Goal: Task Accomplishment & Management: Use online tool/utility

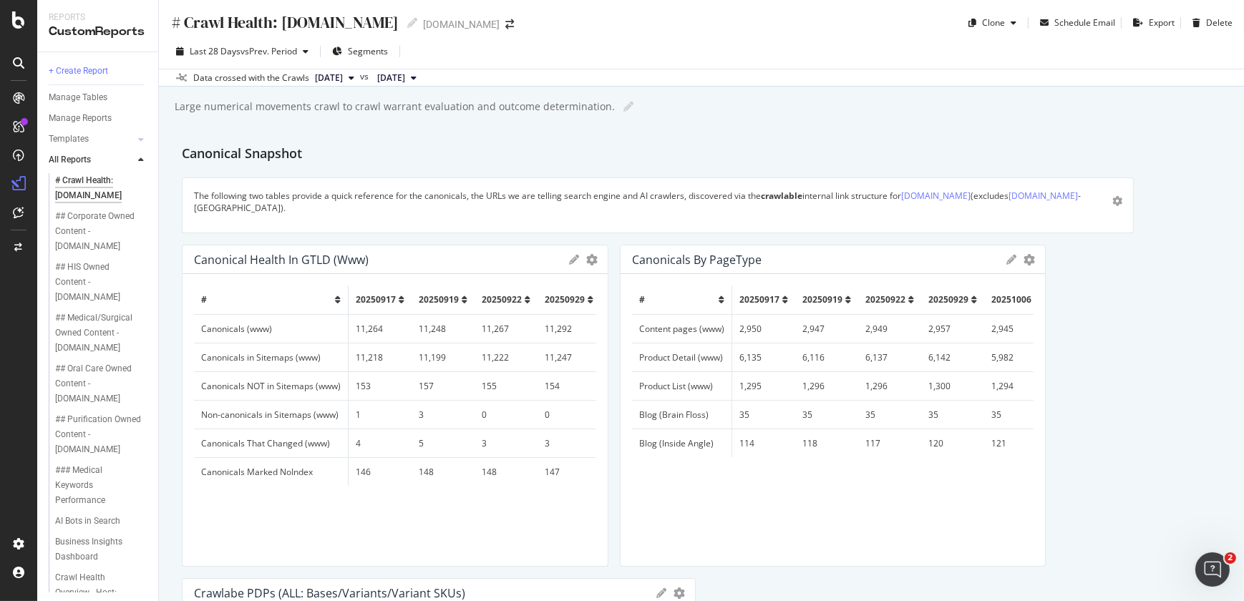
scroll to position [163, 0]
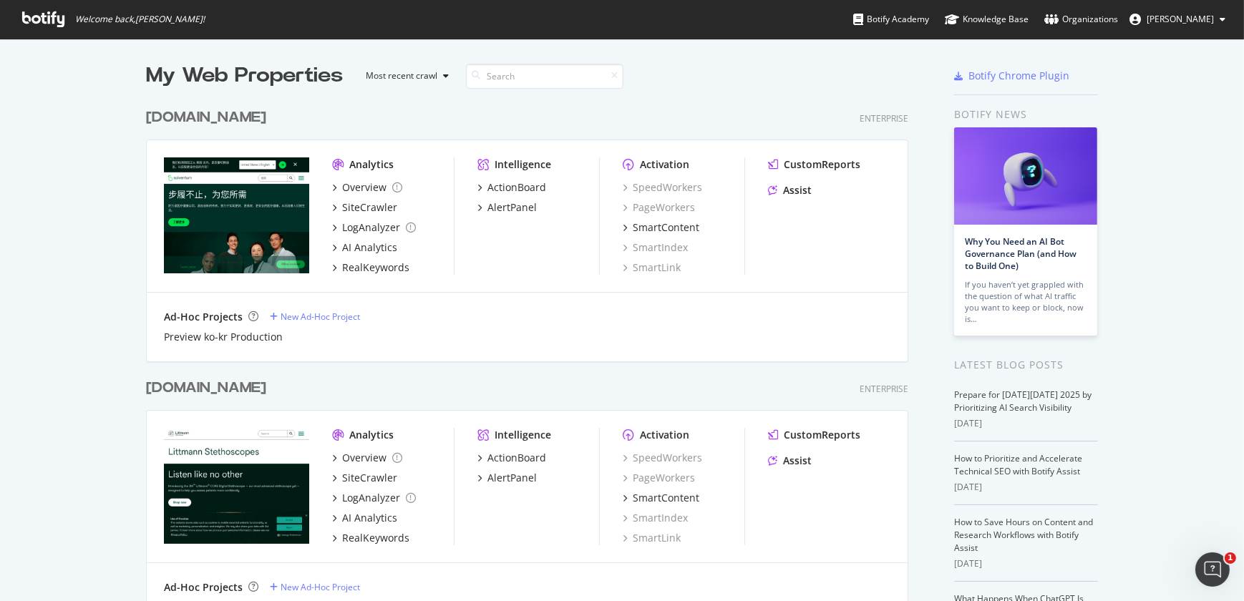
click at [226, 125] on div "Solventum.cn" at bounding box center [206, 117] width 120 height 21
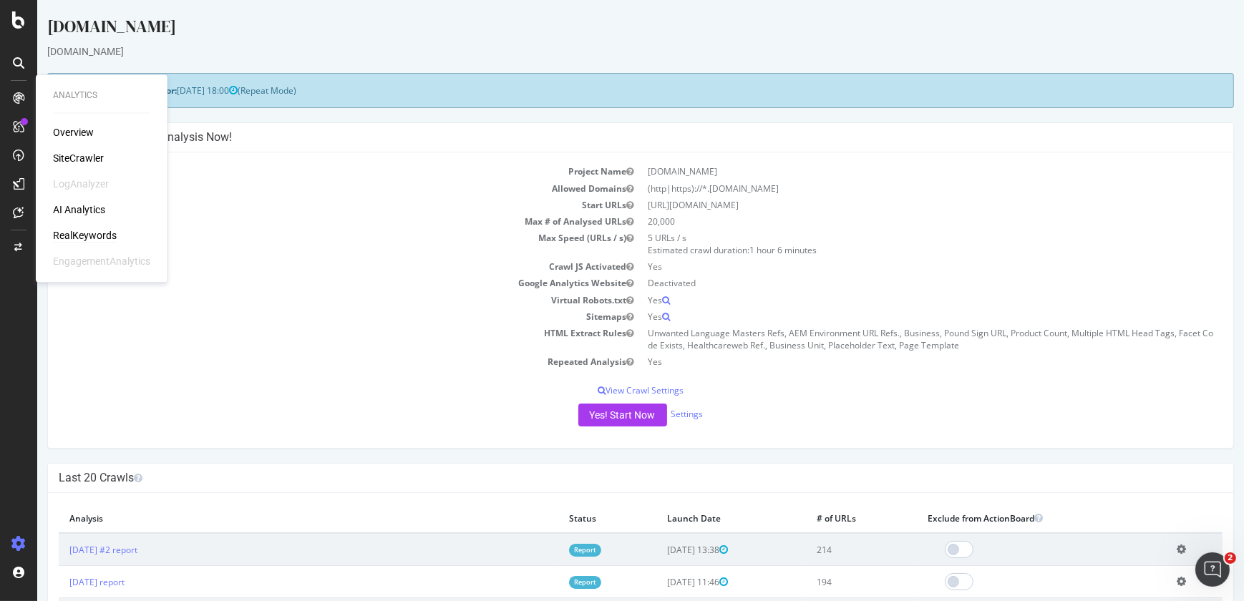
click at [87, 233] on div "RealKeywords" at bounding box center [85, 235] width 64 height 14
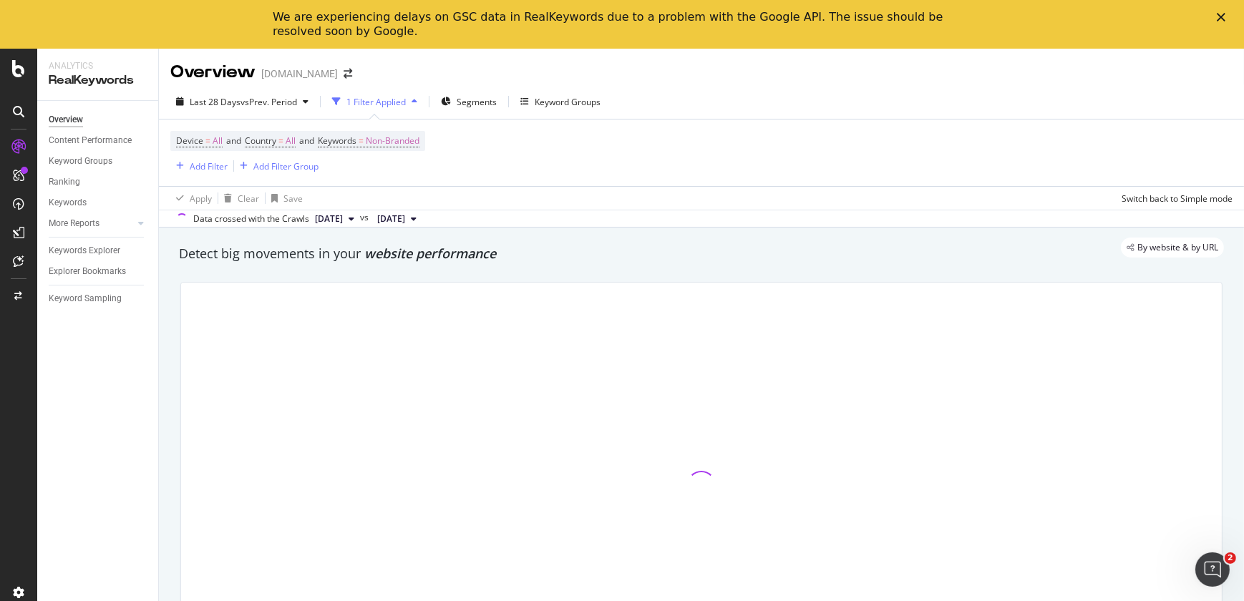
click at [1217, 17] on icon "Close" at bounding box center [1221, 17] width 9 height 9
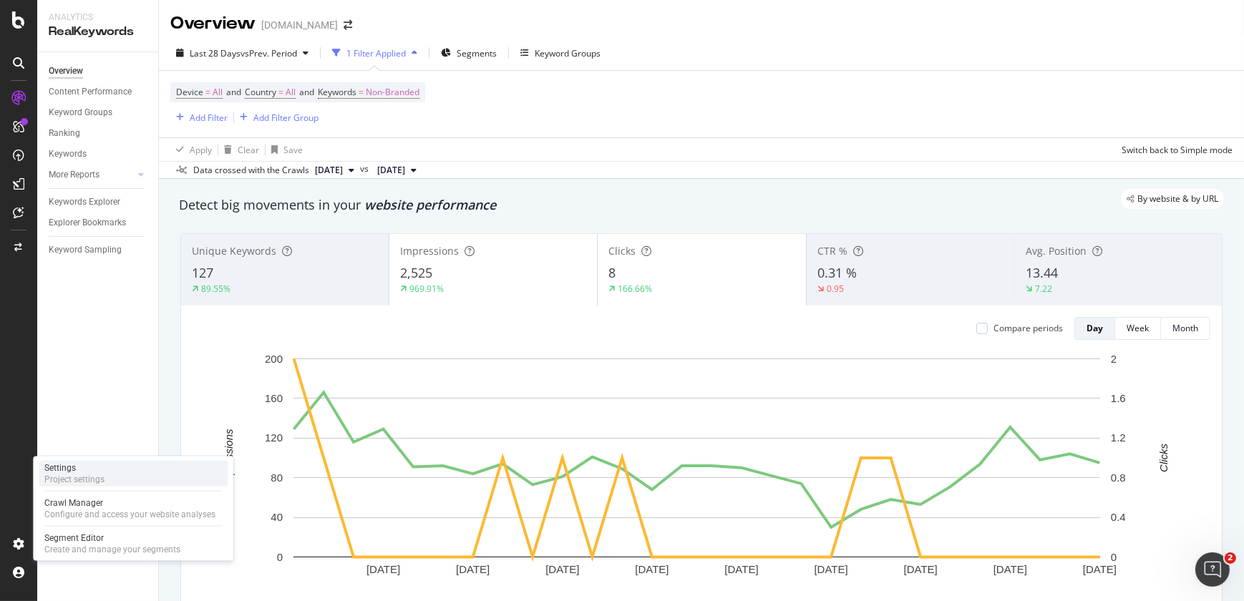
click at [77, 477] on div "Project settings" at bounding box center [74, 479] width 60 height 11
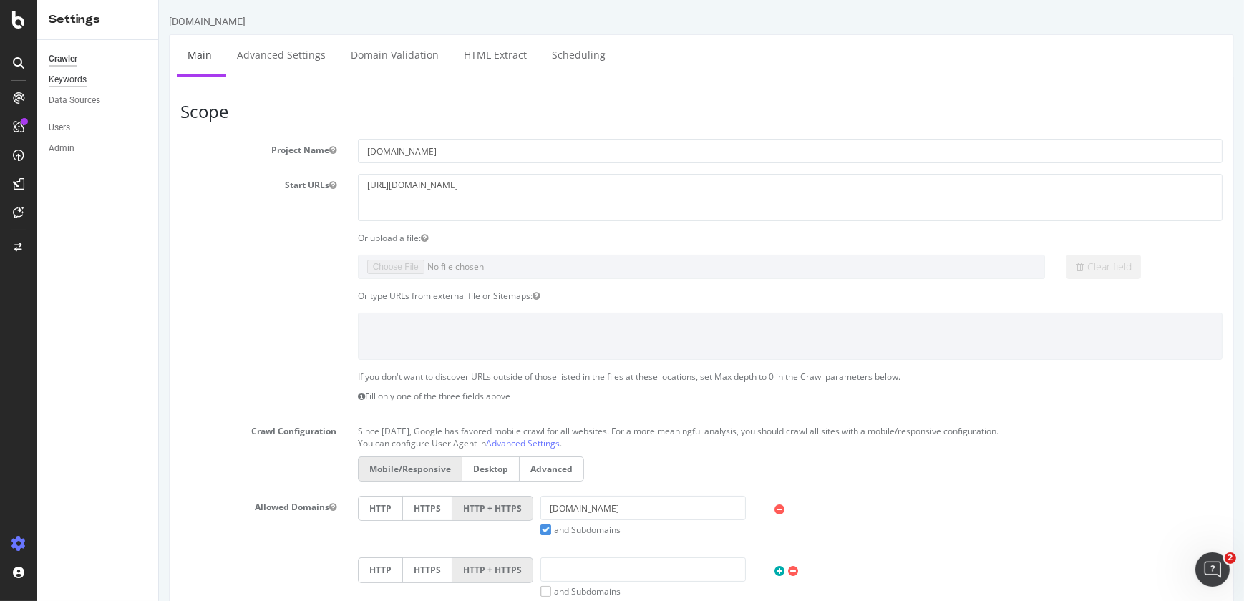
click at [75, 80] on div "Keywords" at bounding box center [68, 79] width 38 height 15
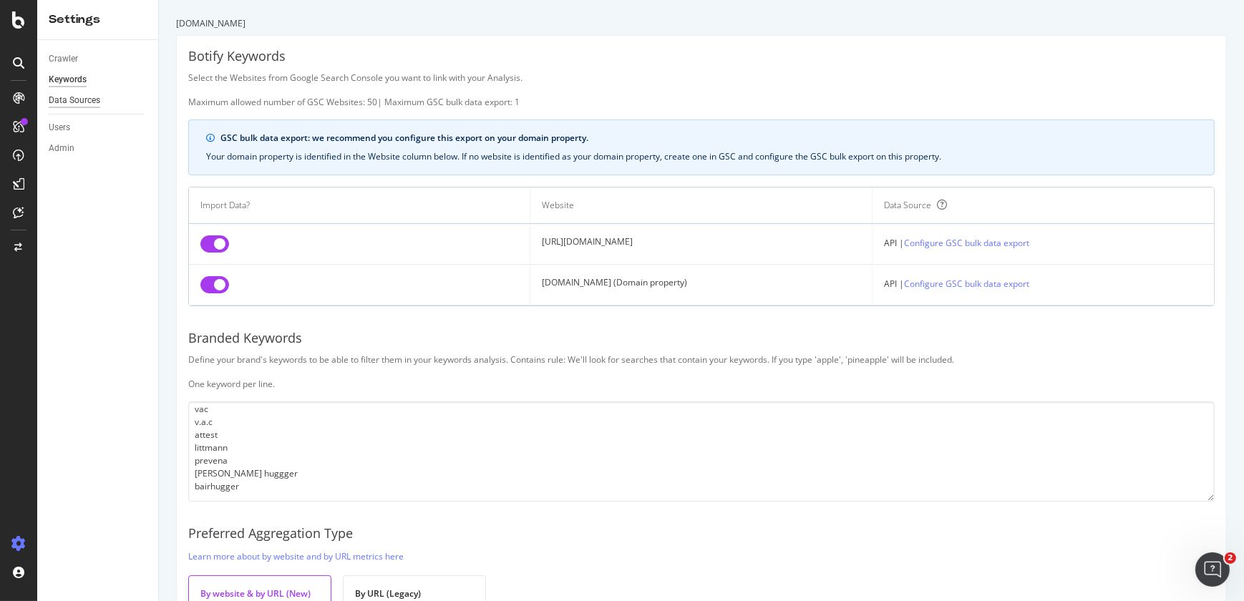
click at [85, 97] on div "Data Sources" at bounding box center [75, 100] width 52 height 15
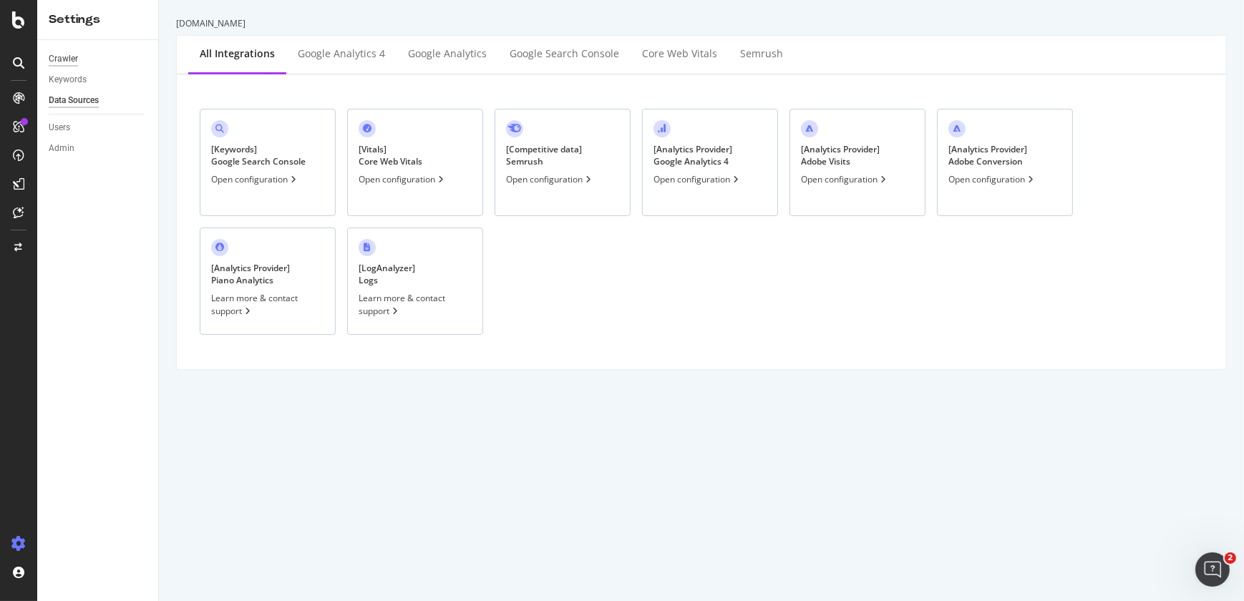
click at [73, 59] on div "Crawler" at bounding box center [63, 59] width 29 height 15
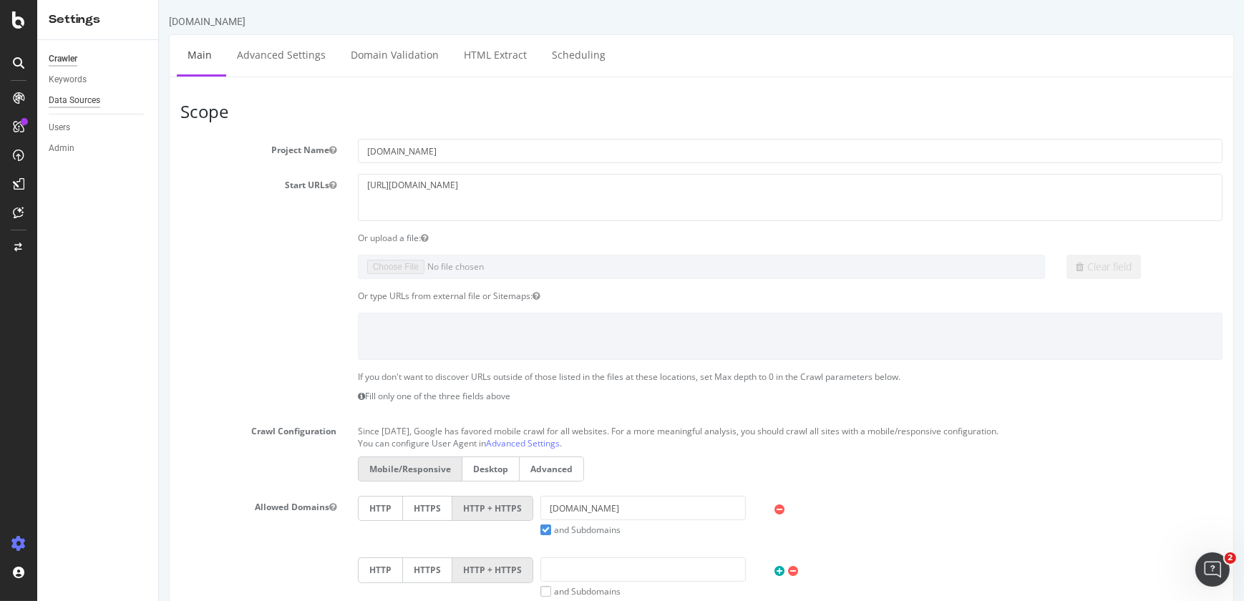
click at [77, 102] on div "Data Sources" at bounding box center [75, 100] width 52 height 15
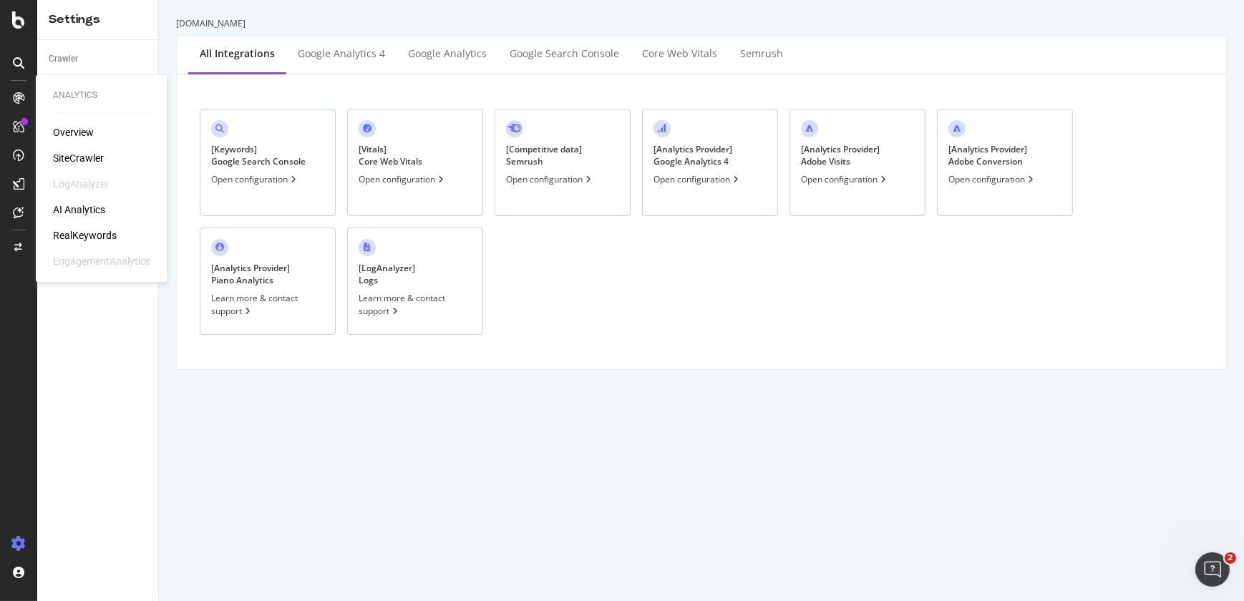
click at [76, 160] on div "SiteCrawler" at bounding box center [78, 158] width 51 height 14
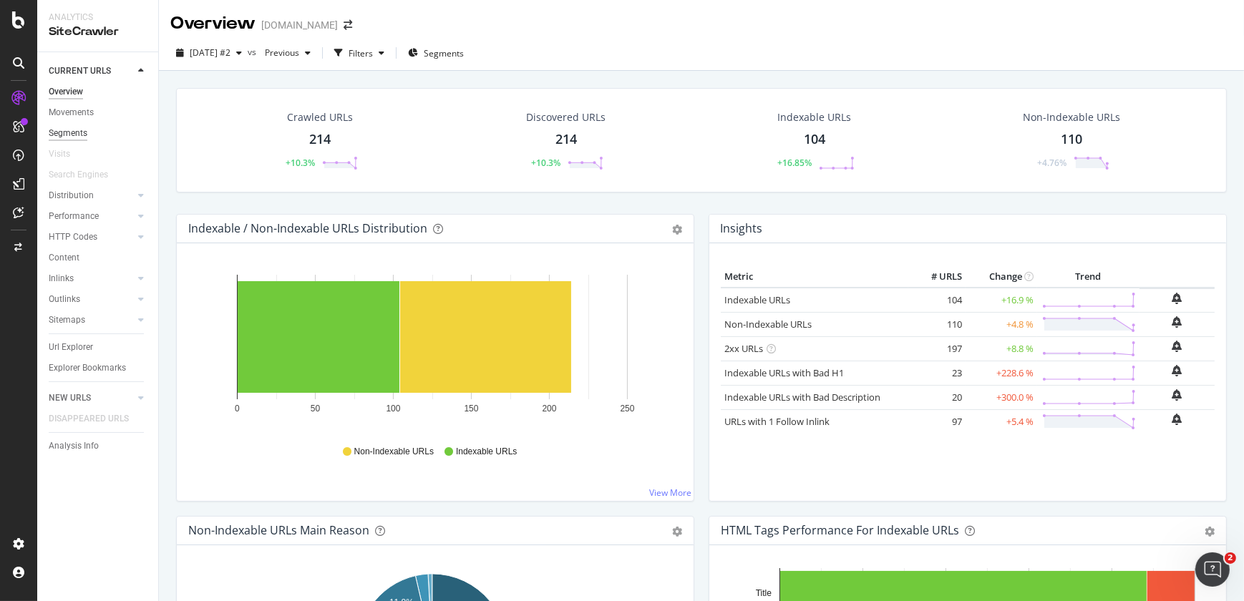
click at [75, 127] on div "Segments" at bounding box center [68, 133] width 39 height 15
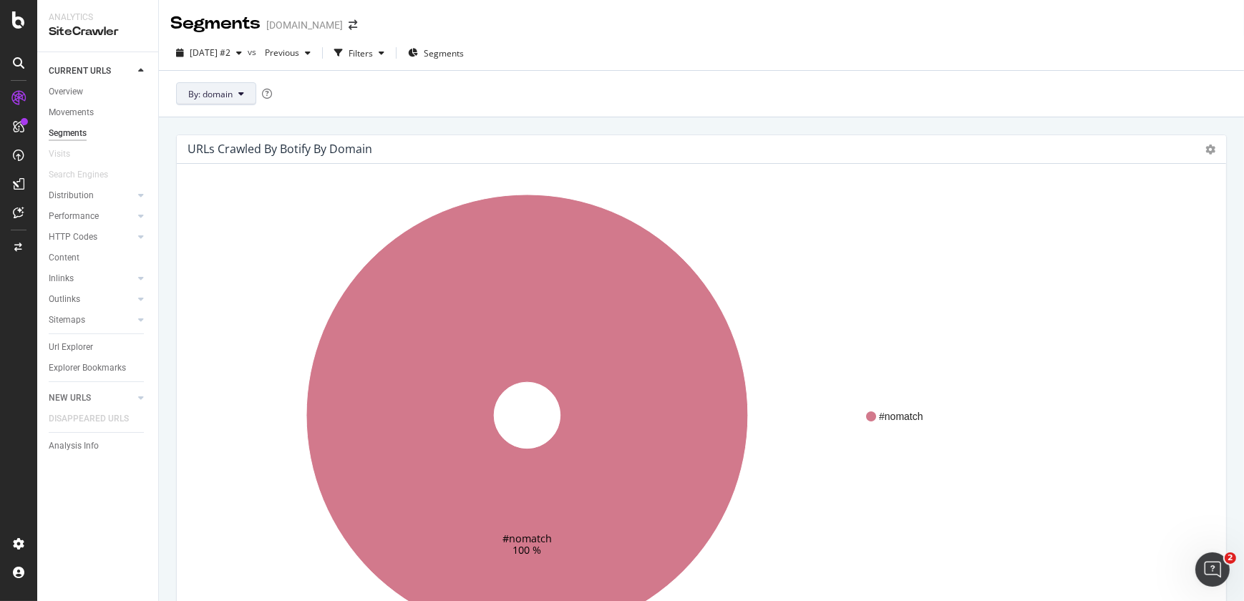
click at [224, 100] on button "By: domain" at bounding box center [216, 93] width 80 height 23
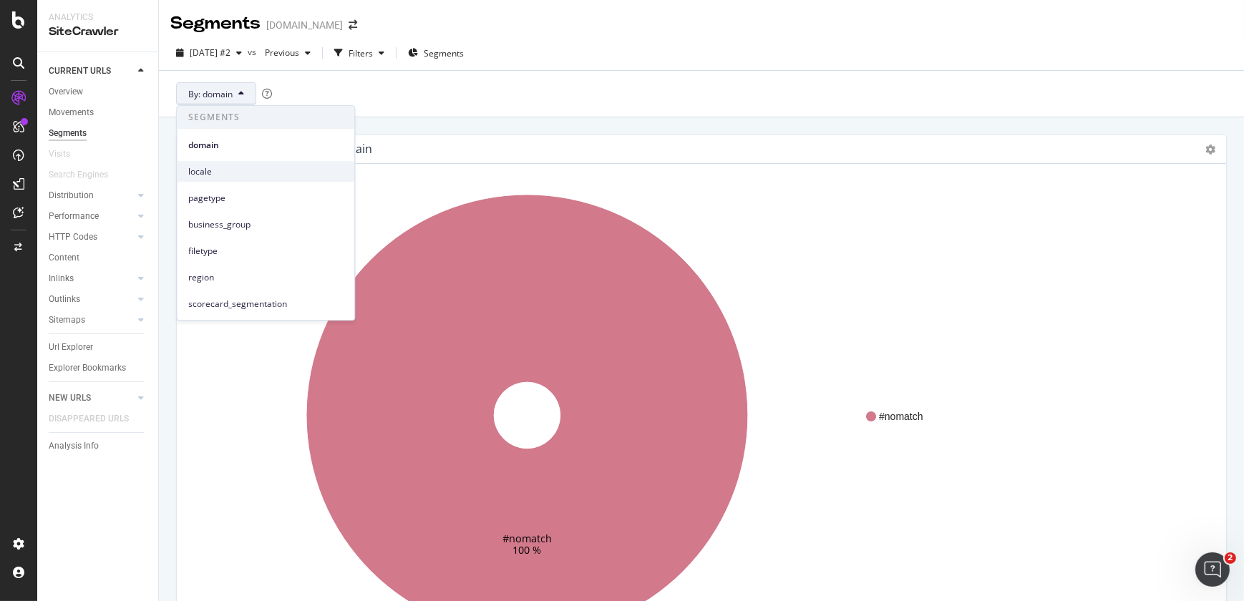
click at [230, 171] on span "locale" at bounding box center [265, 171] width 155 height 13
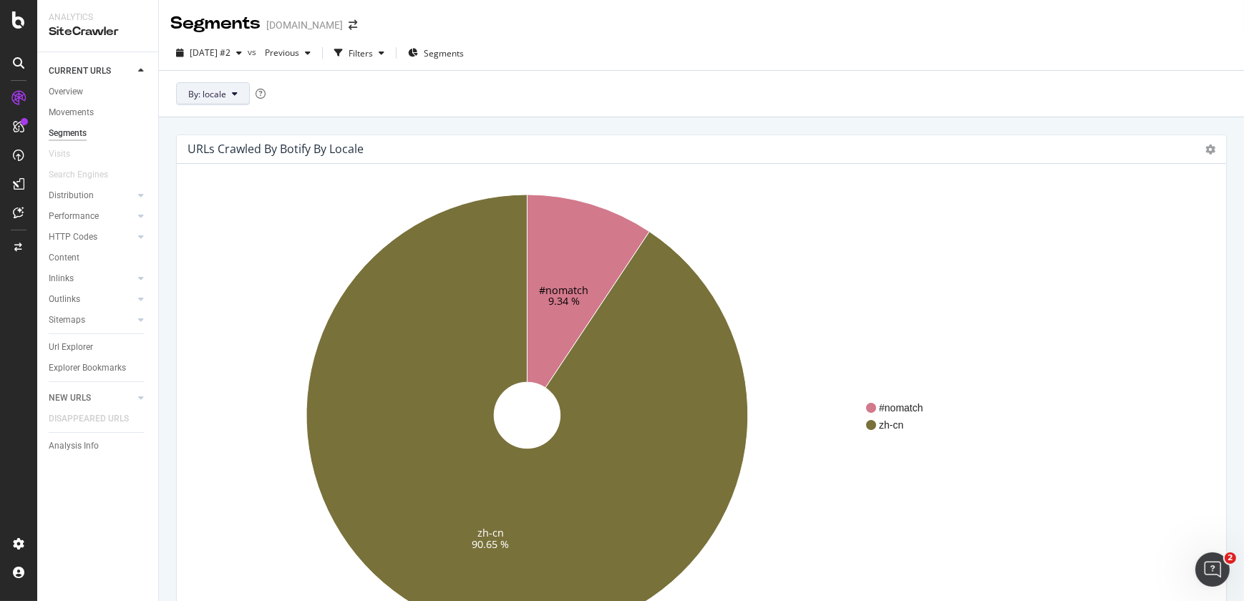
click at [224, 92] on span "By: locale" at bounding box center [207, 94] width 38 height 12
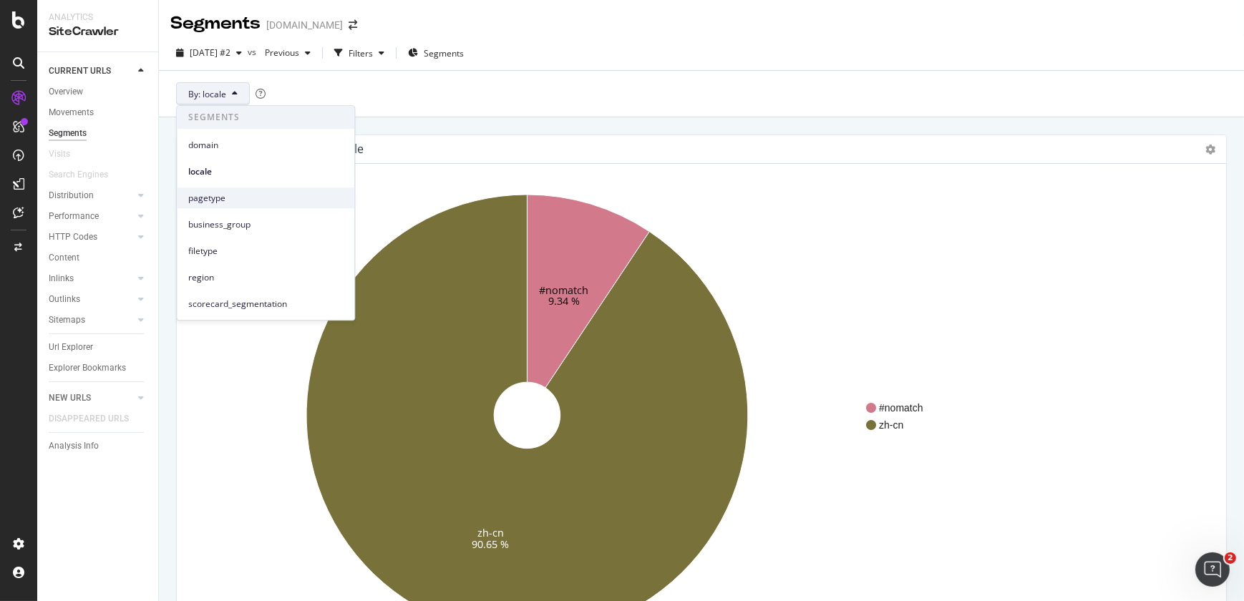
click at [225, 200] on span "pagetype" at bounding box center [265, 198] width 155 height 13
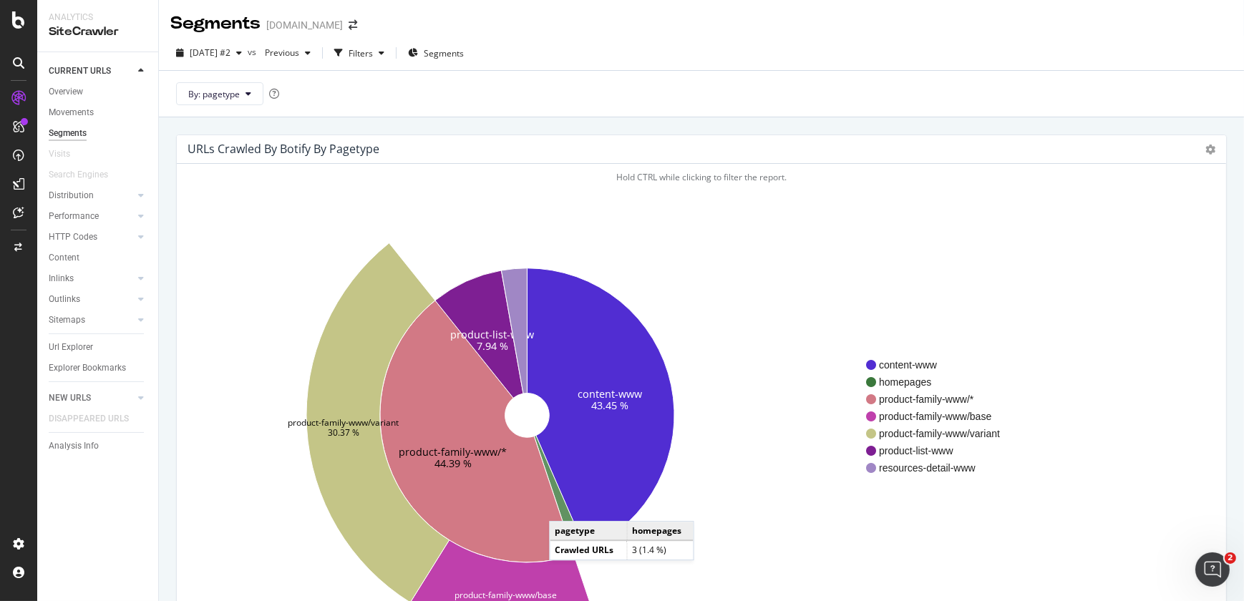
click at [563, 507] on icon at bounding box center [560, 495] width 52 height 120
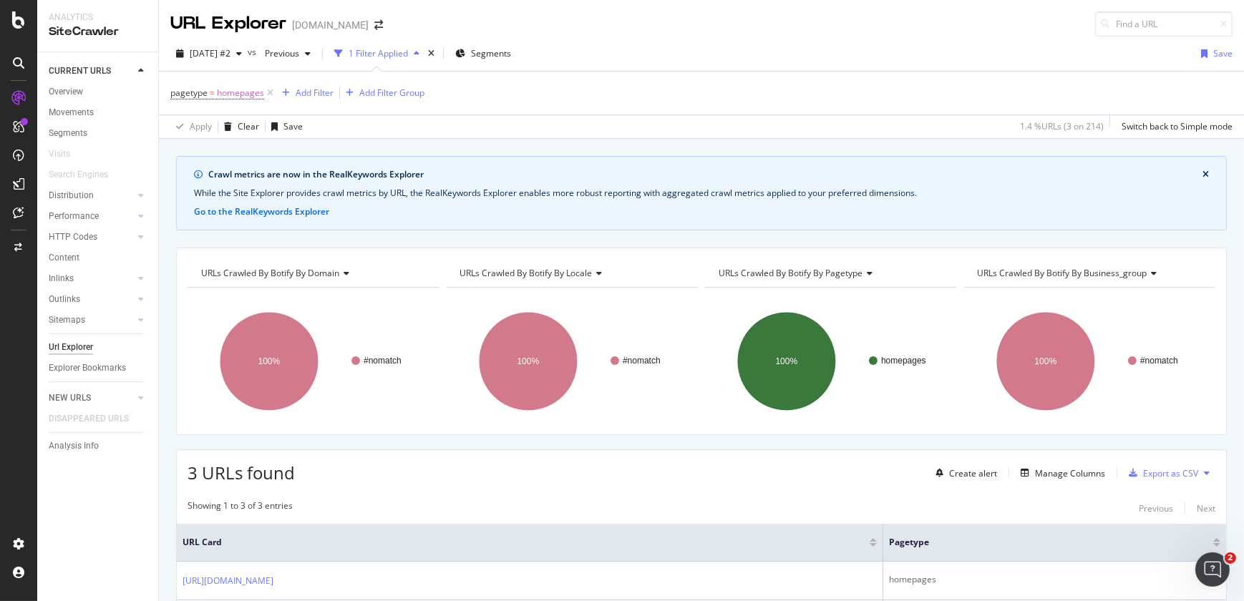
scroll to position [158, 0]
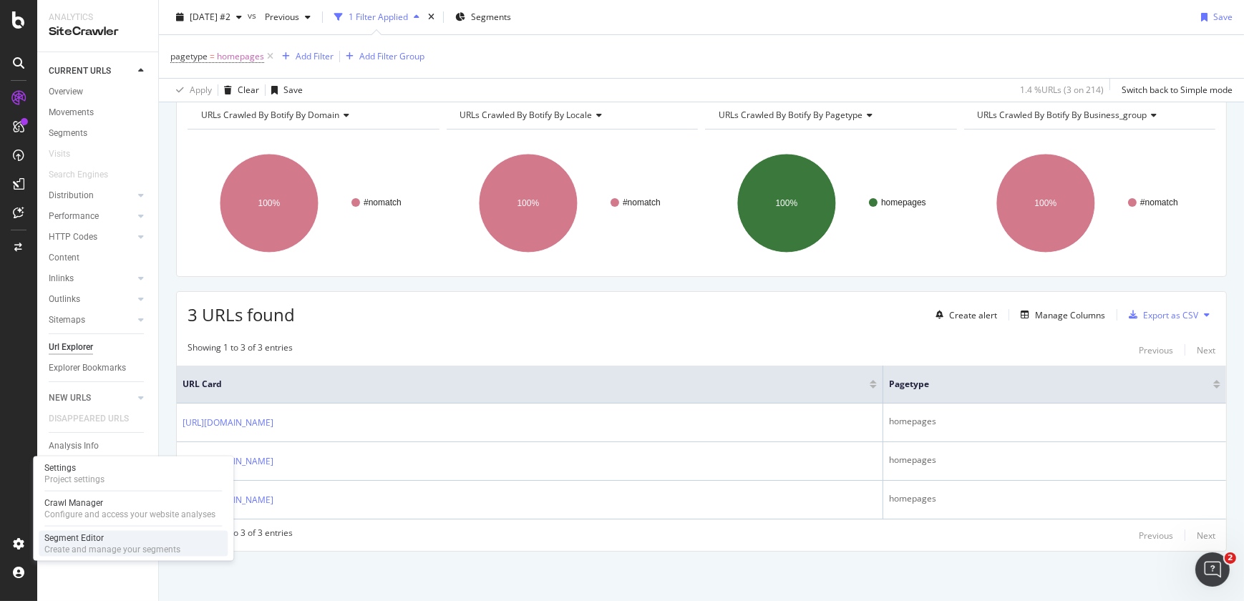
click at [108, 547] on div "Create and manage your segments" at bounding box center [112, 549] width 136 height 11
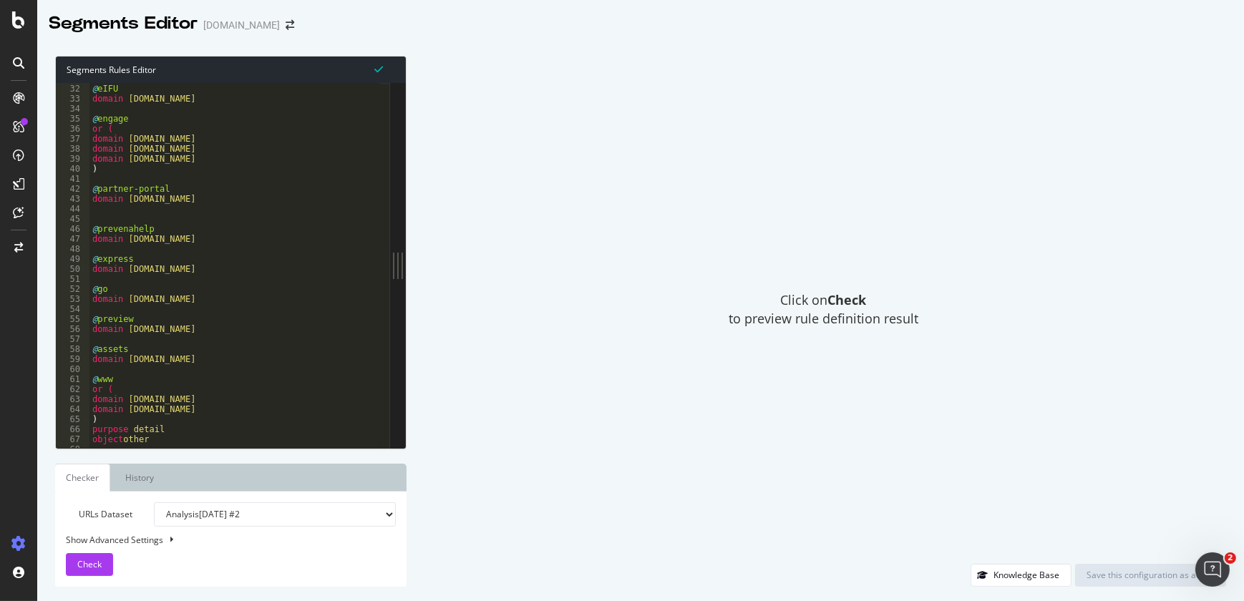
scroll to position [312, 0]
type textarea "domain assets.solventum.com"
click at [242, 359] on div "@ eIFU domain eifu.solventum.com @ engage or ( domain info.engage.solventum.com…" at bounding box center [368, 270] width 558 height 376
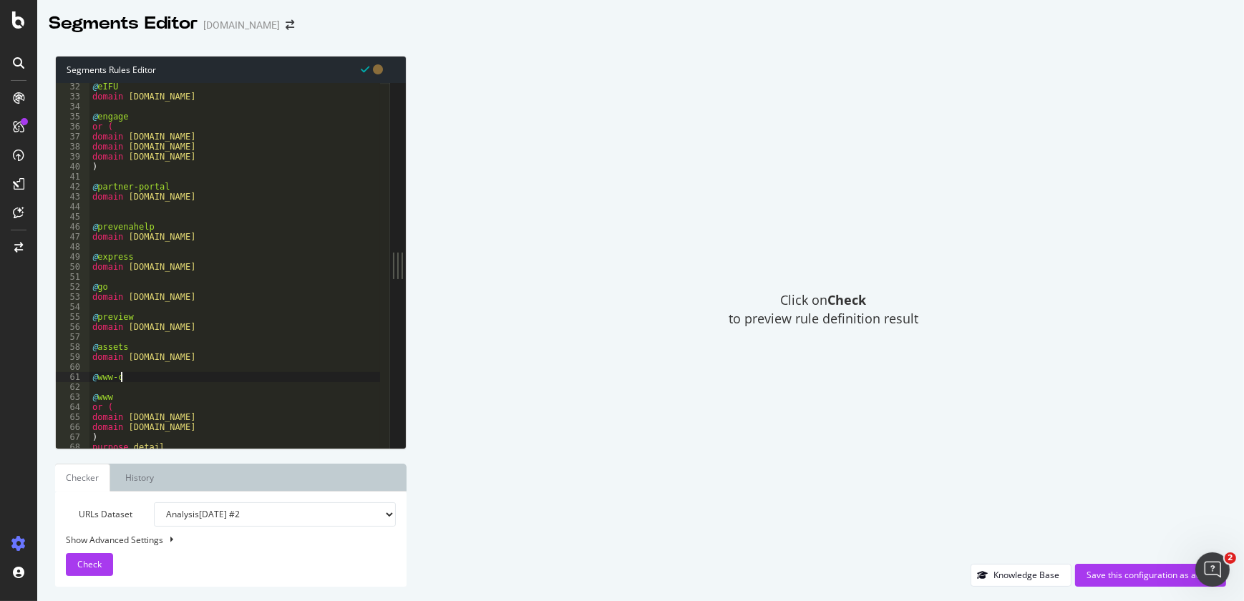
scroll to position [0, 1]
type textarea "@www-cn"
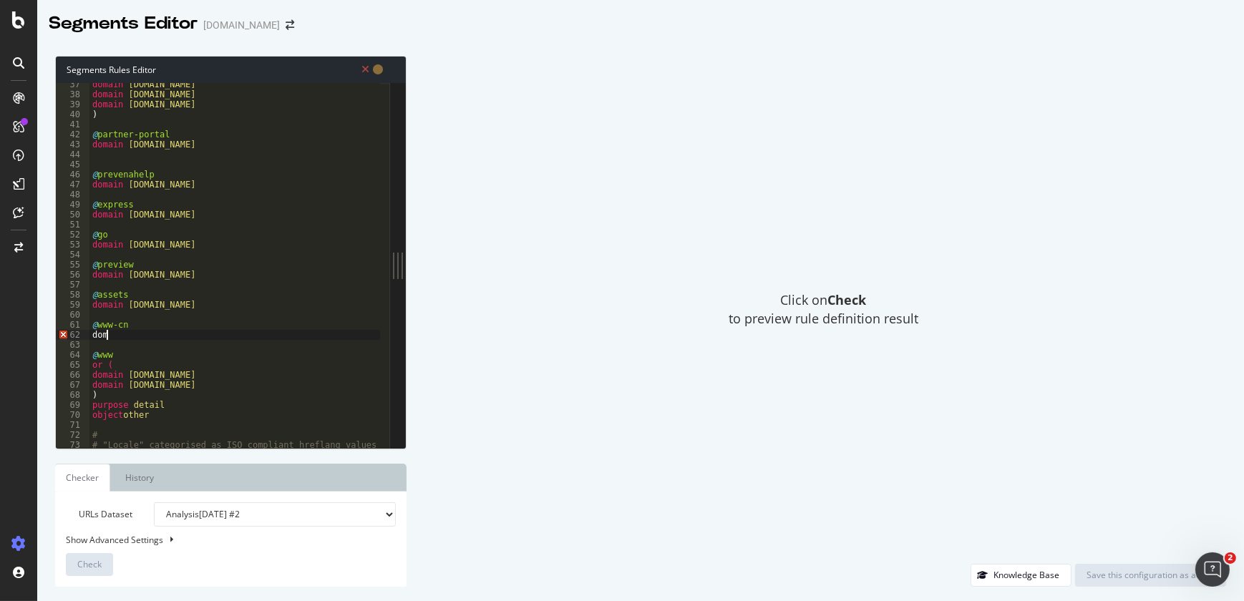
scroll to position [0, 0]
type textarea "d"
type textarea "or ("
type textarea "domain www.solventum.cn"
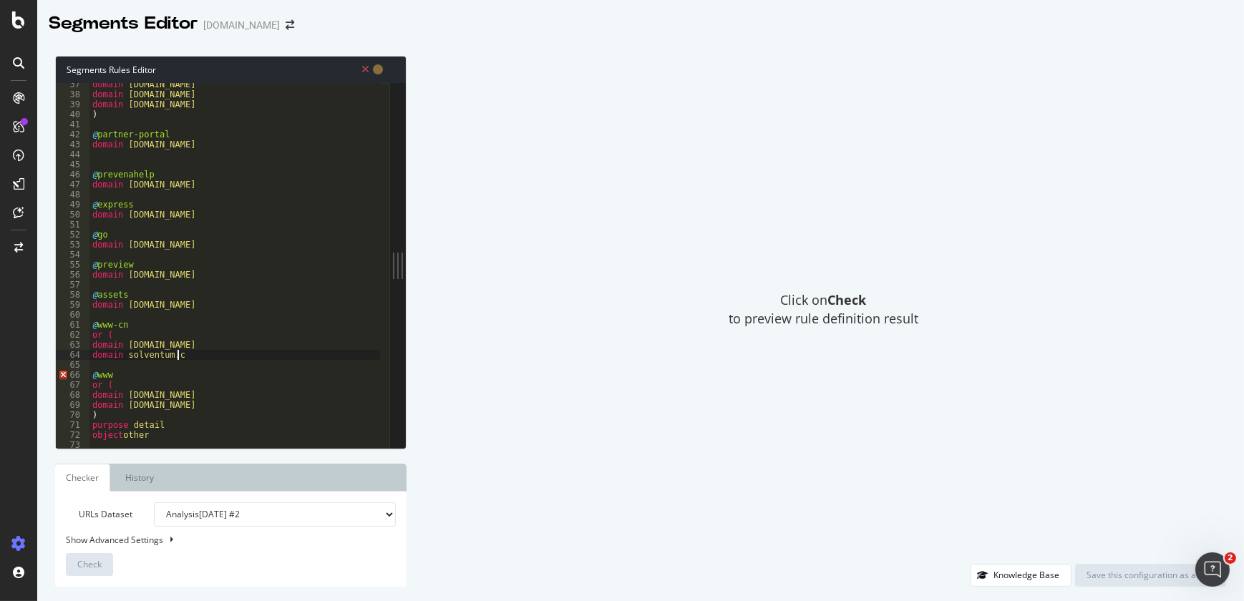
type textarea "domain solventum.cn"
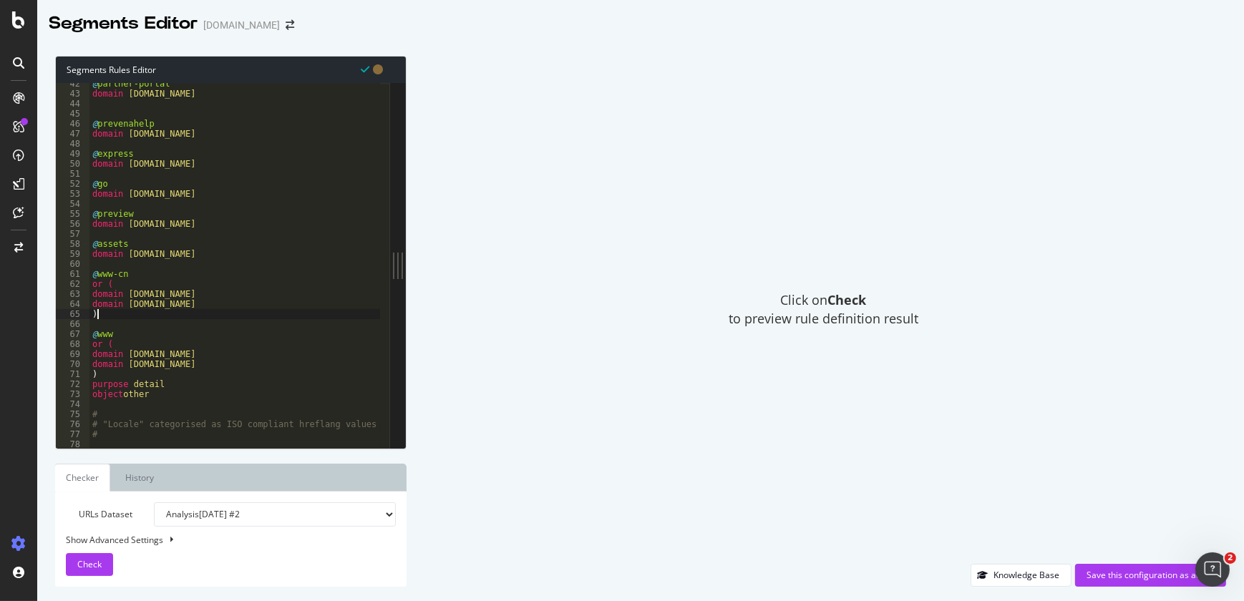
scroll to position [416, 0]
click at [250, 250] on div "@ partner-portal domain partnerportal.solventum.com @ prevenahelp domain preven…" at bounding box center [368, 265] width 558 height 376
type textarea "domain assets.solventum.com"
type textarea "@lms-cn"
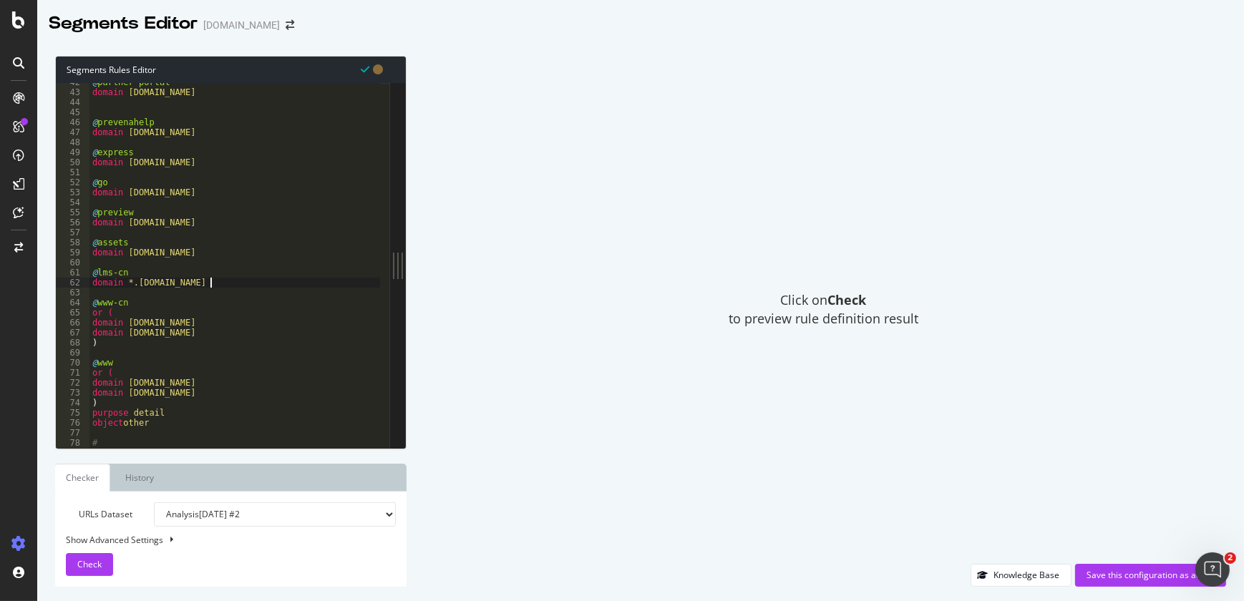
scroll to position [0, 9]
type textarea "domain *.lms.solventum.cn"
click at [102, 558] on button "Check" at bounding box center [89, 564] width 47 height 23
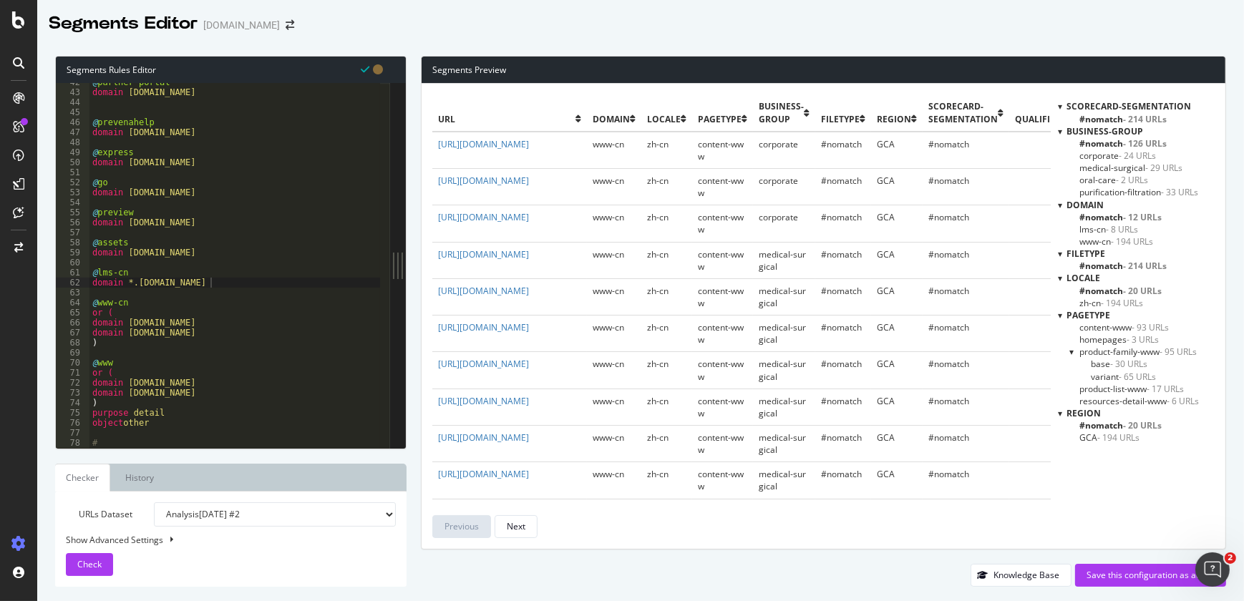
click at [1095, 231] on span "lms-cn - 8 URLs" at bounding box center [1108, 229] width 59 height 12
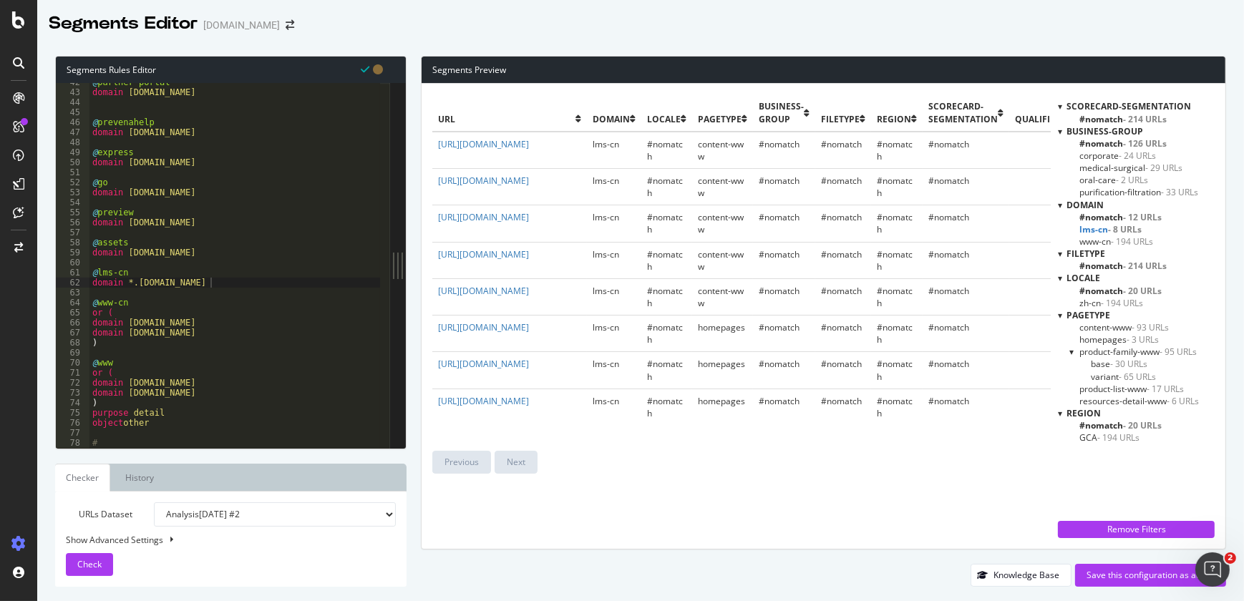
click at [1098, 244] on span "www-cn - 194 URLs" at bounding box center [1116, 241] width 74 height 12
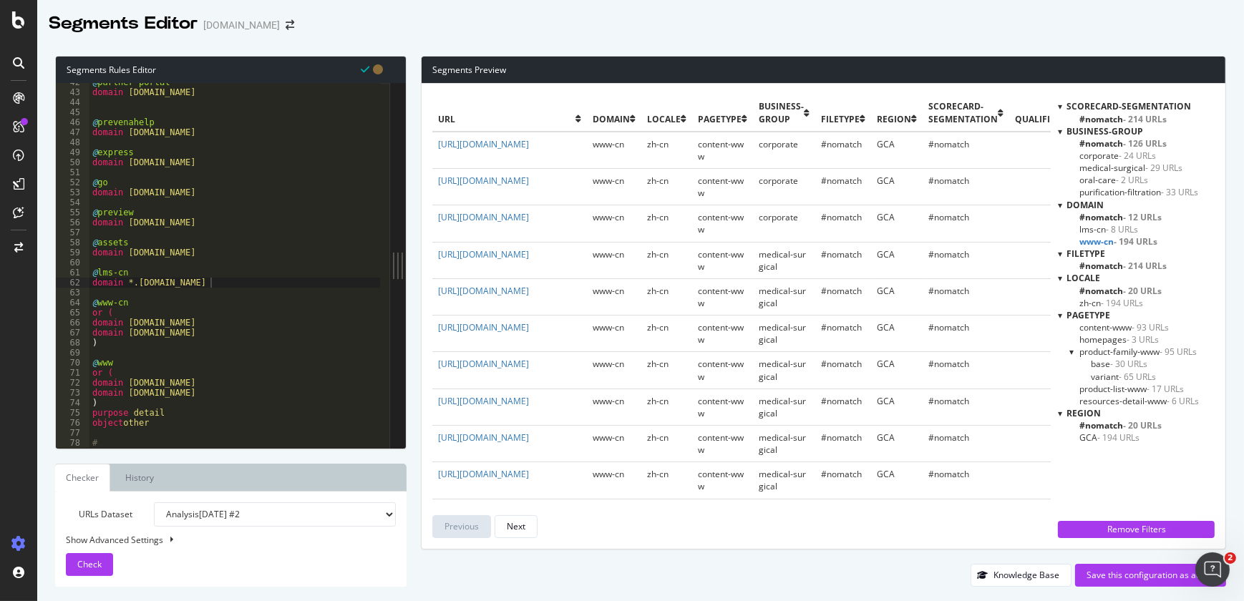
click at [1143, 218] on span "- 12 URLs" at bounding box center [1142, 217] width 39 height 12
click at [190, 106] on div "@ partner-portal domain partnerportal.solventum.com @ prevenahelp domain preven…" at bounding box center [368, 265] width 558 height 376
type textarea "domain partnerportal.solventum.com"
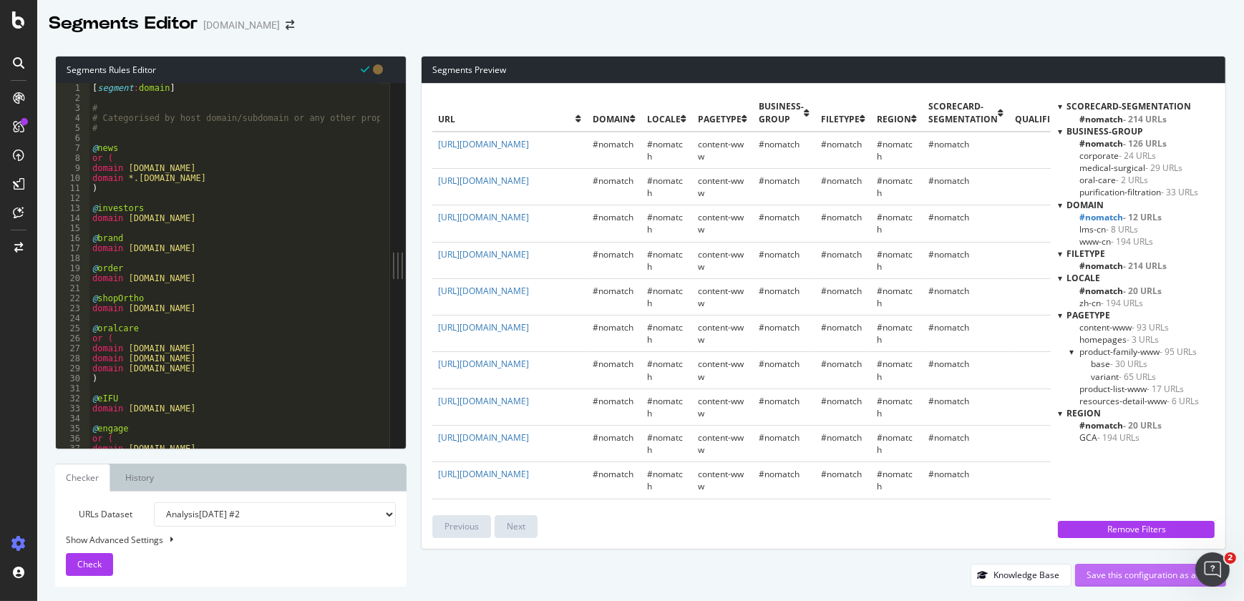
click at [1103, 577] on div "Save this configuration as active" at bounding box center [1150, 575] width 128 height 12
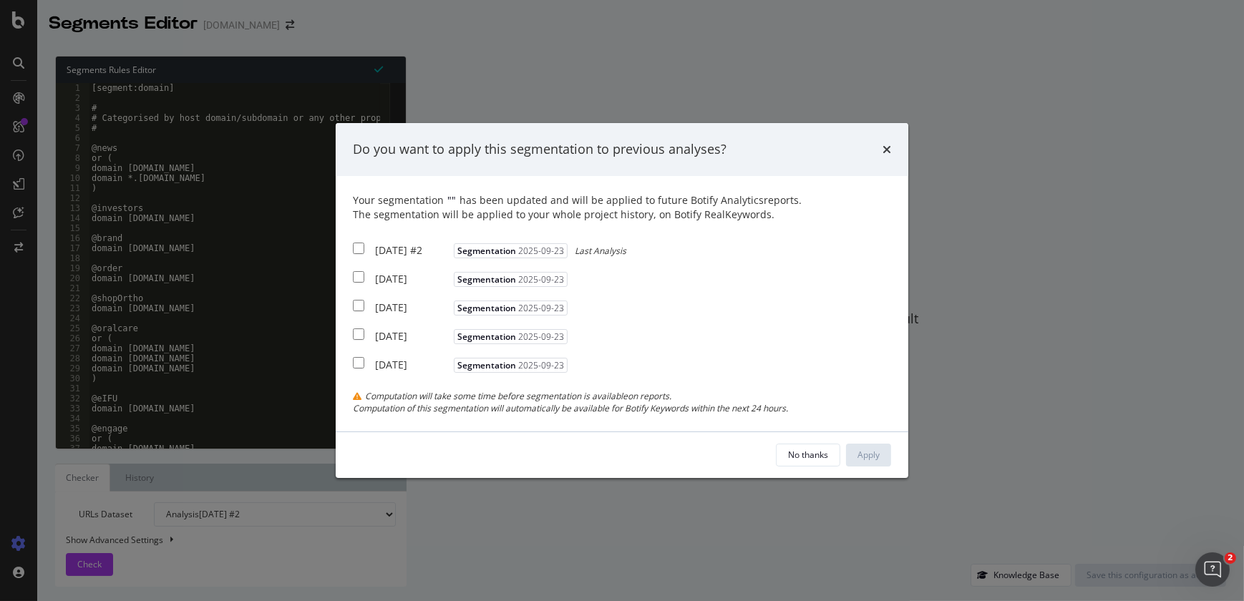
click at [356, 248] on input "modal" at bounding box center [358, 248] width 11 height 11
checkbox input "true"
click at [859, 459] on div "Apply" at bounding box center [868, 455] width 22 height 12
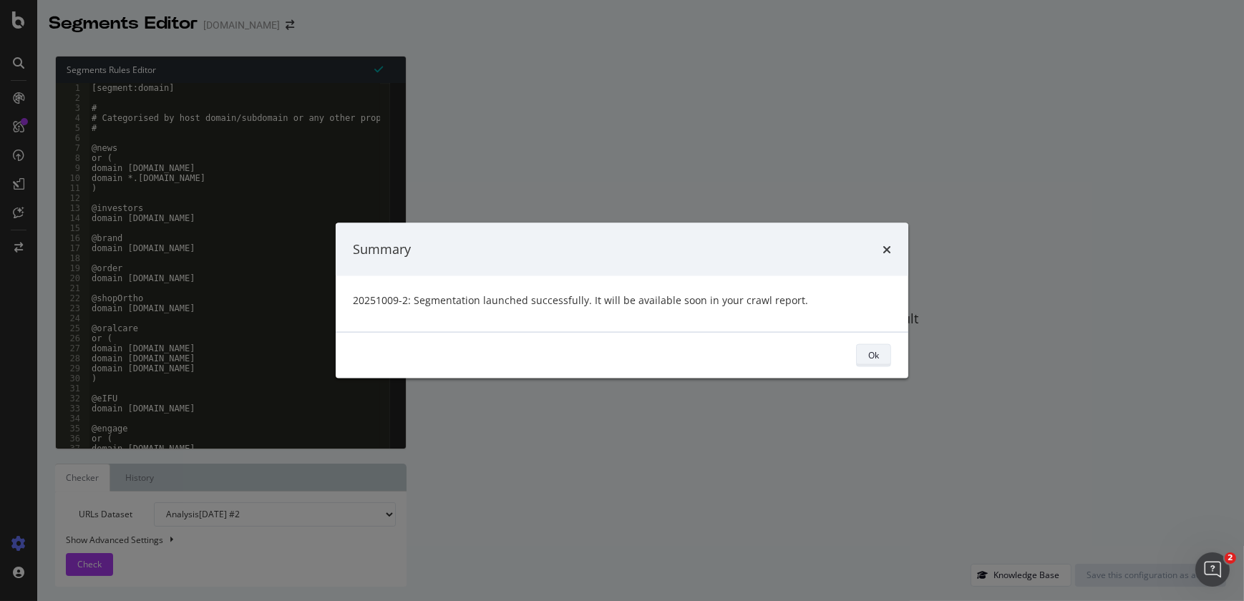
click at [872, 358] on div "Ok" at bounding box center [873, 355] width 11 height 12
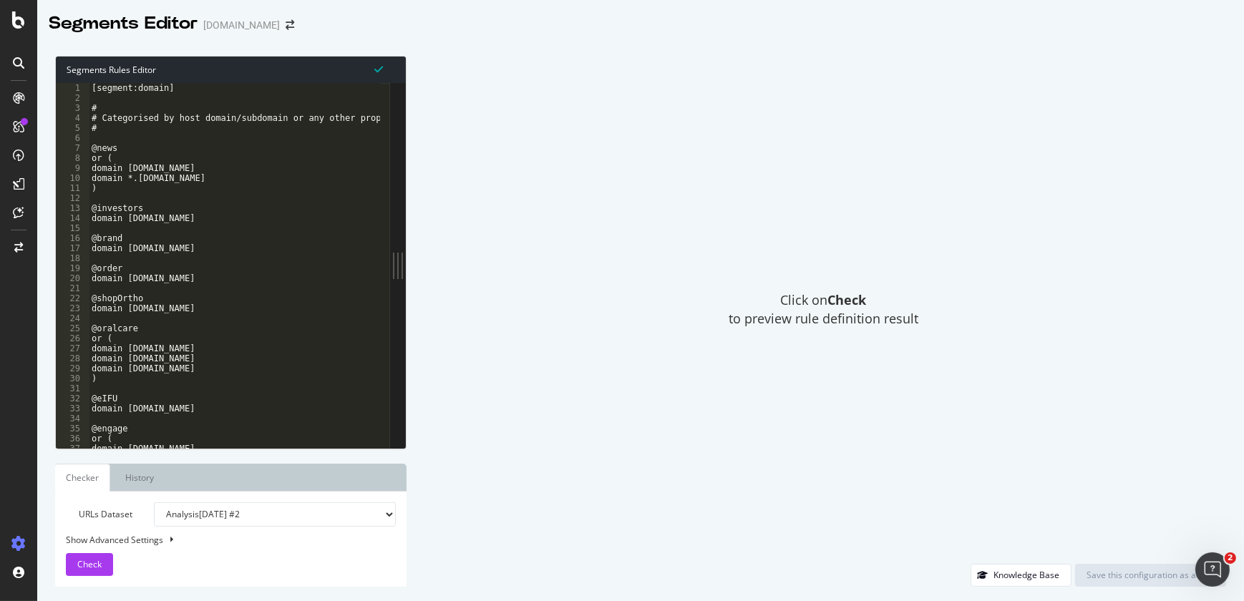
click at [15, 57] on icon at bounding box center [18, 62] width 11 height 11
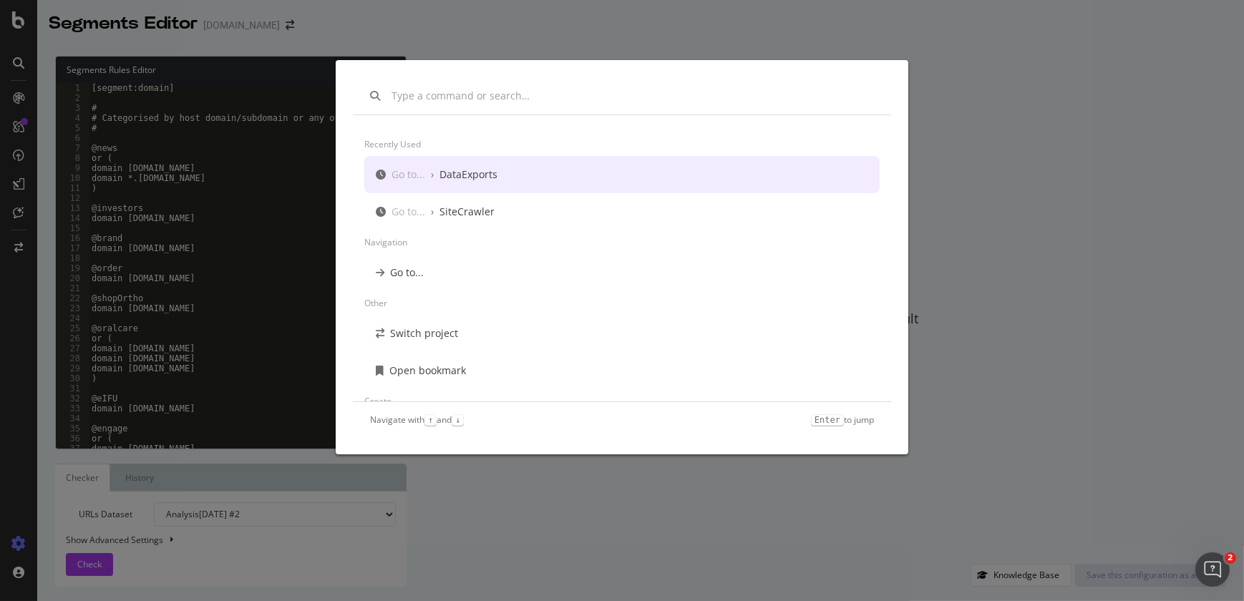
click at [16, 96] on div "Recently used Go to... › DataExports Go to... › SiteCrawler Navigation Go to...…" at bounding box center [622, 300] width 1244 height 601
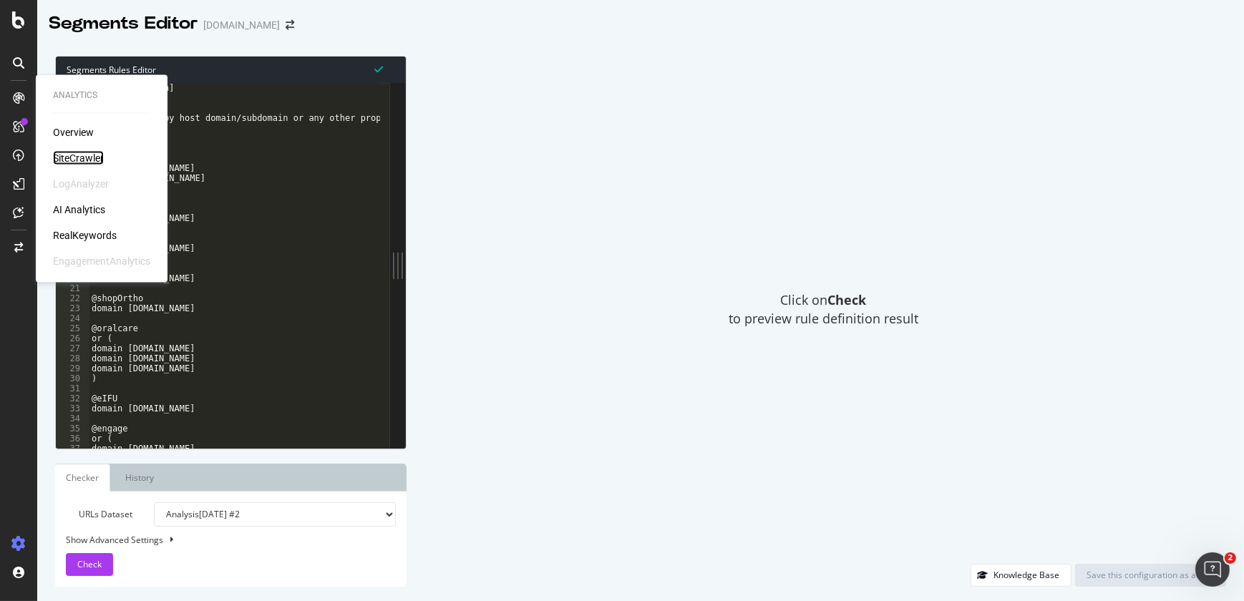
click at [81, 160] on div "SiteCrawler" at bounding box center [78, 158] width 51 height 14
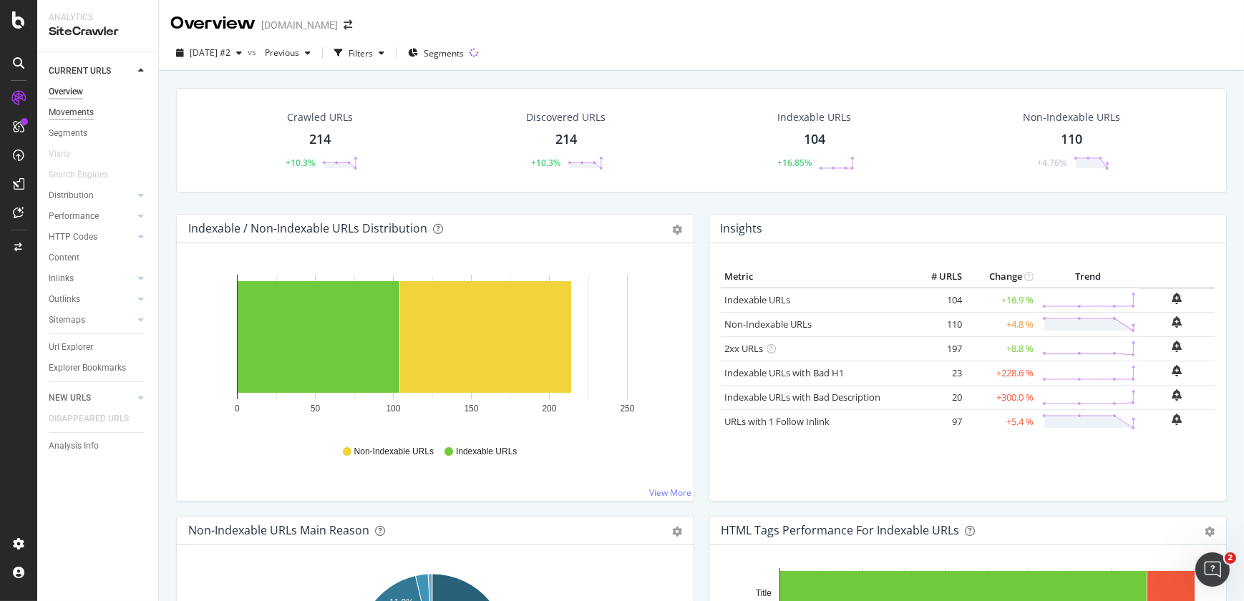
click at [66, 109] on div "Movements" at bounding box center [71, 112] width 45 height 15
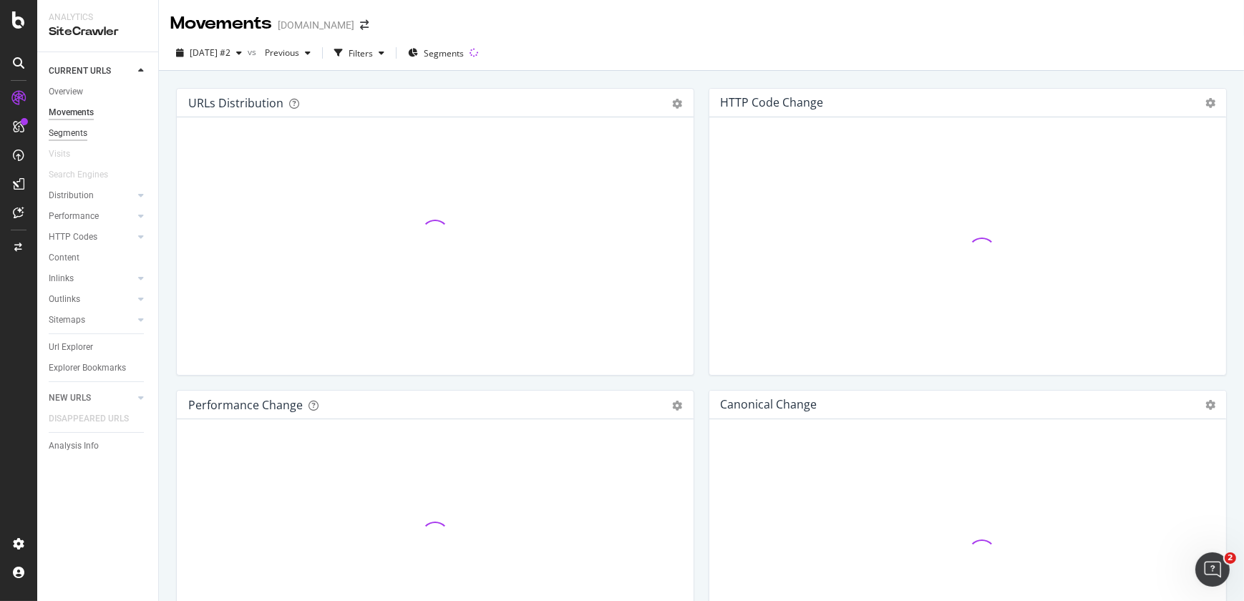
click at [72, 133] on div "Segments" at bounding box center [68, 133] width 39 height 15
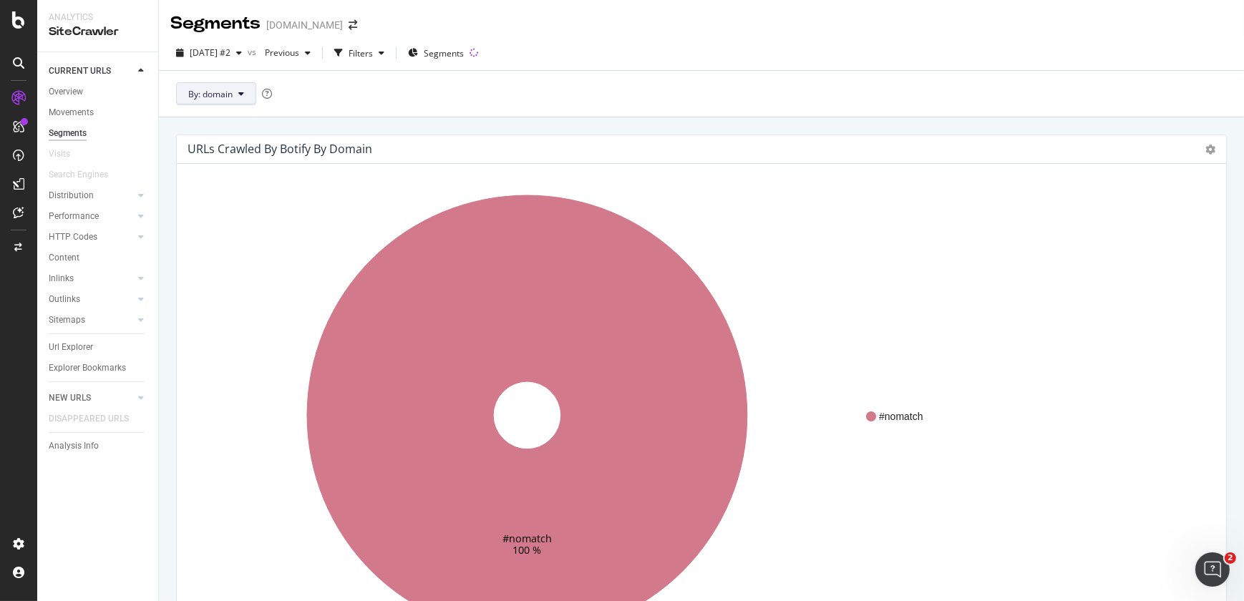
click at [242, 93] on icon at bounding box center [241, 93] width 6 height 9
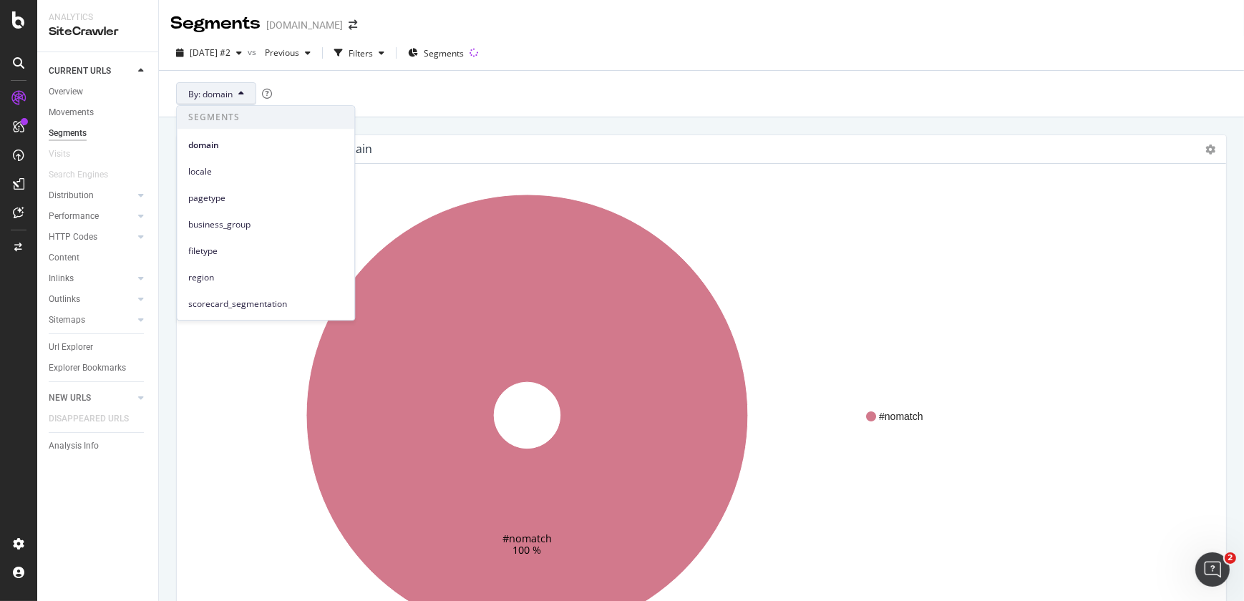
click at [242, 93] on icon at bounding box center [241, 93] width 6 height 9
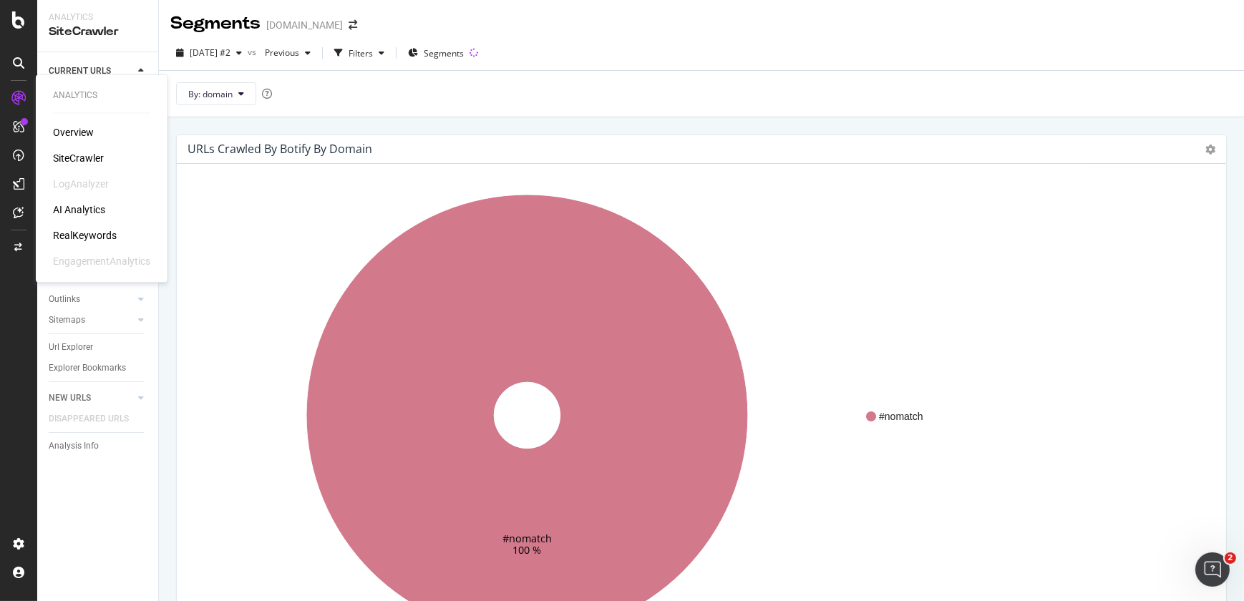
click at [80, 156] on div "SiteCrawler" at bounding box center [78, 158] width 51 height 14
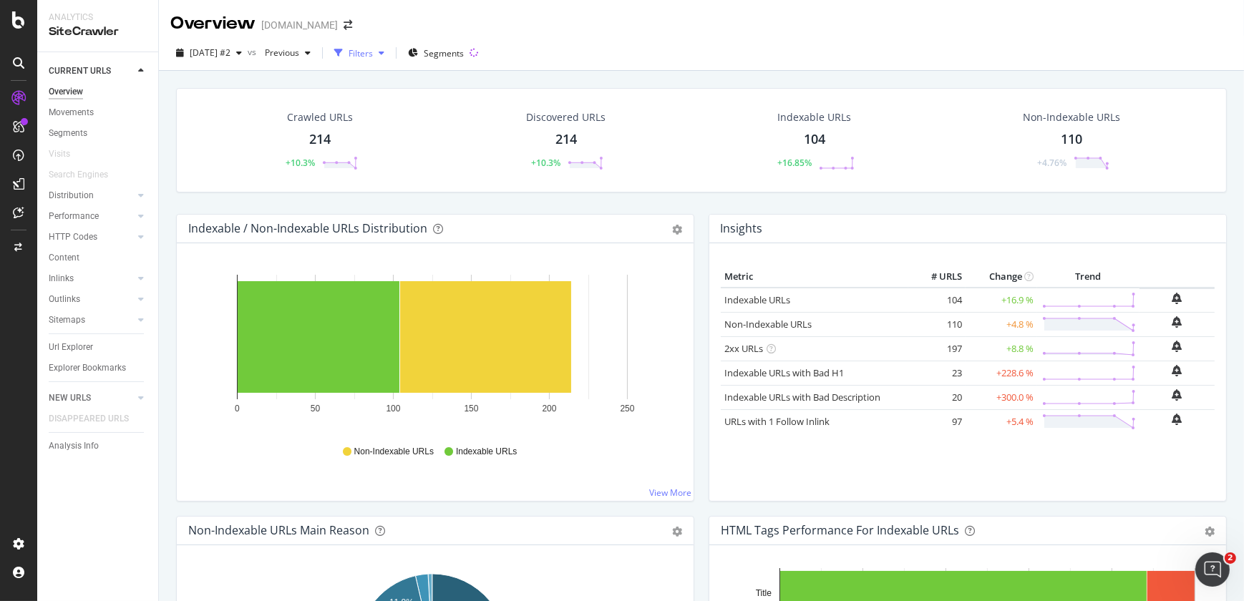
click at [384, 53] on icon "button" at bounding box center [382, 53] width 6 height 9
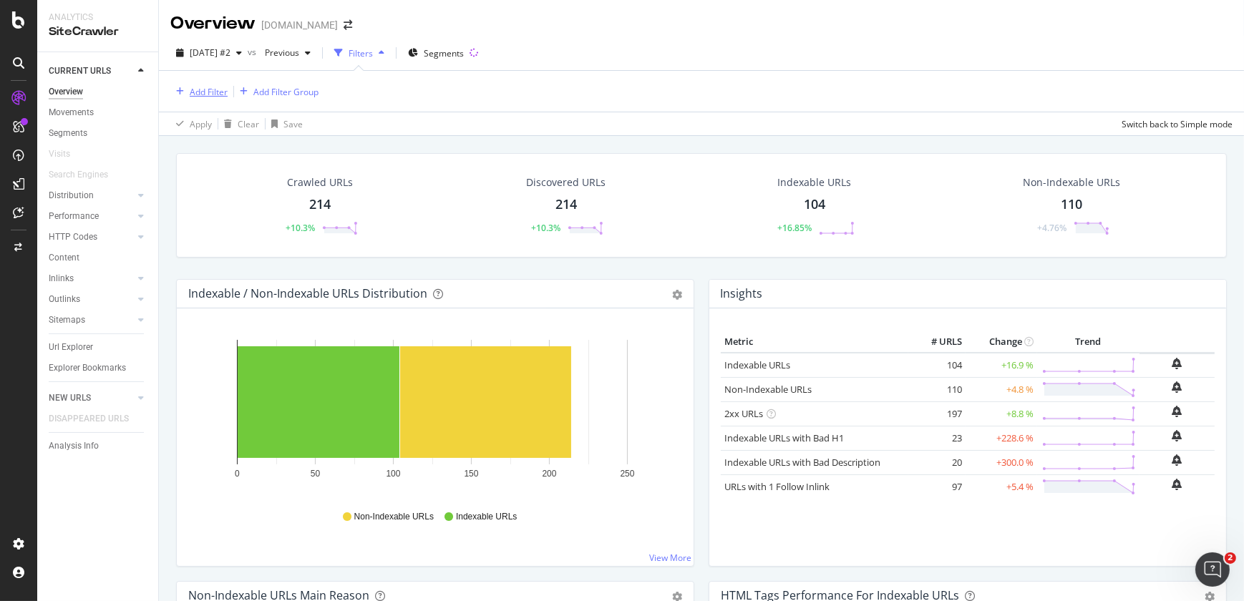
click at [216, 89] on div "Add Filter" at bounding box center [209, 92] width 38 height 12
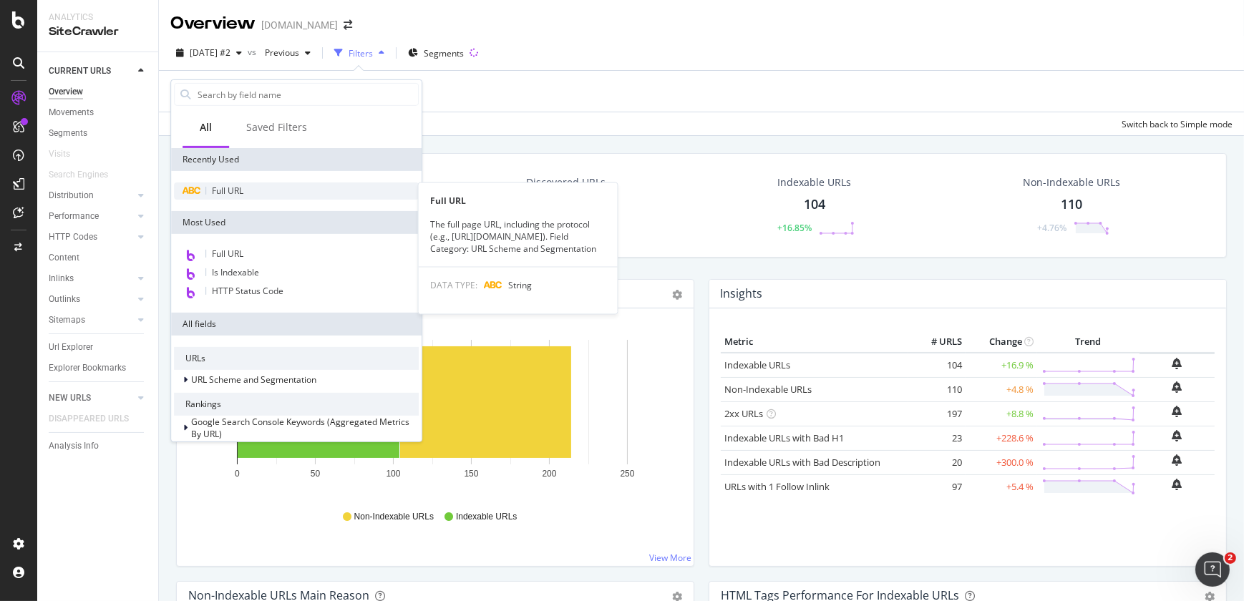
click at [236, 190] on span "Full URL" at bounding box center [227, 191] width 31 height 12
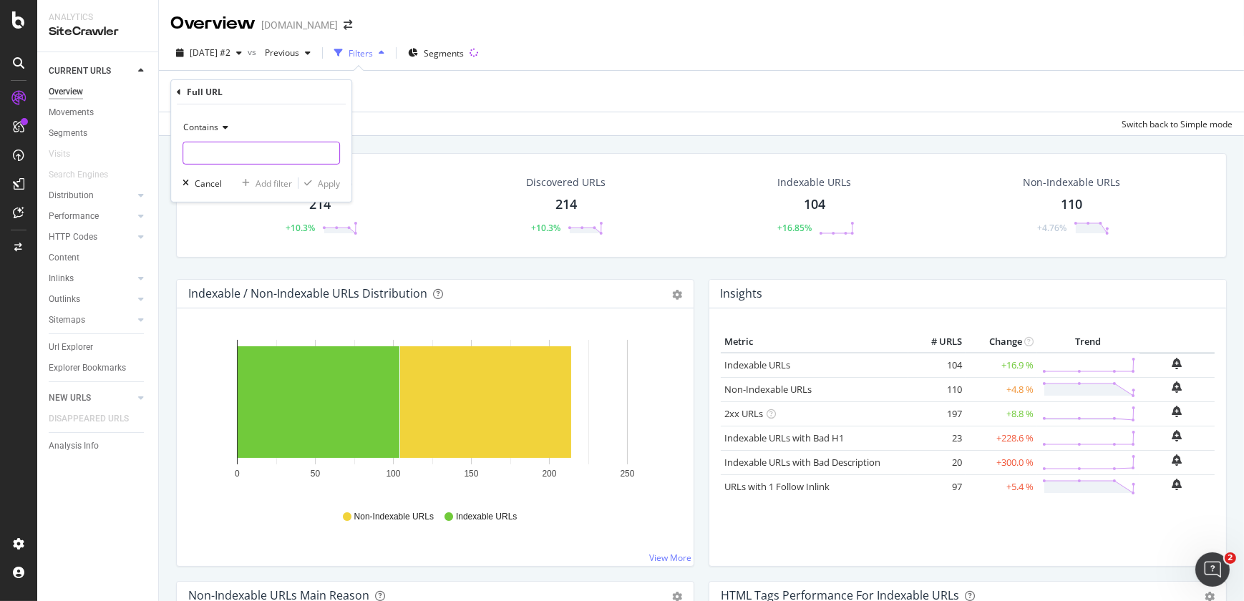
click at [242, 162] on input "text" at bounding box center [261, 153] width 156 height 23
type input "forms"
click at [318, 184] on div "Apply" at bounding box center [329, 183] width 22 height 12
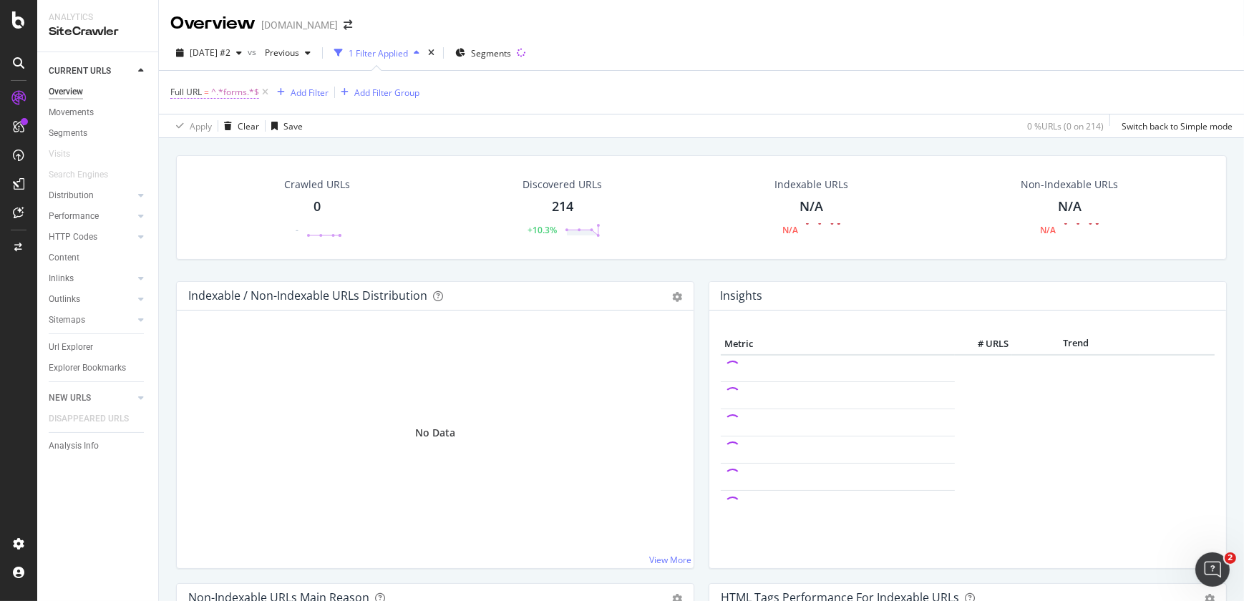
click at [237, 94] on span "^.*forms.*$" at bounding box center [235, 92] width 48 height 20
click at [227, 145] on input "forms" at bounding box center [250, 151] width 135 height 23
click at [225, 161] on input "forms" at bounding box center [250, 151] width 135 height 23
type input "form"
click at [331, 185] on div "Apply" at bounding box center [329, 182] width 22 height 12
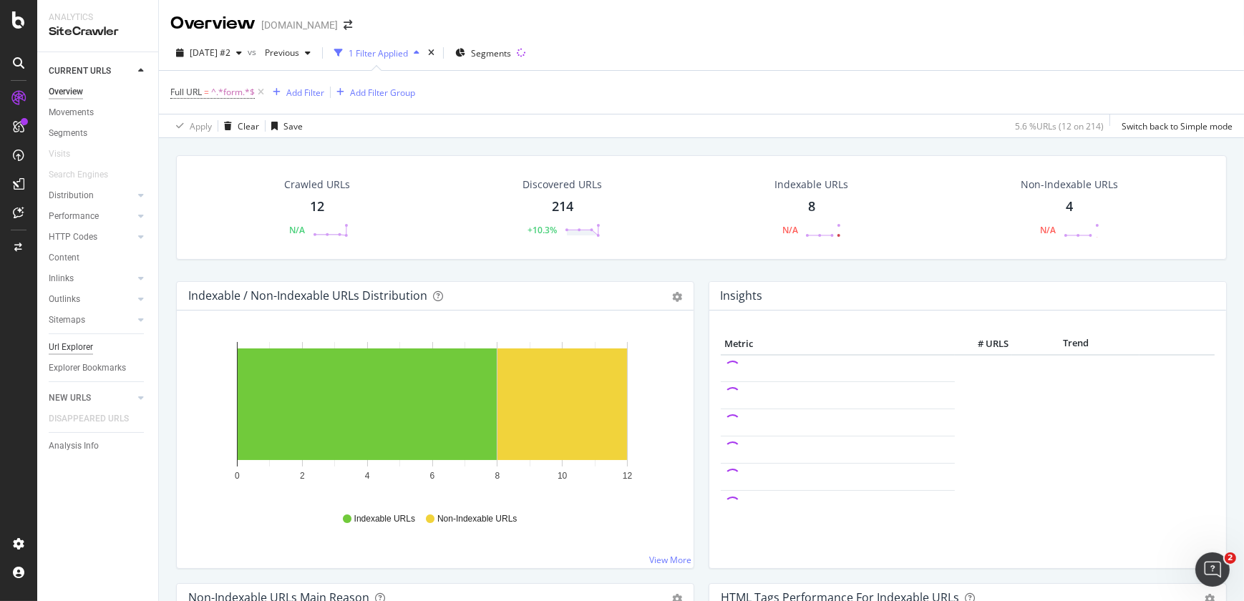
click at [78, 344] on div "Url Explorer" at bounding box center [71, 347] width 44 height 15
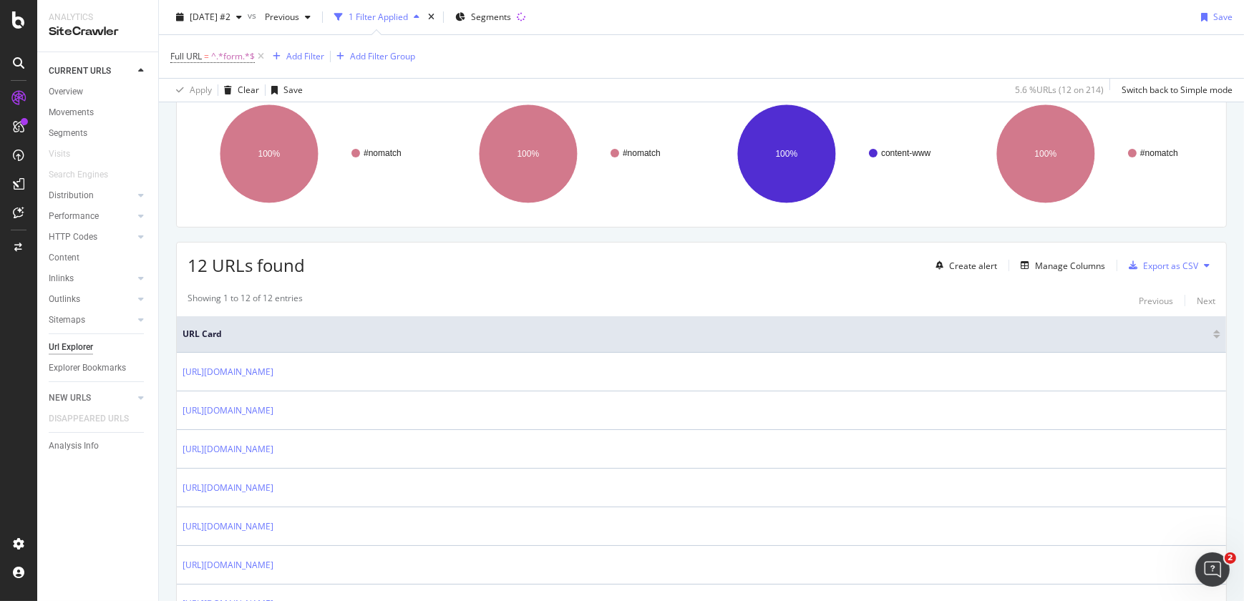
scroll to position [210, 0]
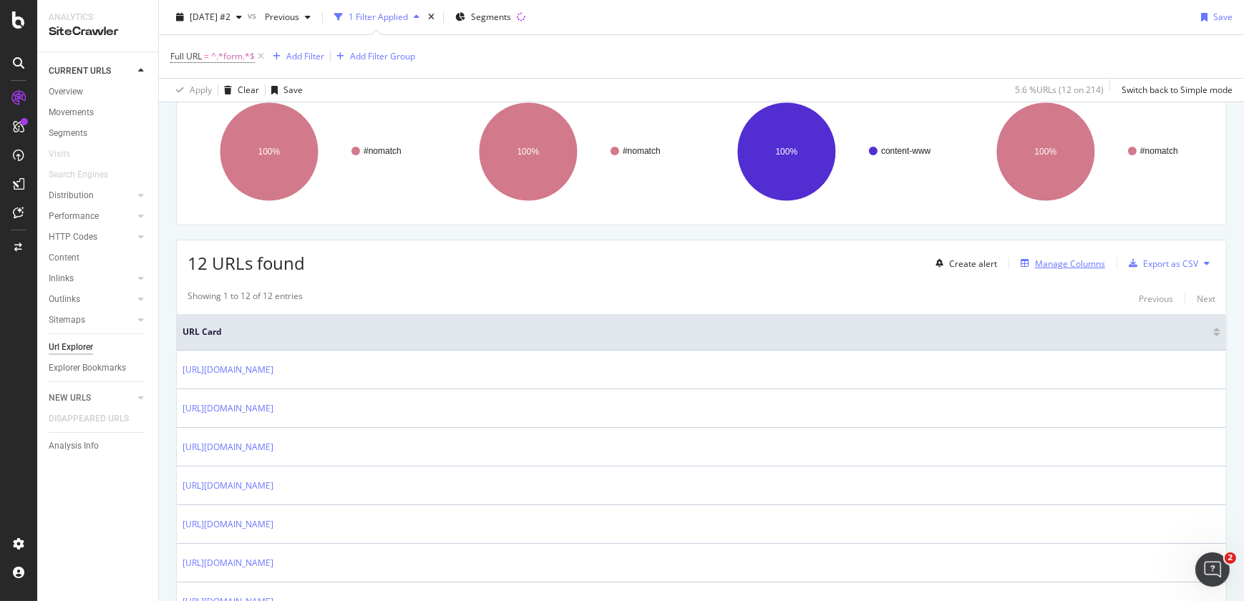
click at [1038, 263] on div "Manage Columns" at bounding box center [1070, 264] width 70 height 12
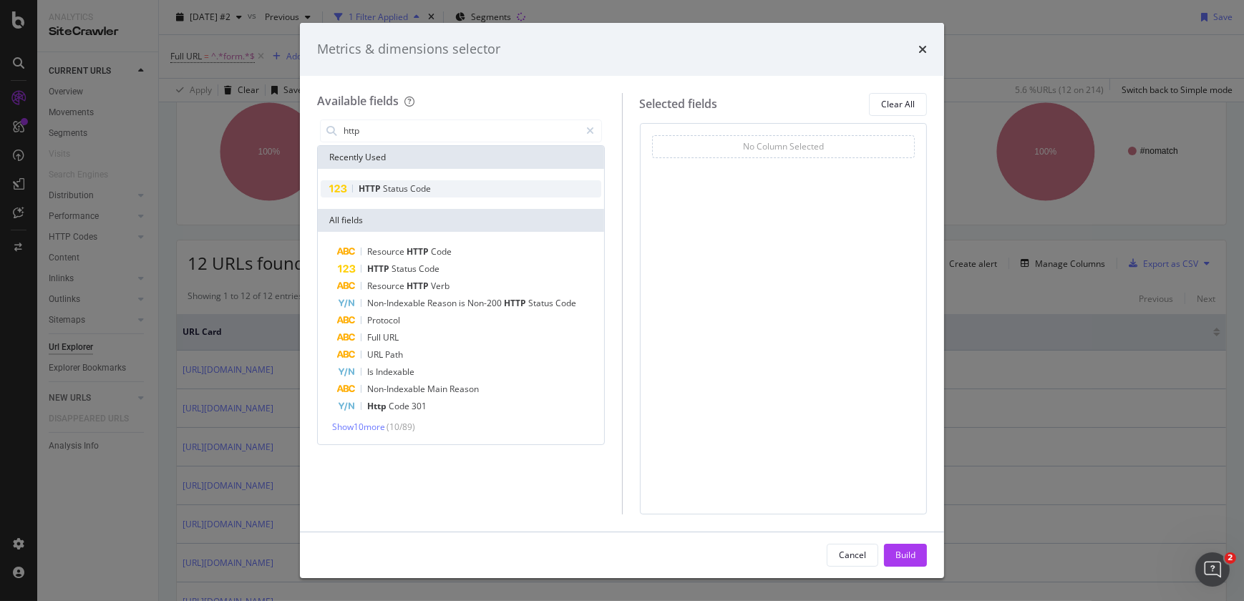
click at [442, 193] on div "HTTP Status Code" at bounding box center [461, 188] width 281 height 17
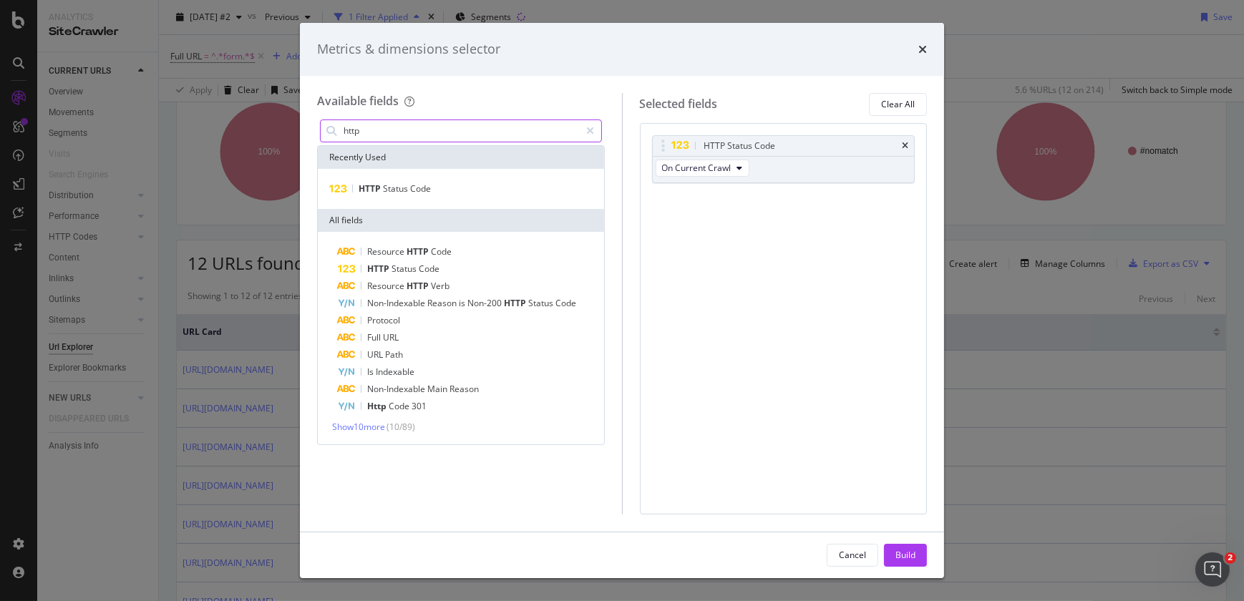
click at [385, 130] on input "http" at bounding box center [461, 130] width 238 height 21
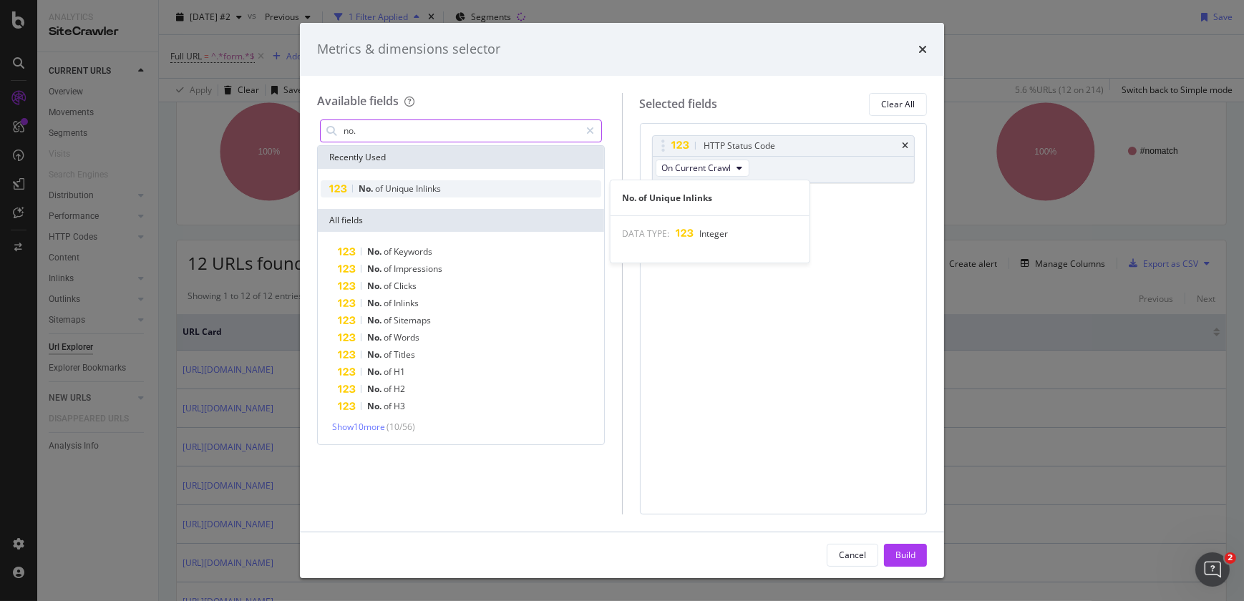
type input "no."
click at [396, 189] on span "Unique" at bounding box center [400, 188] width 31 height 12
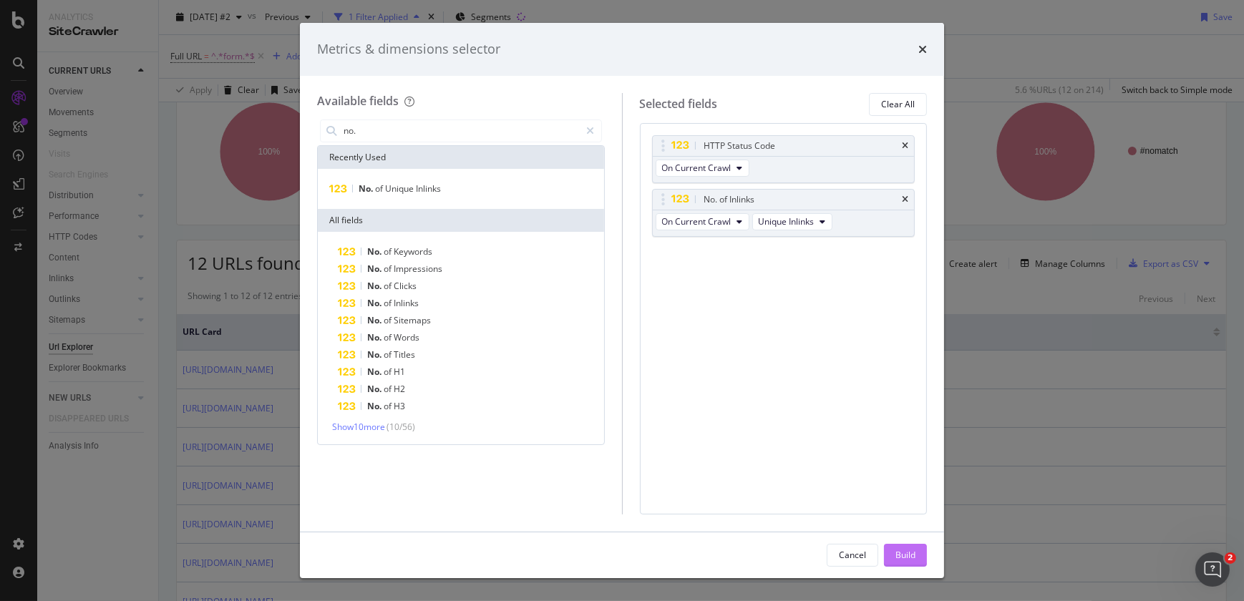
click at [890, 555] on button "Build" at bounding box center [905, 555] width 43 height 23
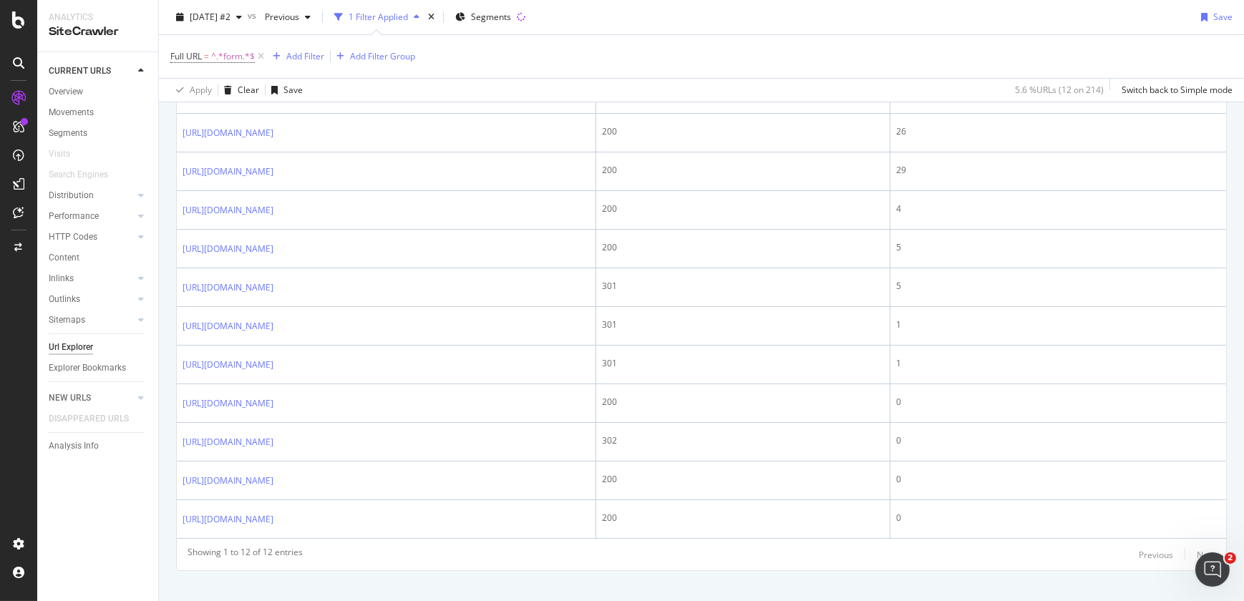
scroll to position [193, 0]
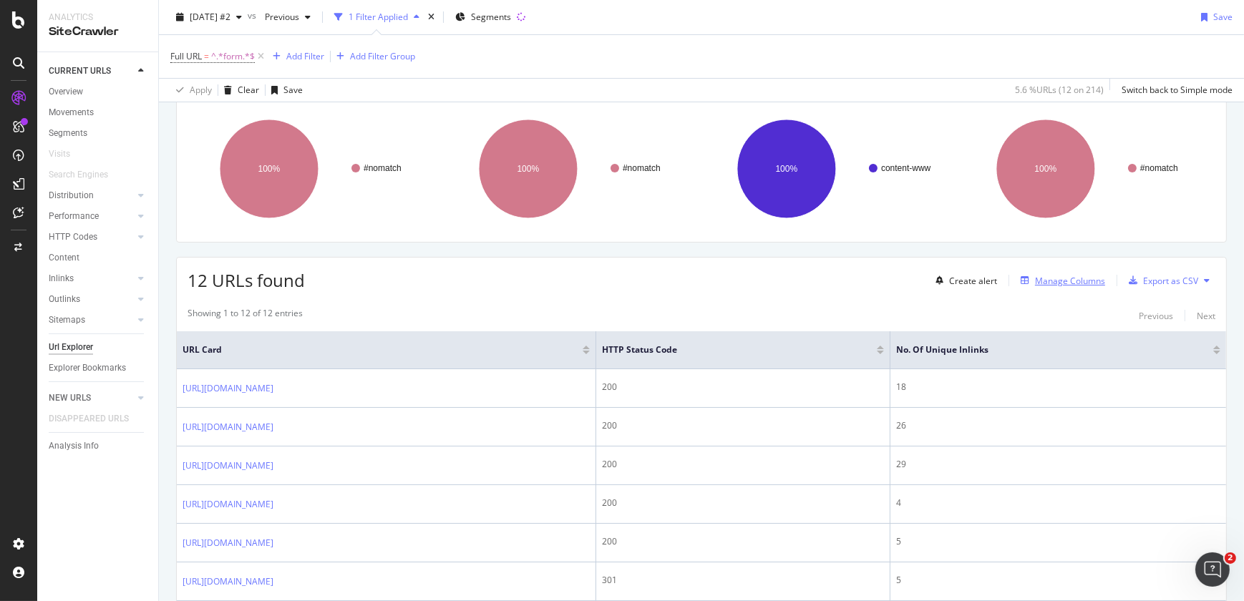
click at [1039, 281] on div "Manage Columns" at bounding box center [1070, 281] width 70 height 12
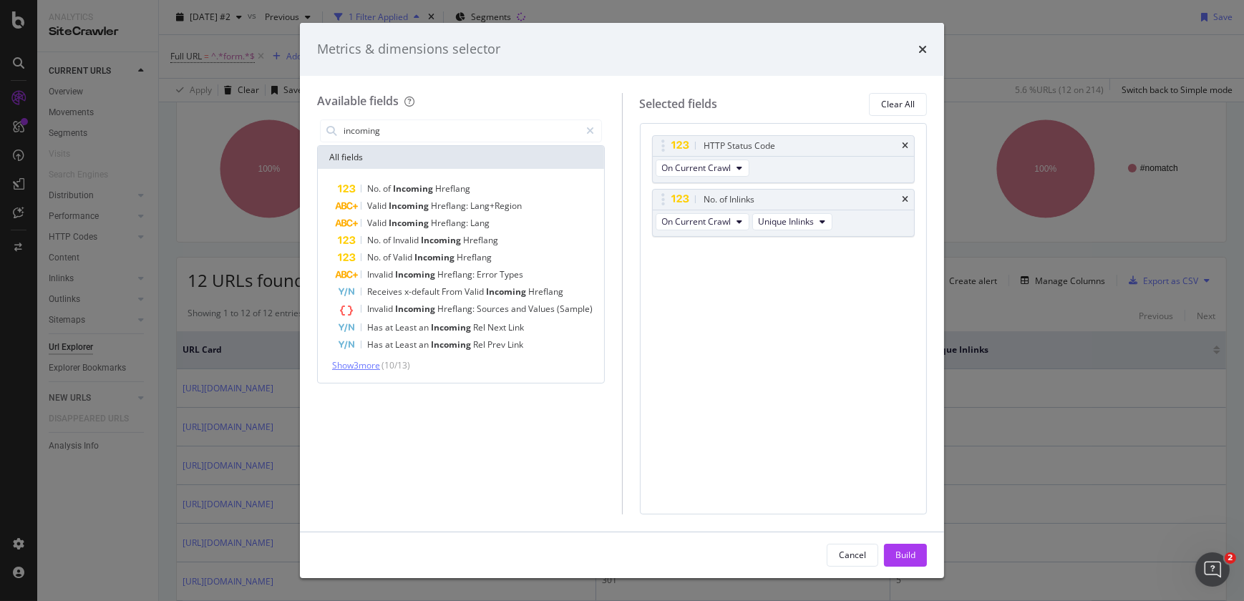
type input "incoming"
click at [359, 366] on span "Show 3 more" at bounding box center [356, 365] width 48 height 12
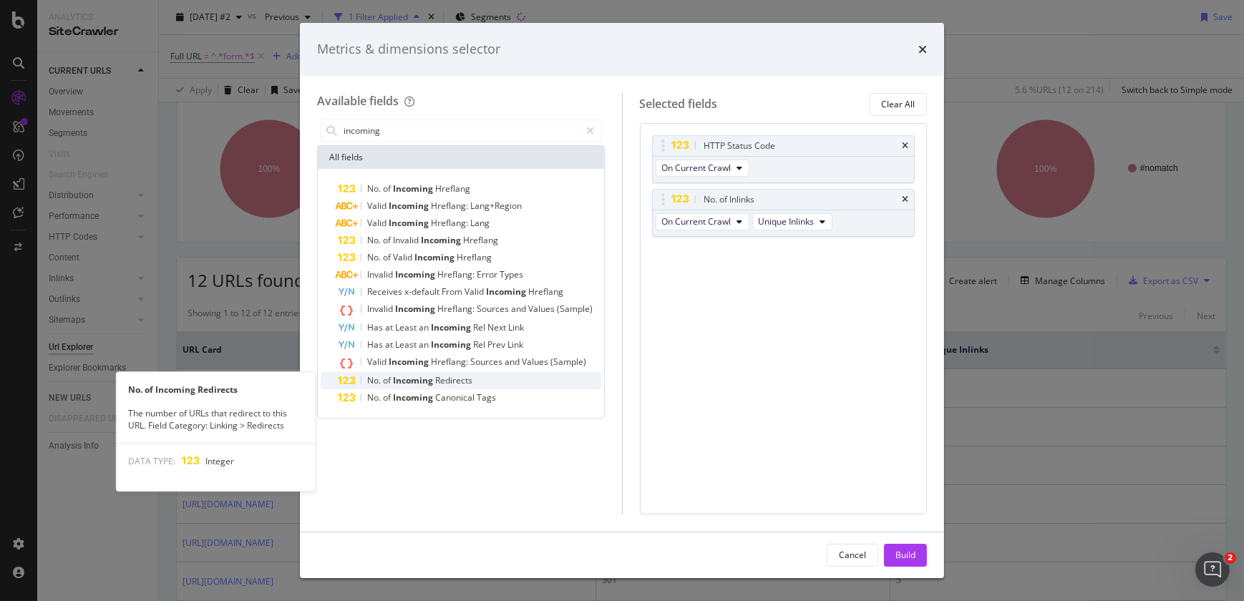
click at [376, 376] on span "No." at bounding box center [375, 380] width 16 height 12
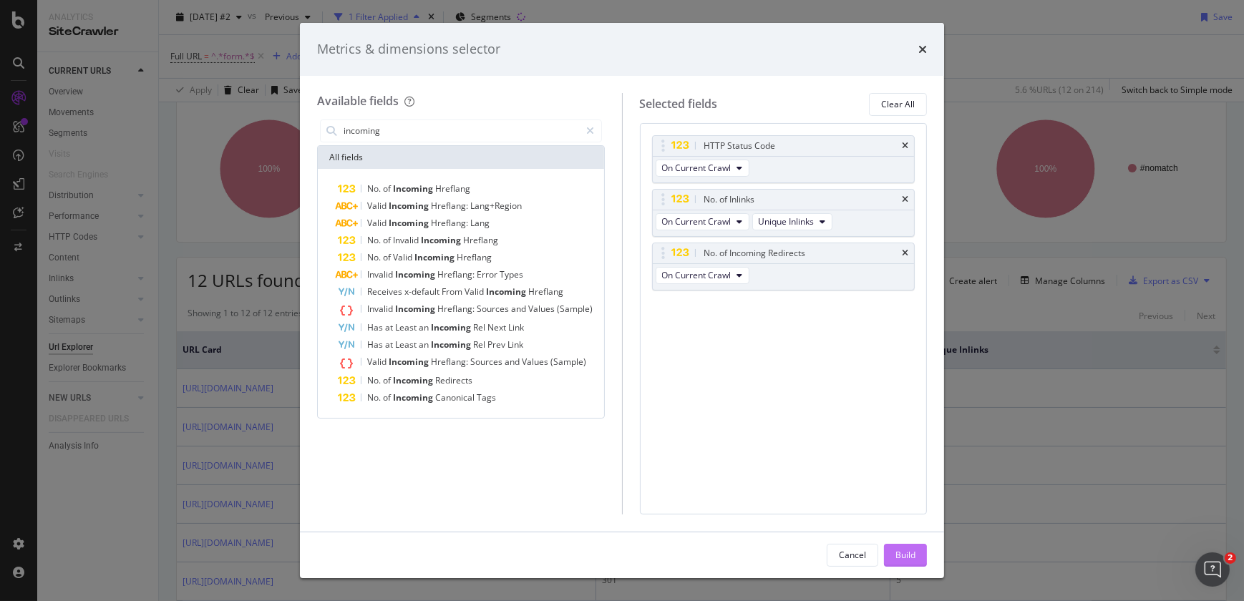
click at [897, 547] on div "Build" at bounding box center [905, 555] width 20 height 21
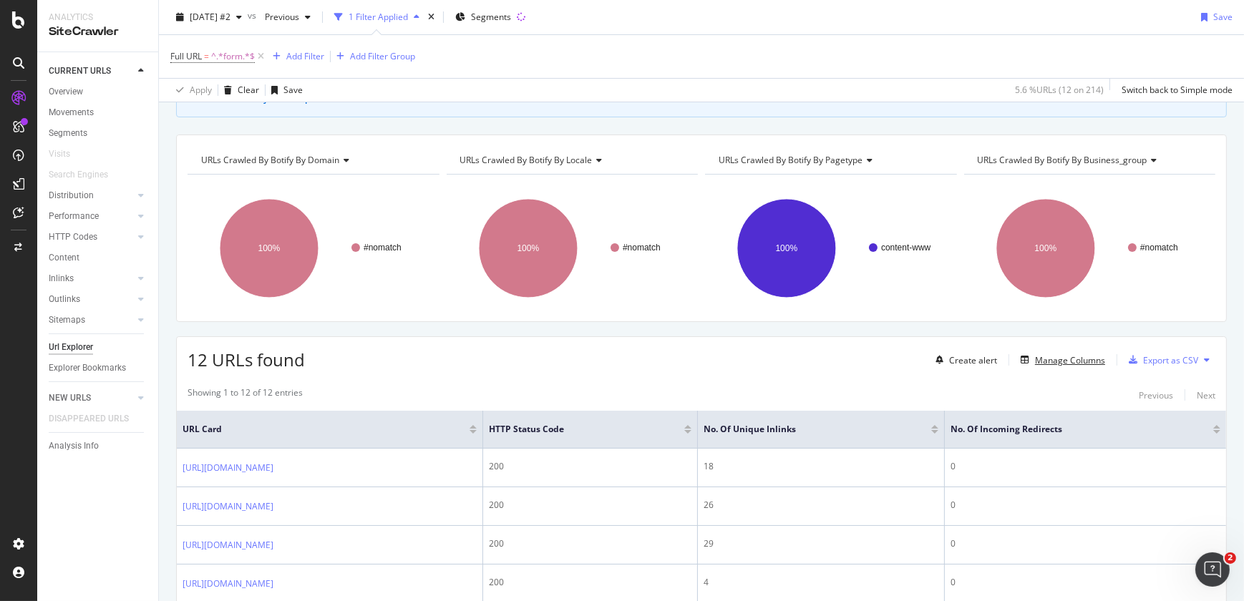
scroll to position [638, 0]
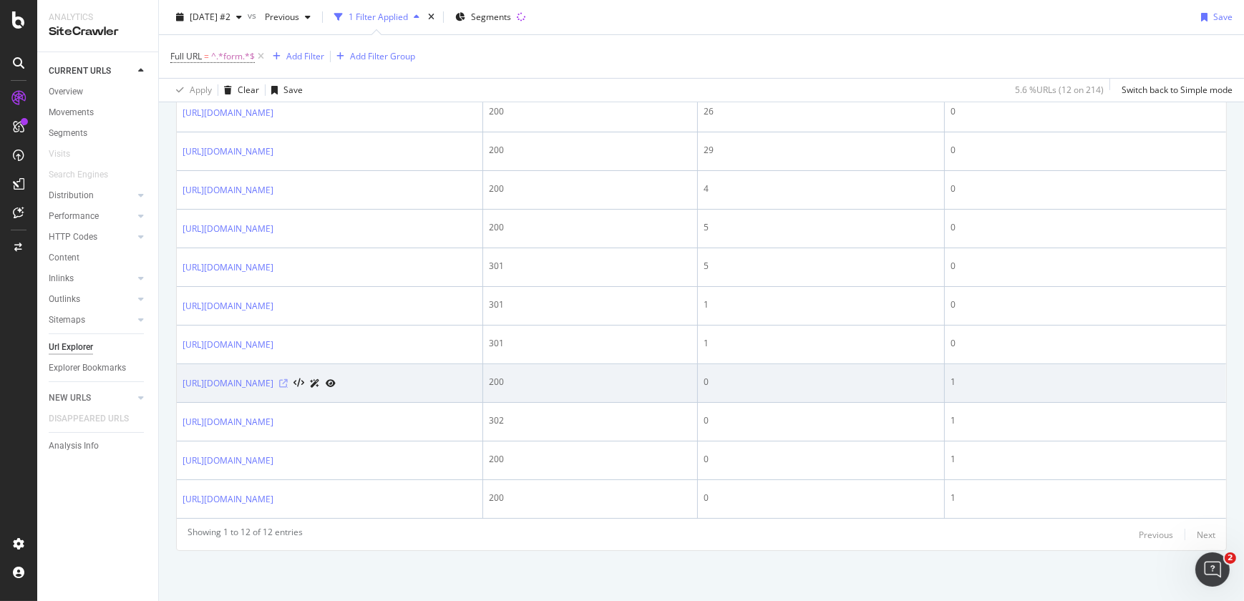
click at [288, 379] on icon at bounding box center [283, 383] width 9 height 9
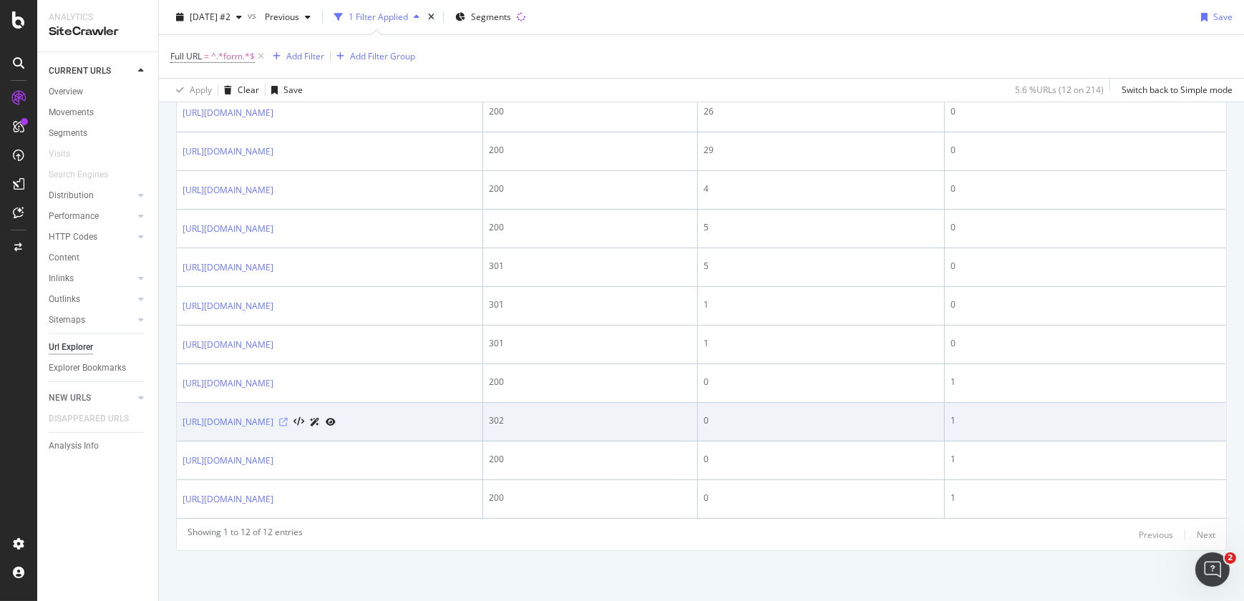
click at [288, 418] on icon at bounding box center [283, 422] width 9 height 9
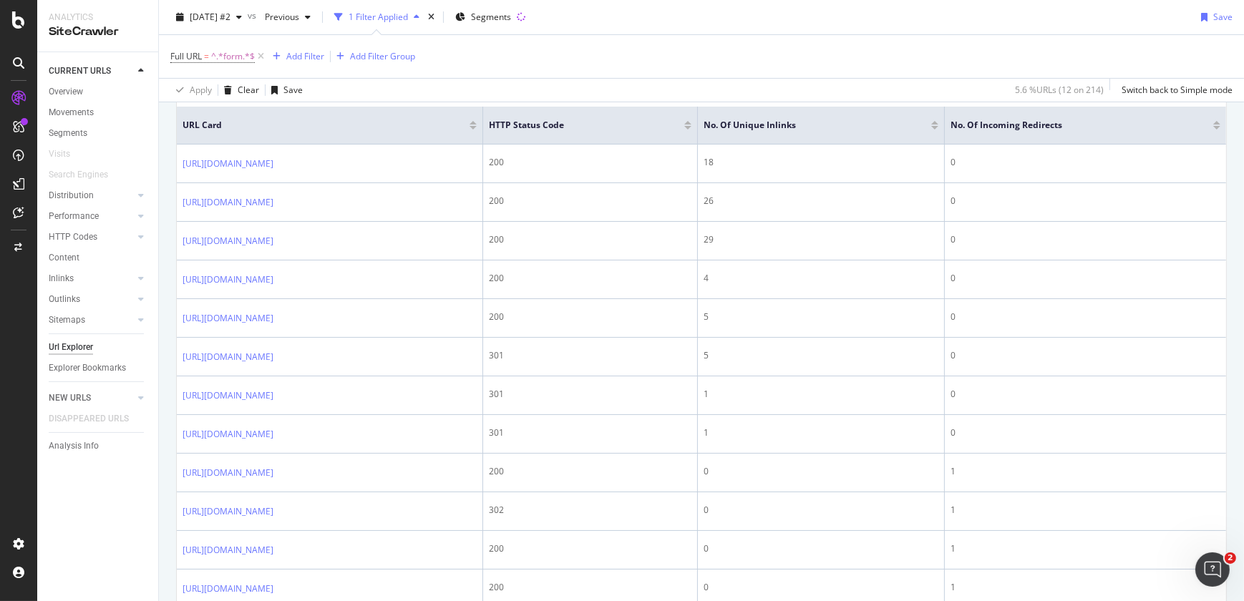
scroll to position [416, 0]
click at [78, 472] on div "Settings" at bounding box center [74, 467] width 60 height 11
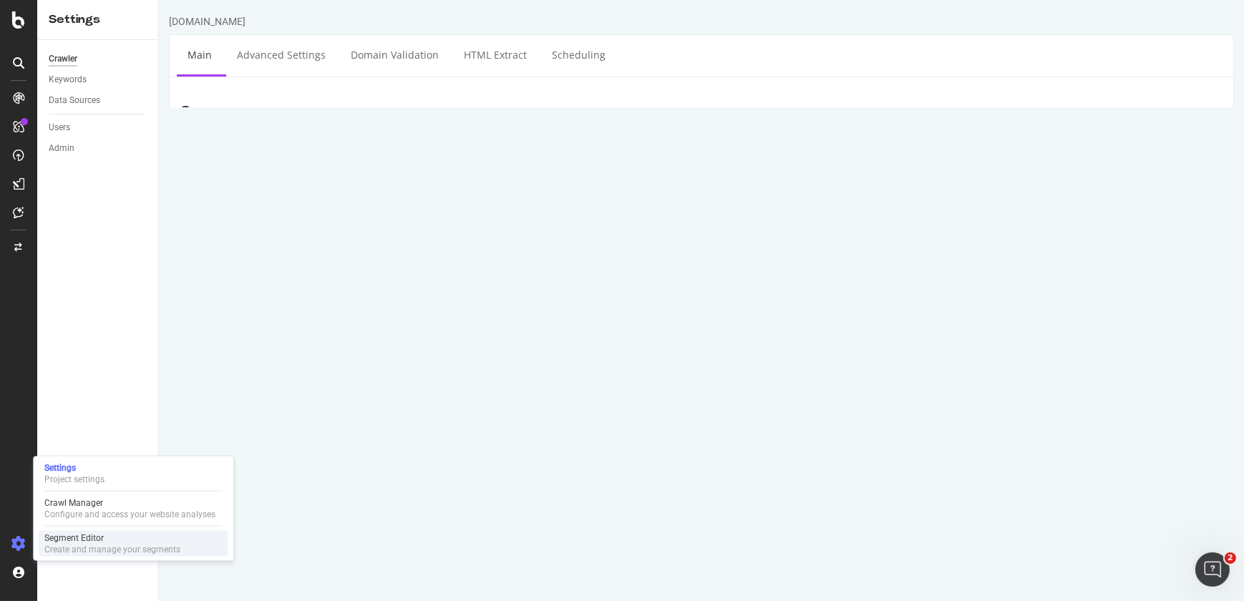
click at [62, 550] on div "Create and manage your segments" at bounding box center [112, 549] width 136 height 11
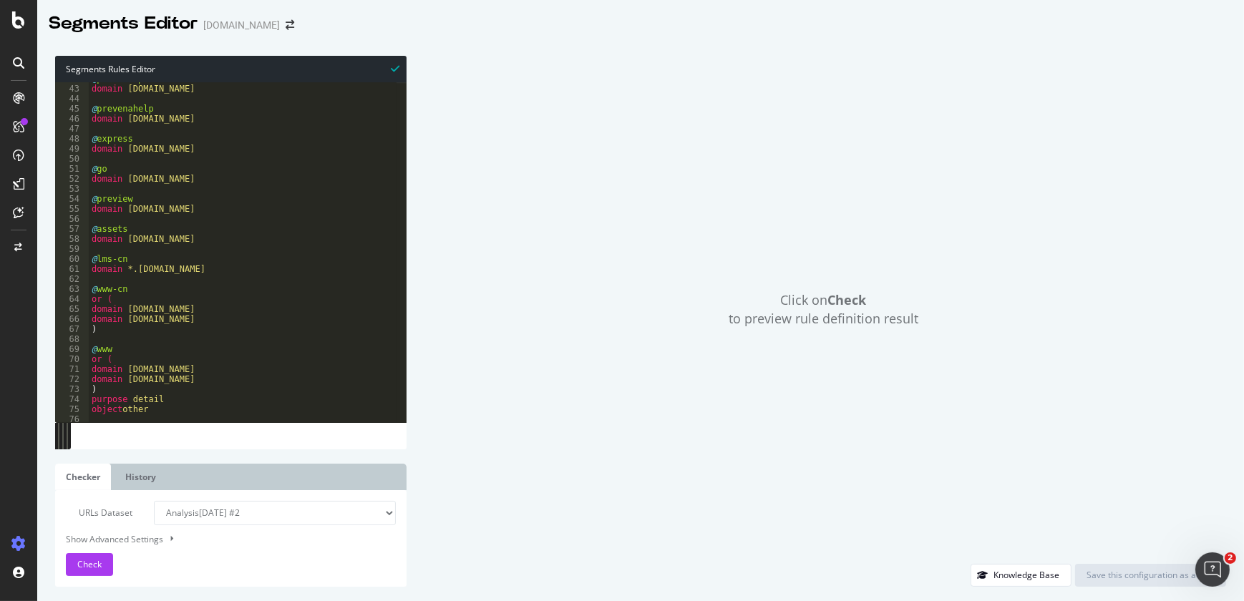
scroll to position [443, 0]
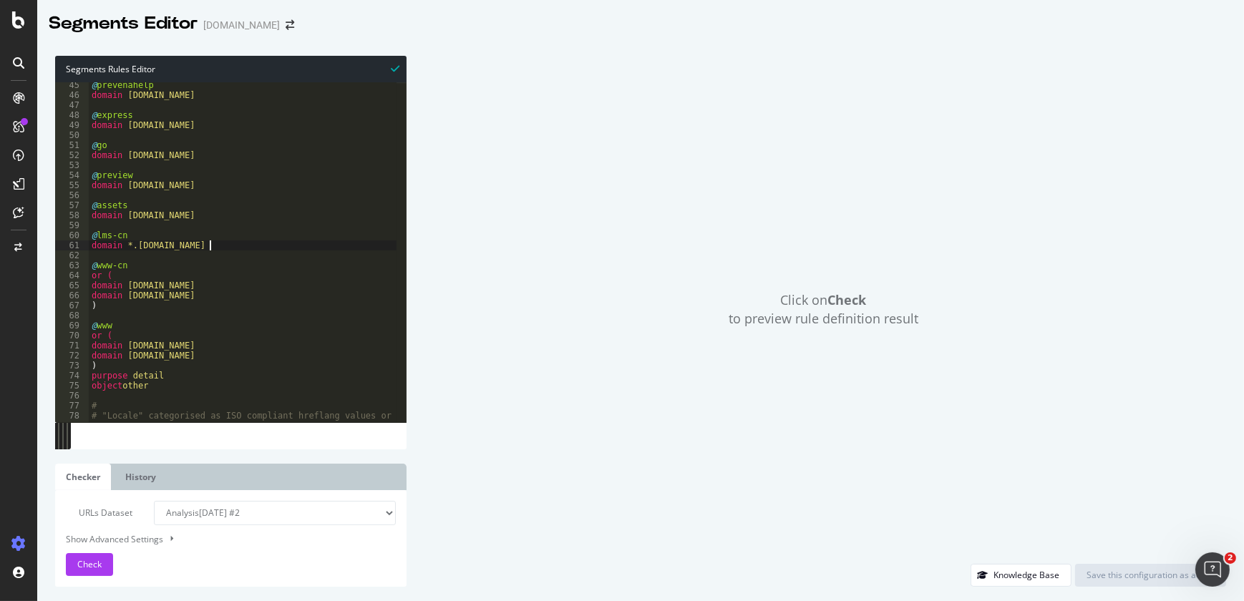
click at [221, 245] on div "@ prevenahelp domain prevenahelp.solventum.com @ express domain express.solvent…" at bounding box center [368, 255] width 558 height 350
type textarea "domain *.lms.solventum.cn"
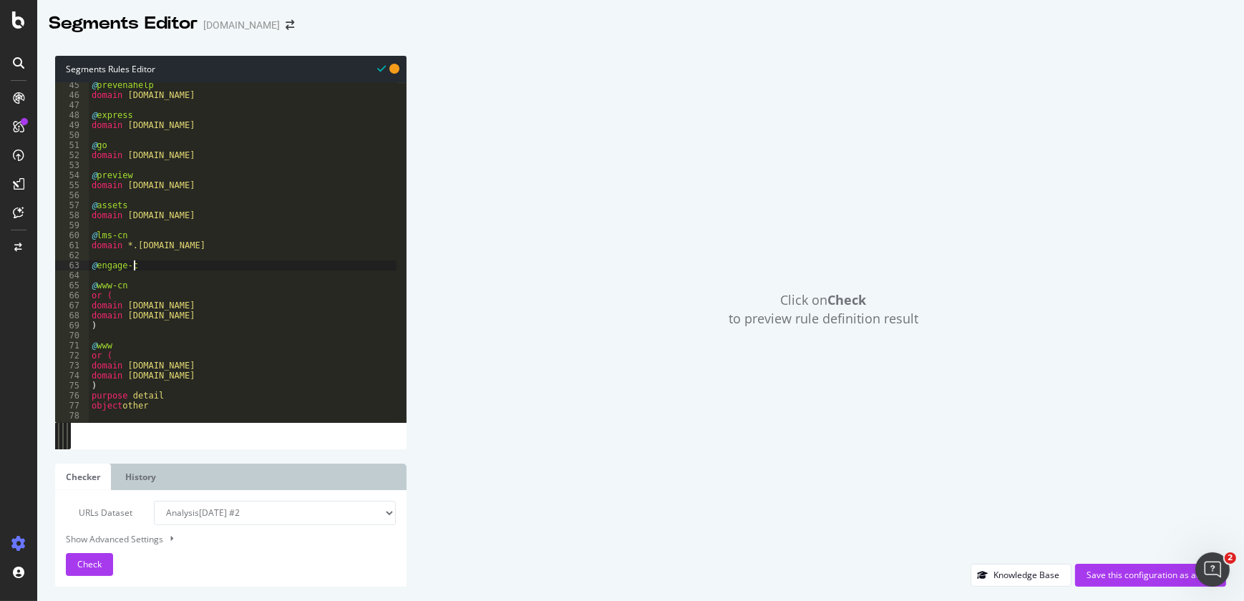
scroll to position [0, 3]
type textarea "@engage-cn"
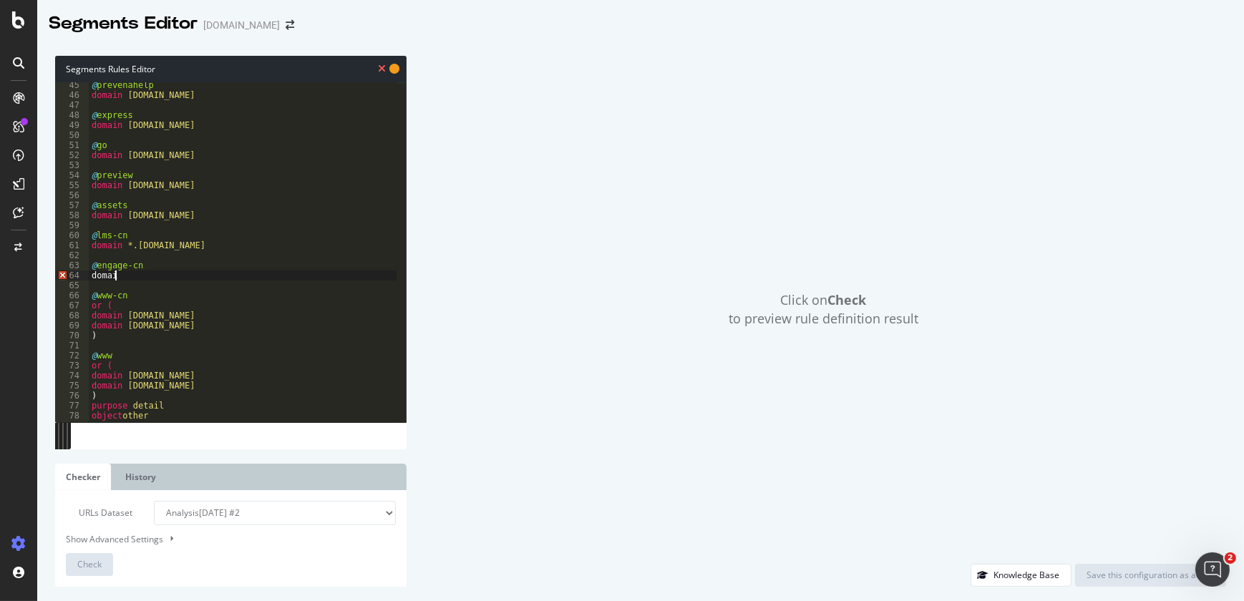
scroll to position [0, 1]
paste textarea "form.scrm.solventum.cn"
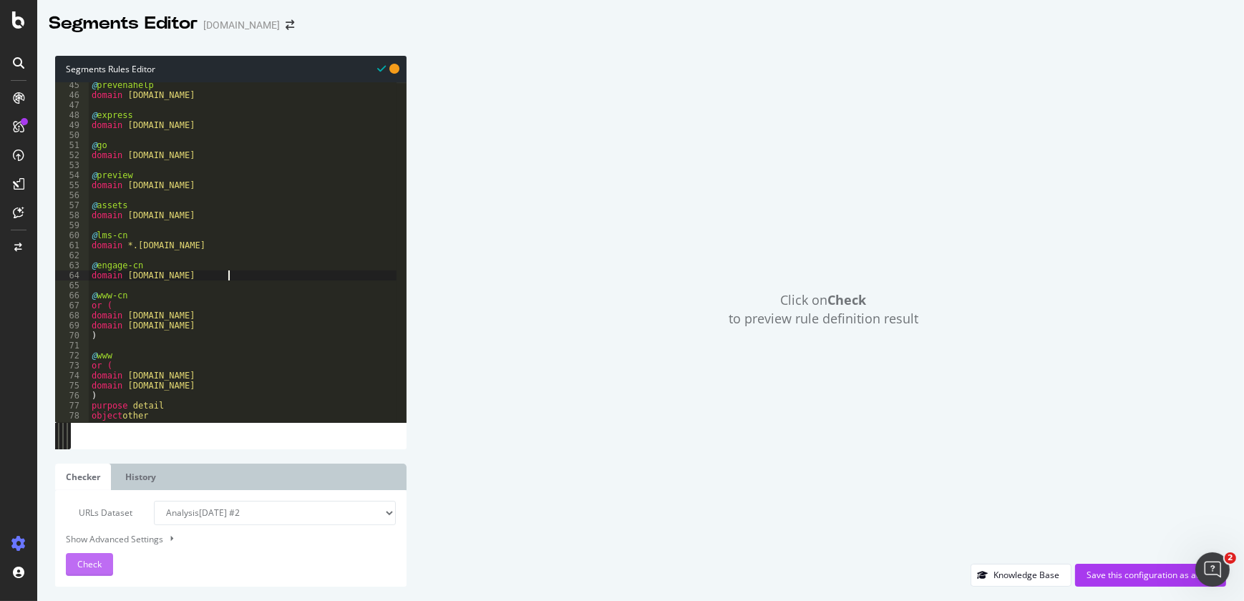
type textarea "domain form.scrm.solventum.cn"
click at [102, 561] on button "Check" at bounding box center [89, 564] width 47 height 23
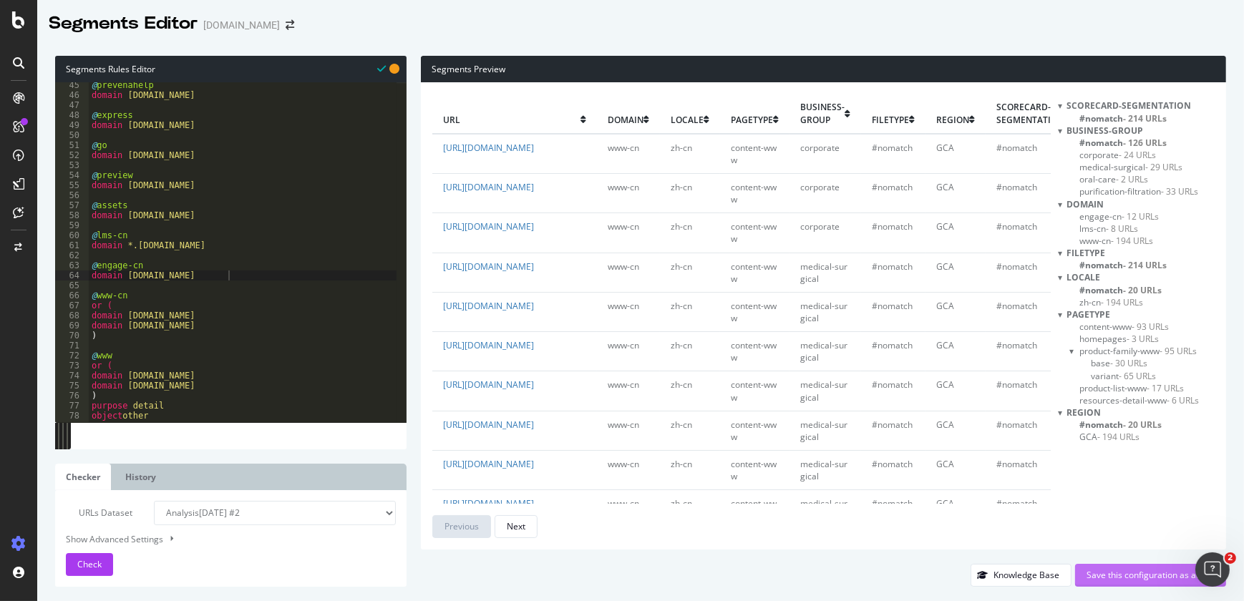
click at [1101, 575] on div "Save this configuration as active" at bounding box center [1150, 575] width 128 height 12
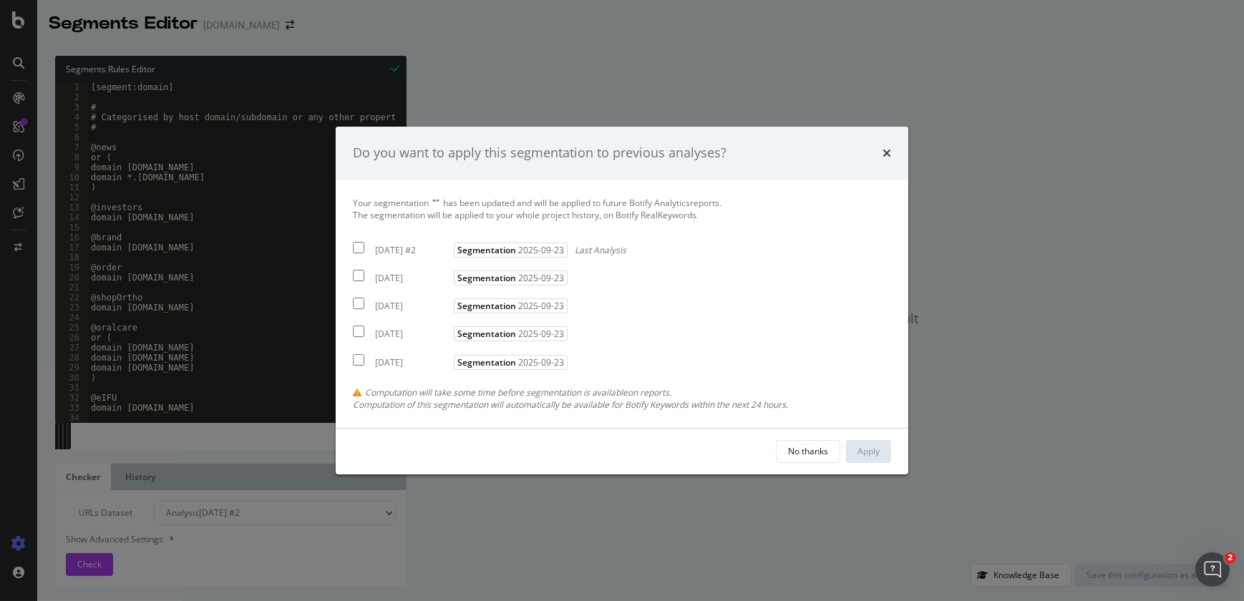
click at [356, 243] on input "modal" at bounding box center [358, 247] width 11 height 11
checkbox input "true"
click at [873, 452] on div "Apply" at bounding box center [868, 451] width 22 height 12
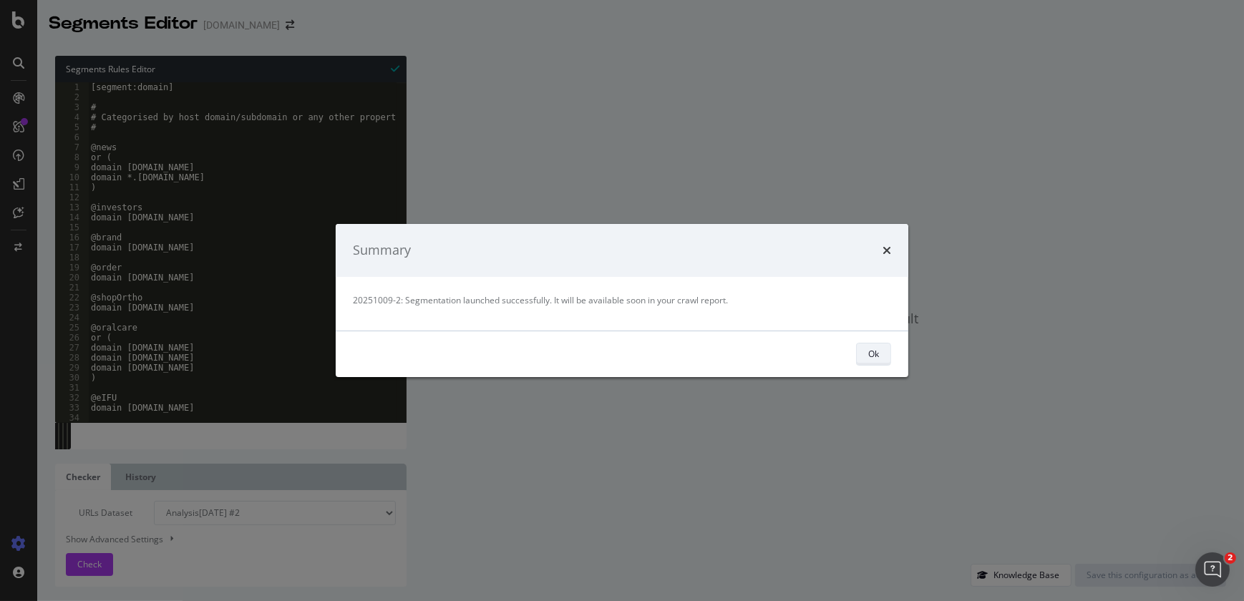
click at [868, 350] on div "Ok" at bounding box center [873, 354] width 11 height 12
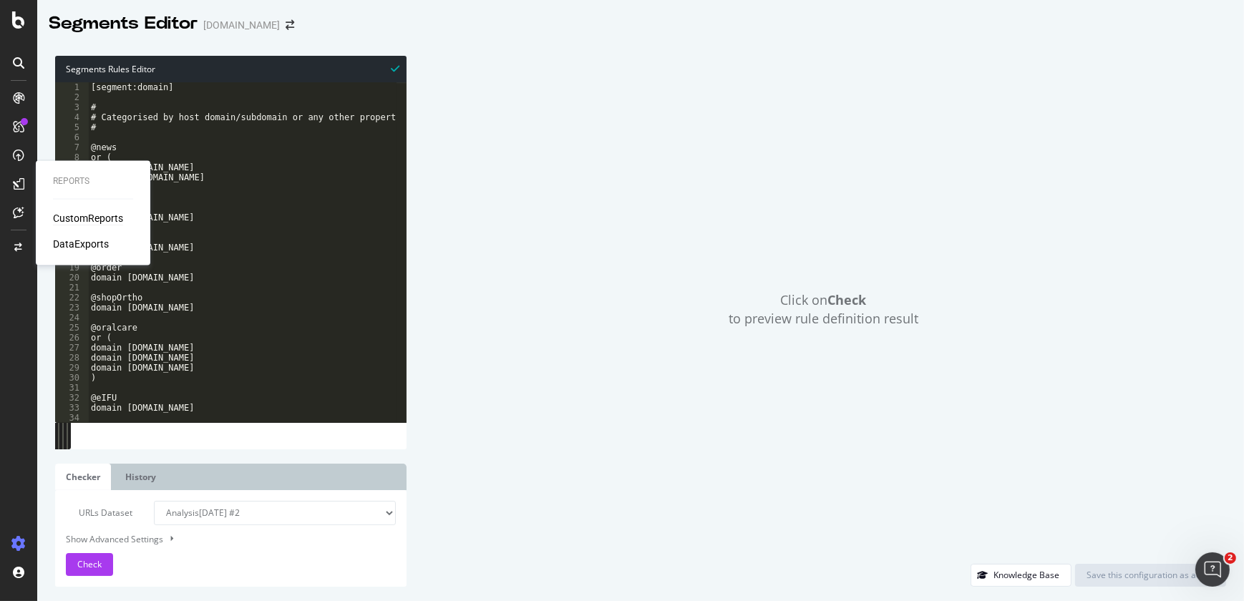
click at [73, 215] on div "CustomReports" at bounding box center [88, 218] width 70 height 14
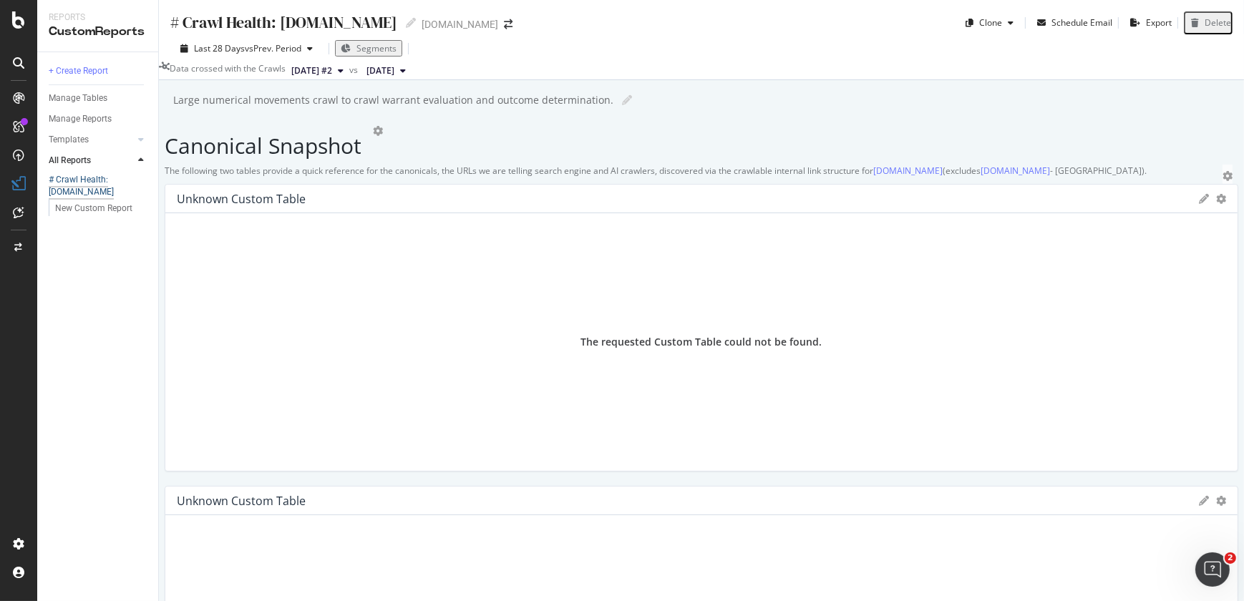
click at [87, 194] on div "# Crawl Health: [DOMAIN_NAME]" at bounding box center [93, 186] width 89 height 24
click at [92, 94] on div "Manage Tables" at bounding box center [78, 98] width 59 height 15
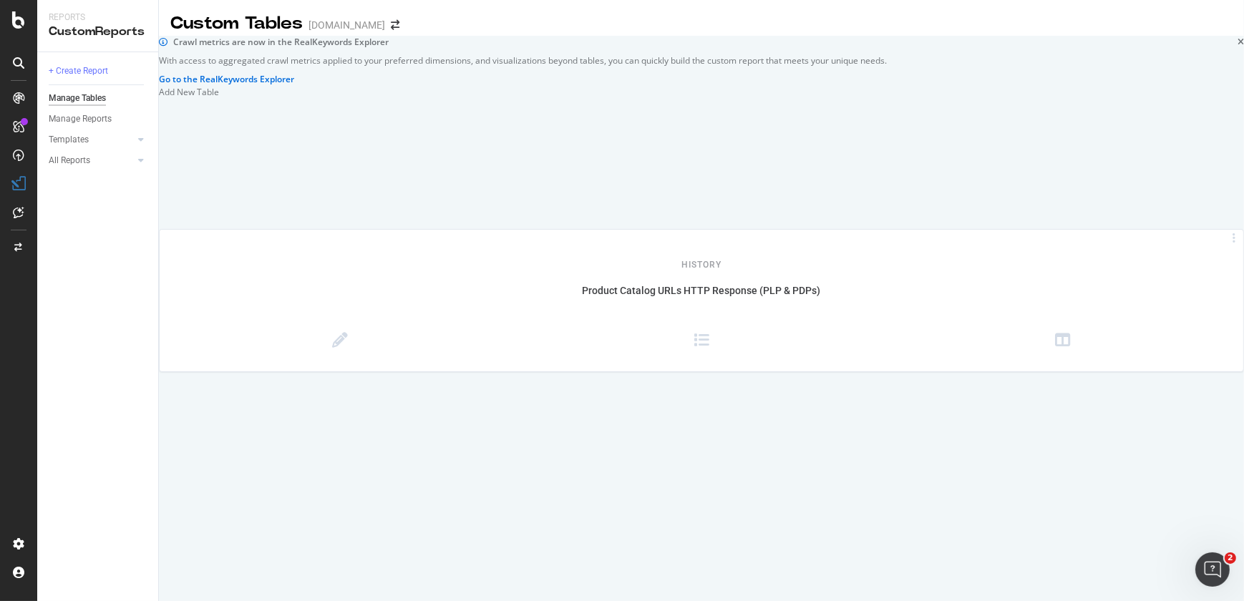
click at [159, 98] on div at bounding box center [159, 92] width 0 height 12
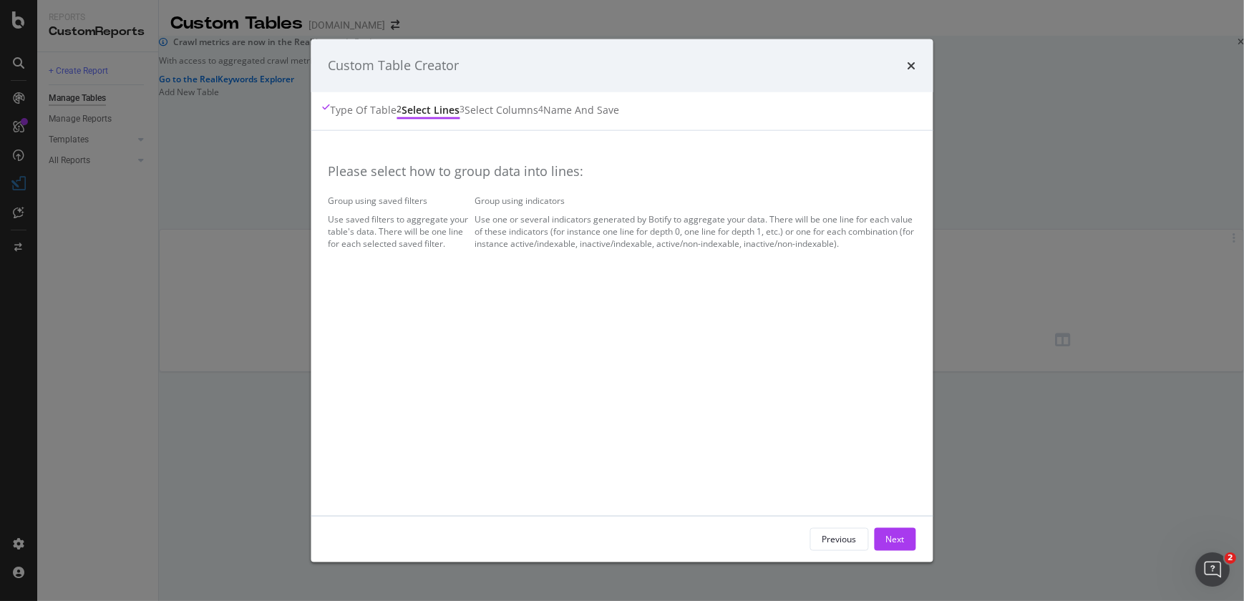
click at [469, 250] on div "Group using saved filters Use saved filters to aggregate your table's data. The…" at bounding box center [398, 222] width 141 height 55
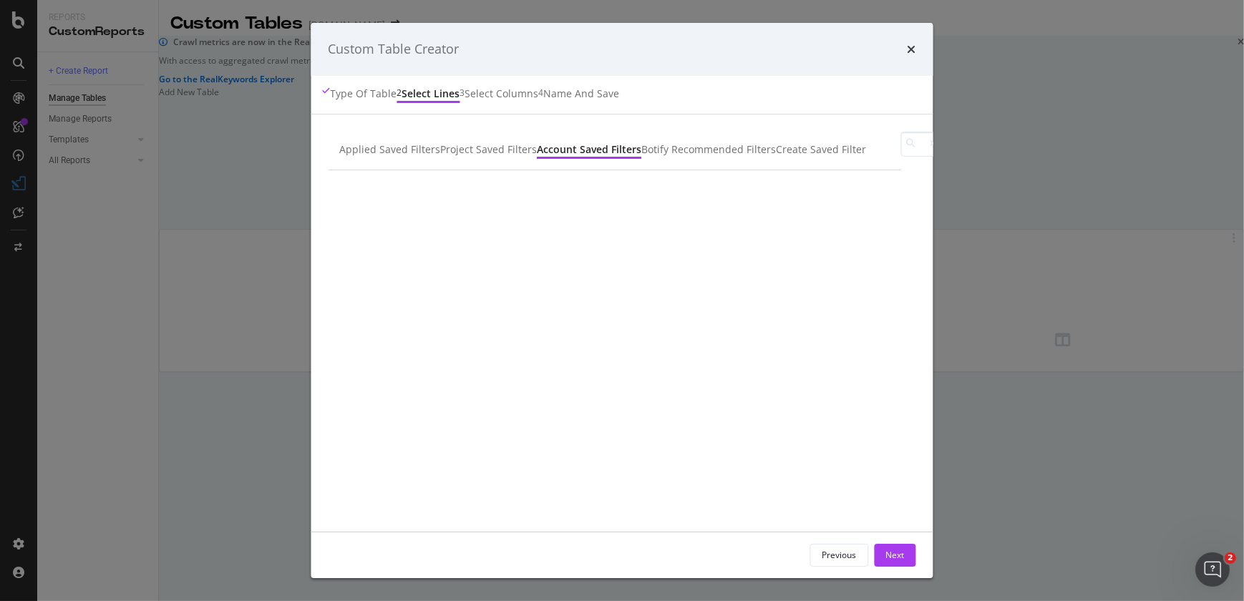
scroll to position [314, 0]
click at [901, 157] on input "modal" at bounding box center [922, 144] width 42 height 25
type input "canonicals"
click at [829, 157] on div "Create Saved Filter" at bounding box center [821, 150] width 90 height 16
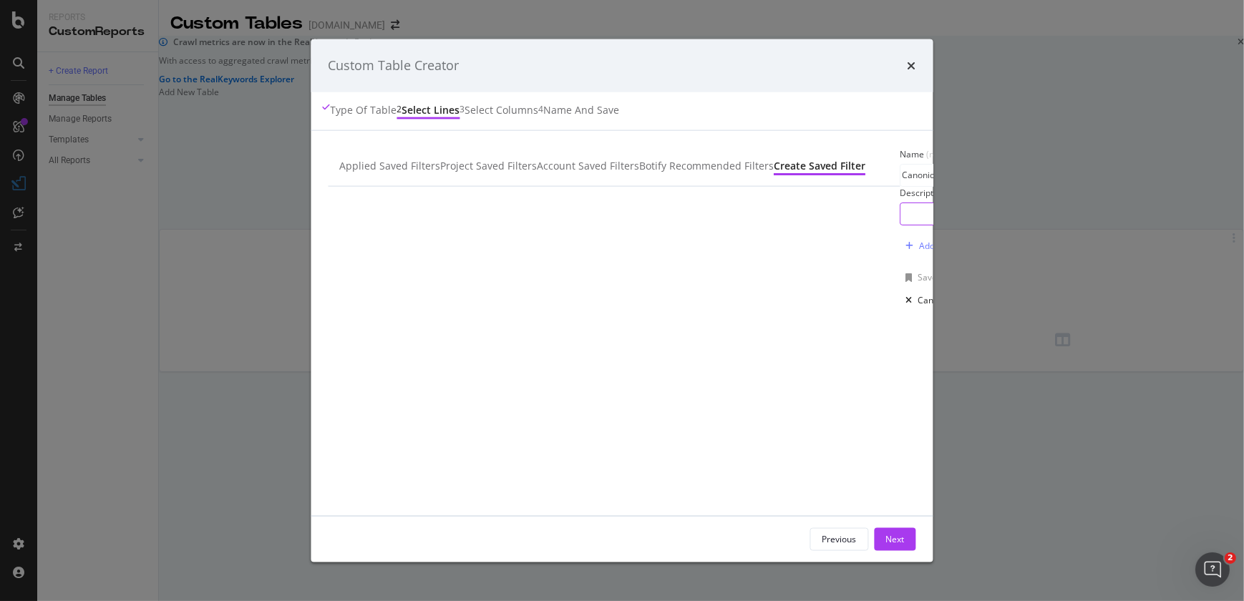
type input "Canonicals (cn)"
click at [901, 225] on input "modal" at bounding box center [981, 213] width 160 height 21
type input "Indexable canonicals crawled via project scope and settings."
click at [920, 252] on div "Add Filter" at bounding box center [939, 246] width 38 height 12
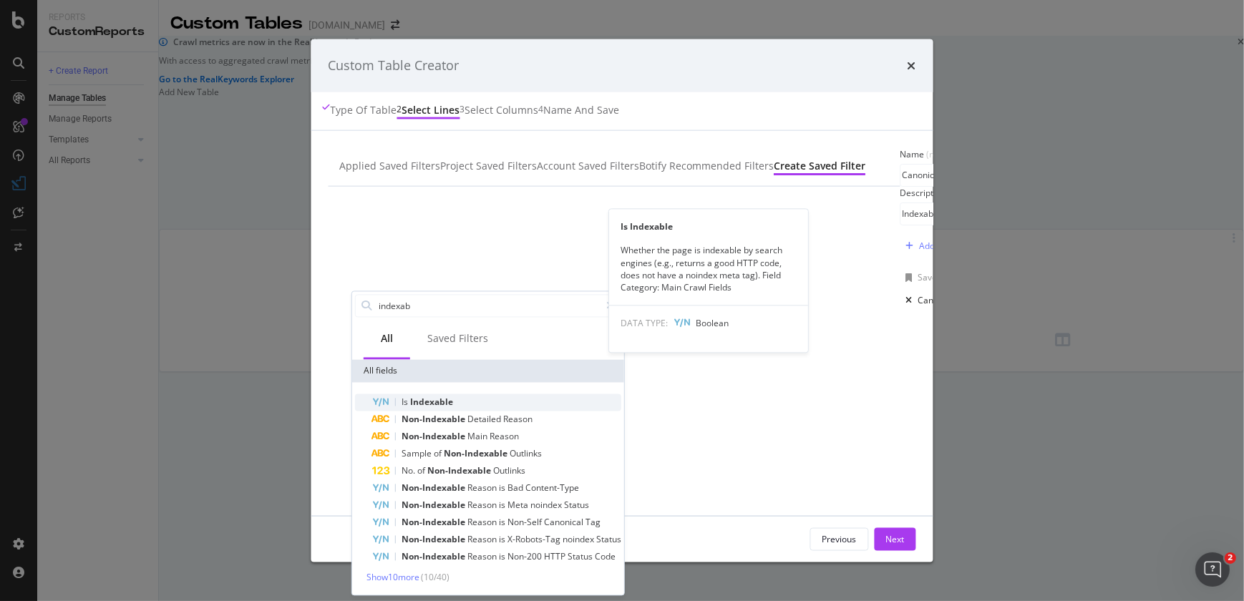
type input "indexab"
click at [410, 403] on span "Indexable" at bounding box center [431, 402] width 43 height 12
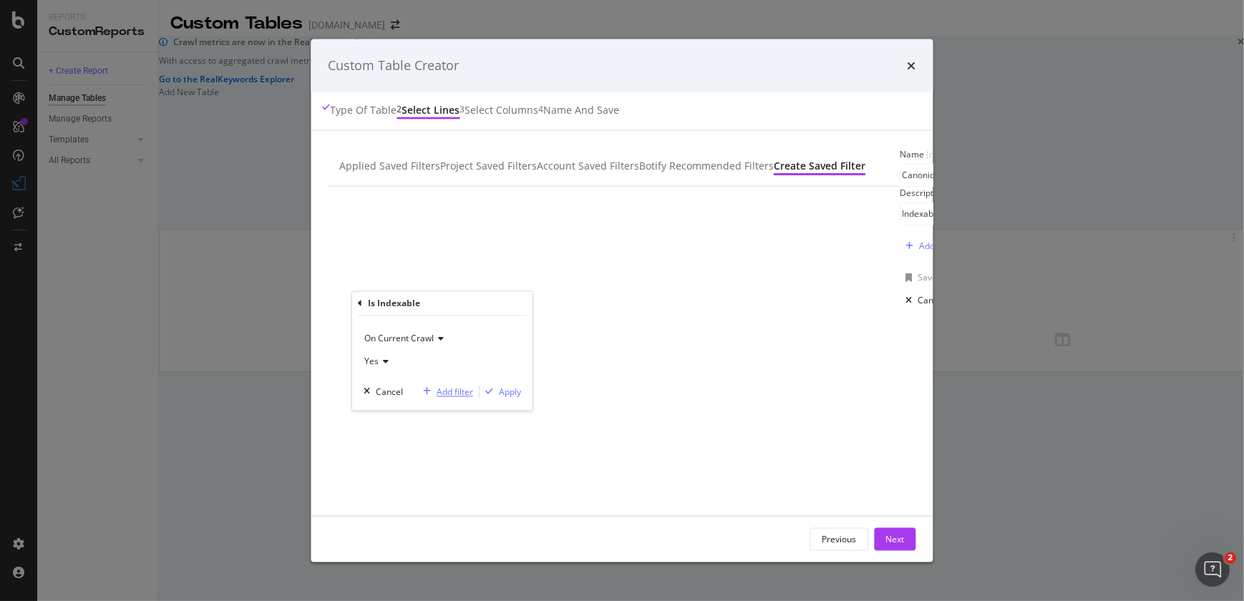
click at [437, 393] on div "Add filter" at bounding box center [455, 392] width 36 height 12
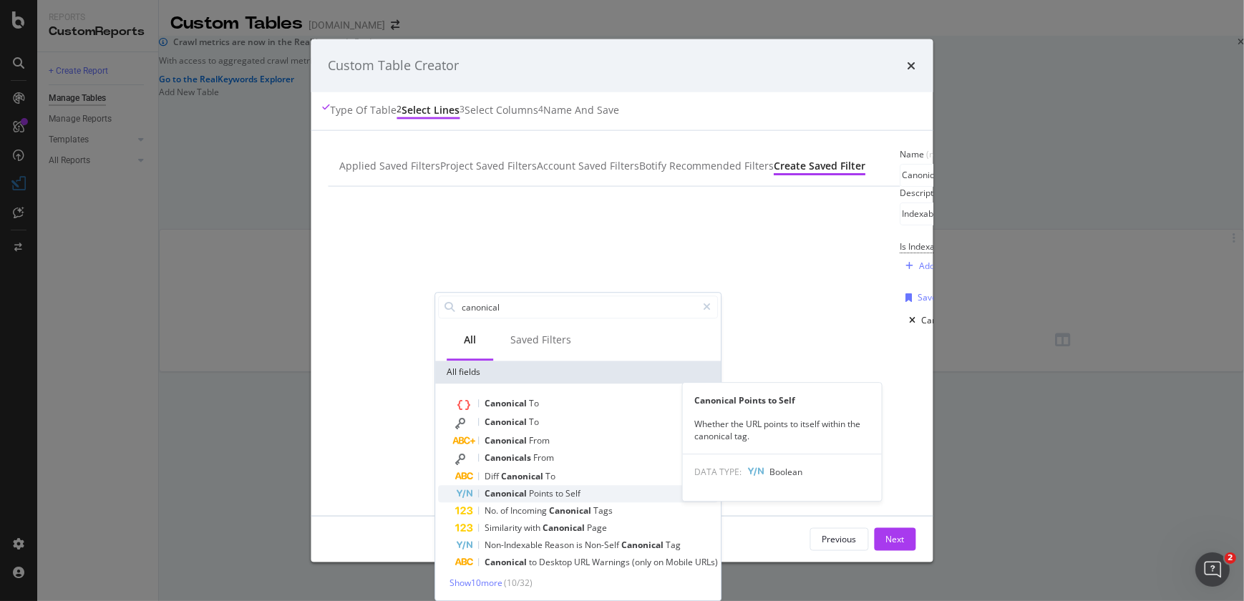
type input "canonical"
click at [484, 492] on span "Canonical" at bounding box center [506, 493] width 44 height 12
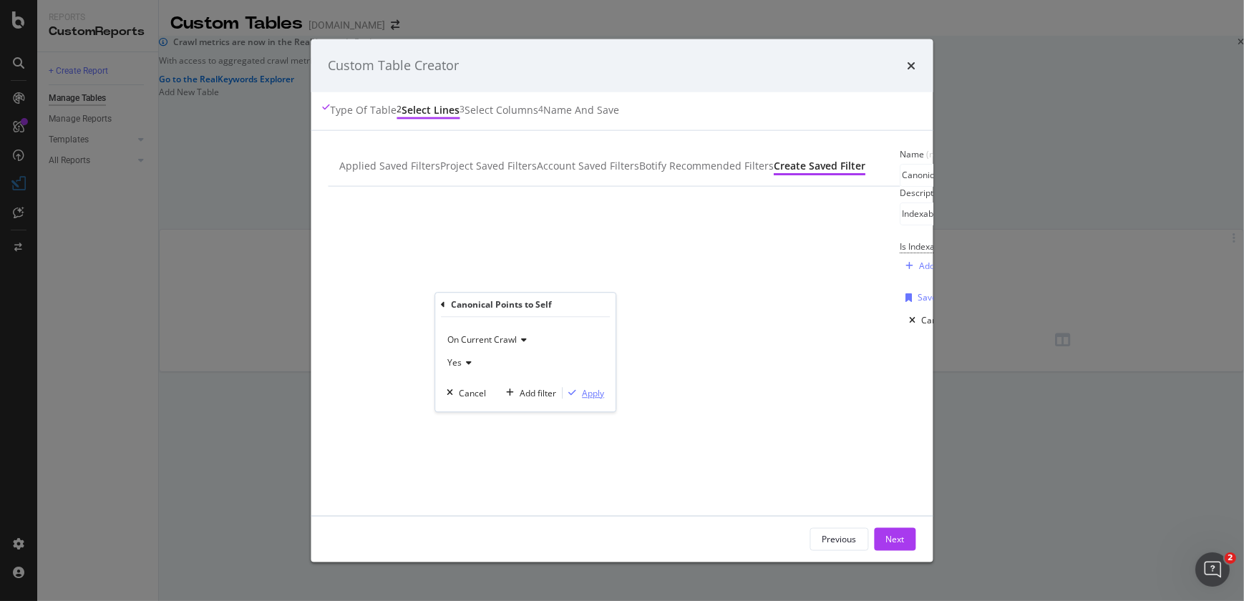
click at [582, 387] on div "Apply" at bounding box center [593, 393] width 22 height 12
click at [918, 323] on div "Save" at bounding box center [927, 317] width 19 height 12
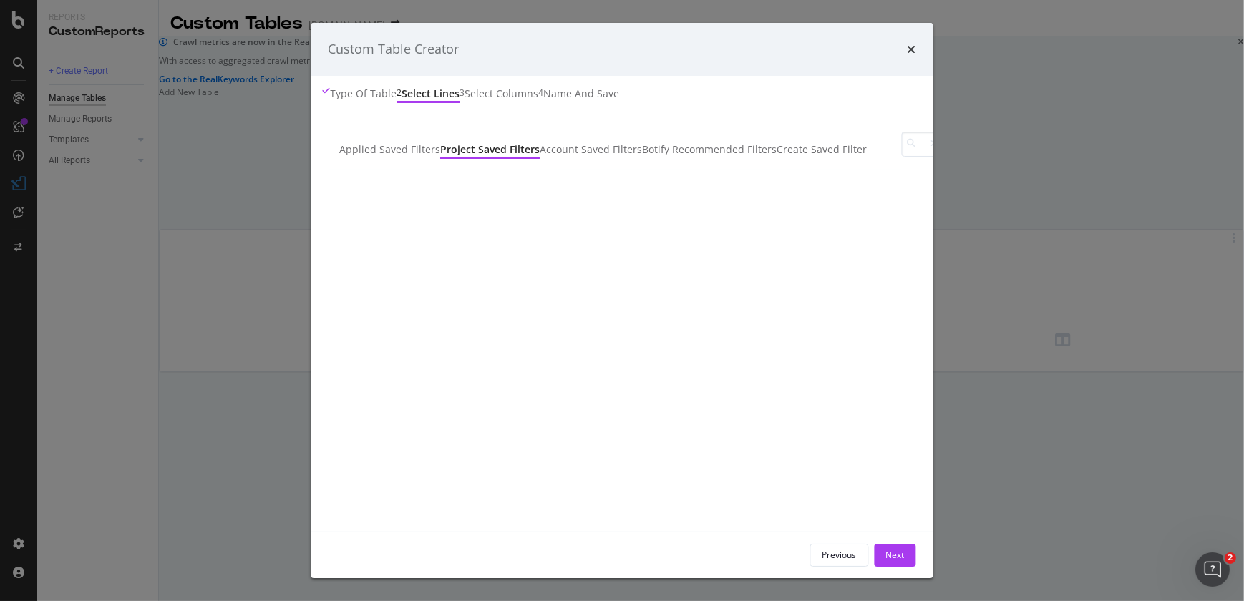
click at [955, 187] on div "modal" at bounding box center [960, 180] width 11 height 11
click at [905, 545] on div "Next" at bounding box center [895, 555] width 19 height 21
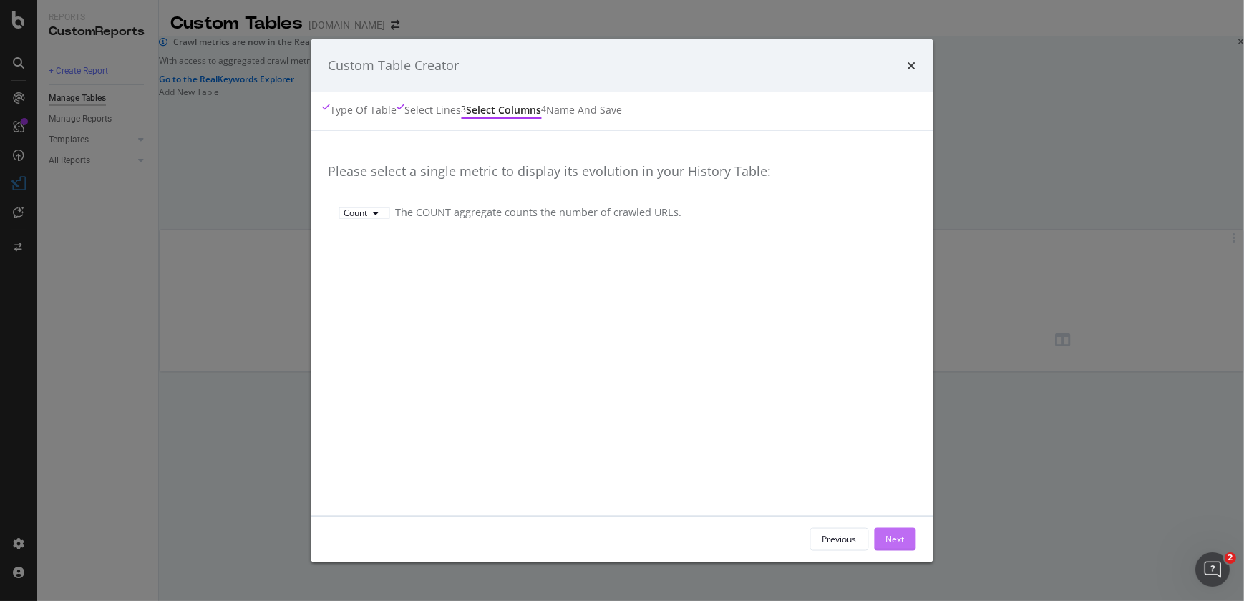
click at [905, 530] on div "Next" at bounding box center [895, 538] width 19 height 21
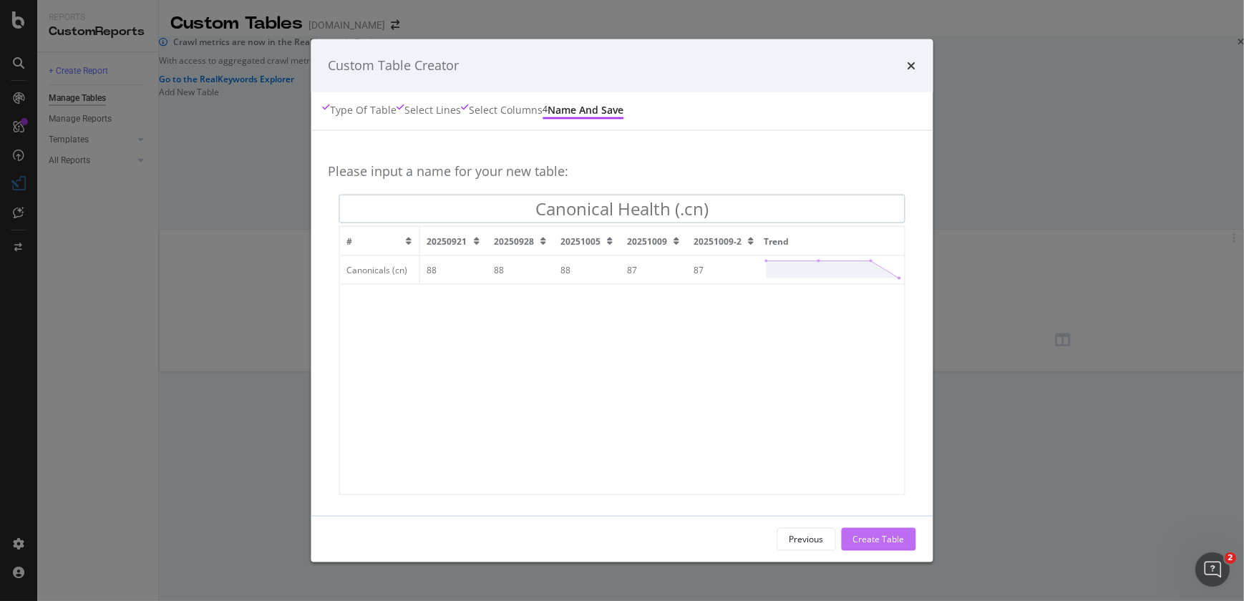
type input "Canonical Health (.cn)"
click at [905, 542] on div "Create Table" at bounding box center [879, 539] width 52 height 12
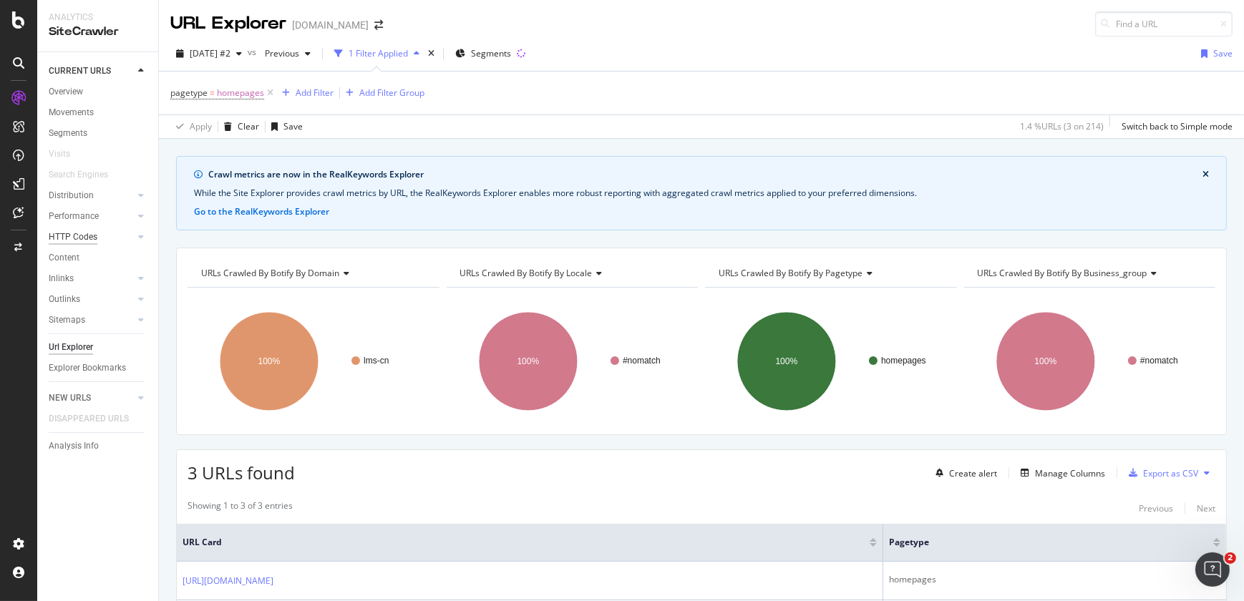
click at [75, 242] on div "HTTP Codes" at bounding box center [73, 237] width 49 height 15
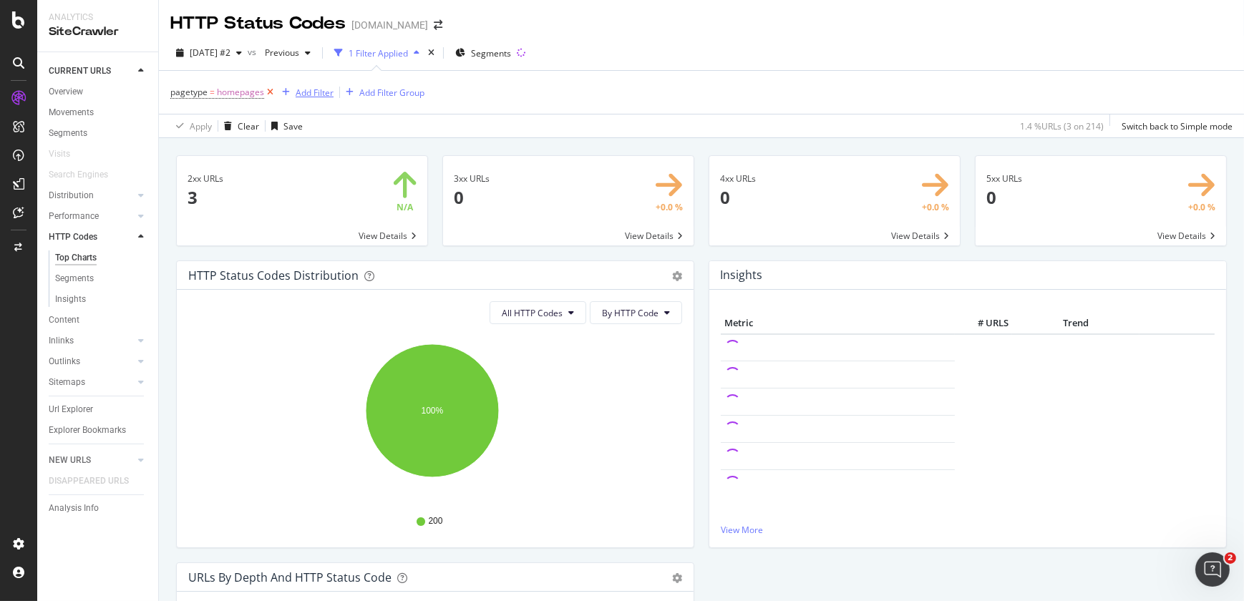
click at [271, 93] on div "pagetype = homepages Add Filter Add Filter Group" at bounding box center [297, 92] width 254 height 20
click at [271, 93] on icon at bounding box center [270, 92] width 12 height 14
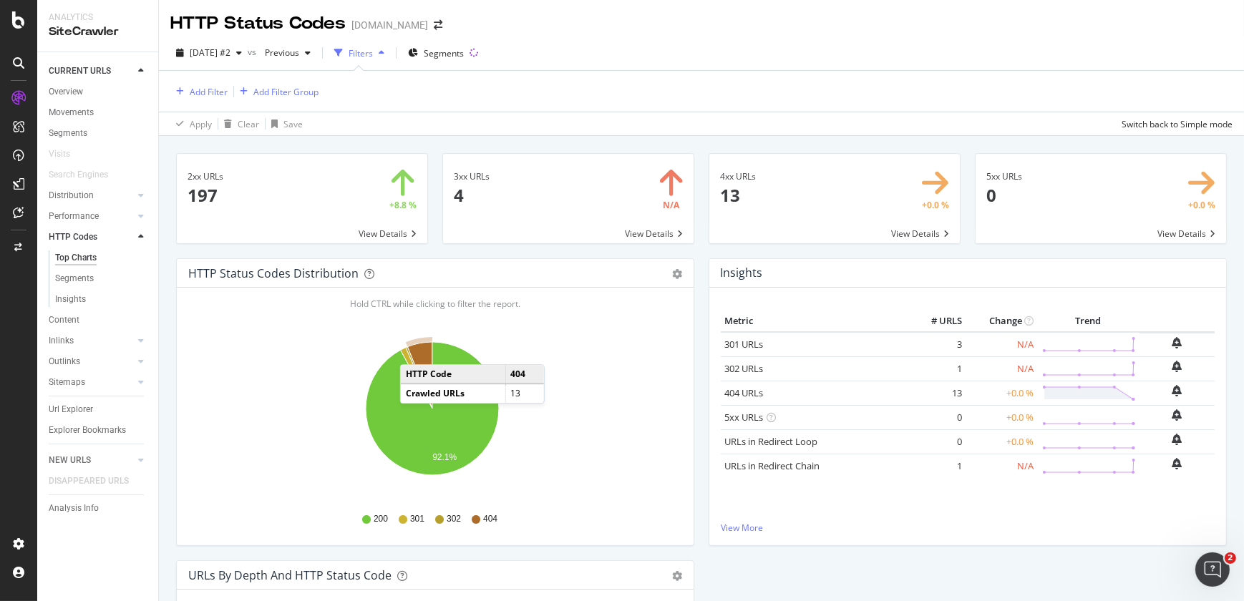
click at [414, 350] on icon "A chart." at bounding box center [419, 375] width 25 height 67
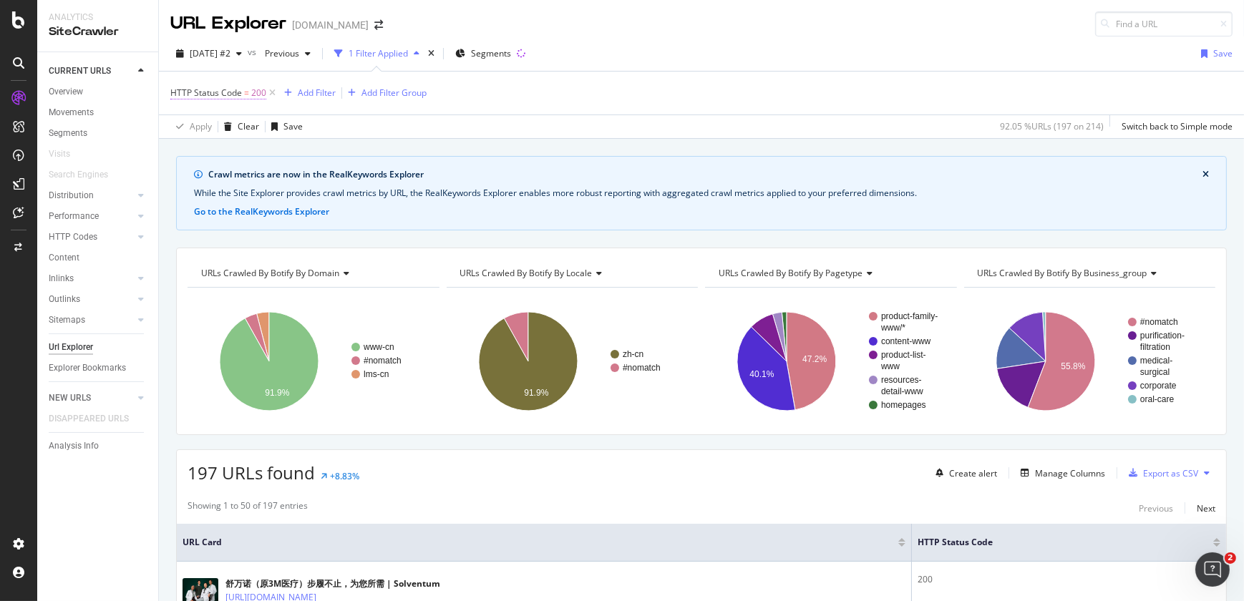
click at [254, 93] on span "200" at bounding box center [258, 93] width 15 height 20
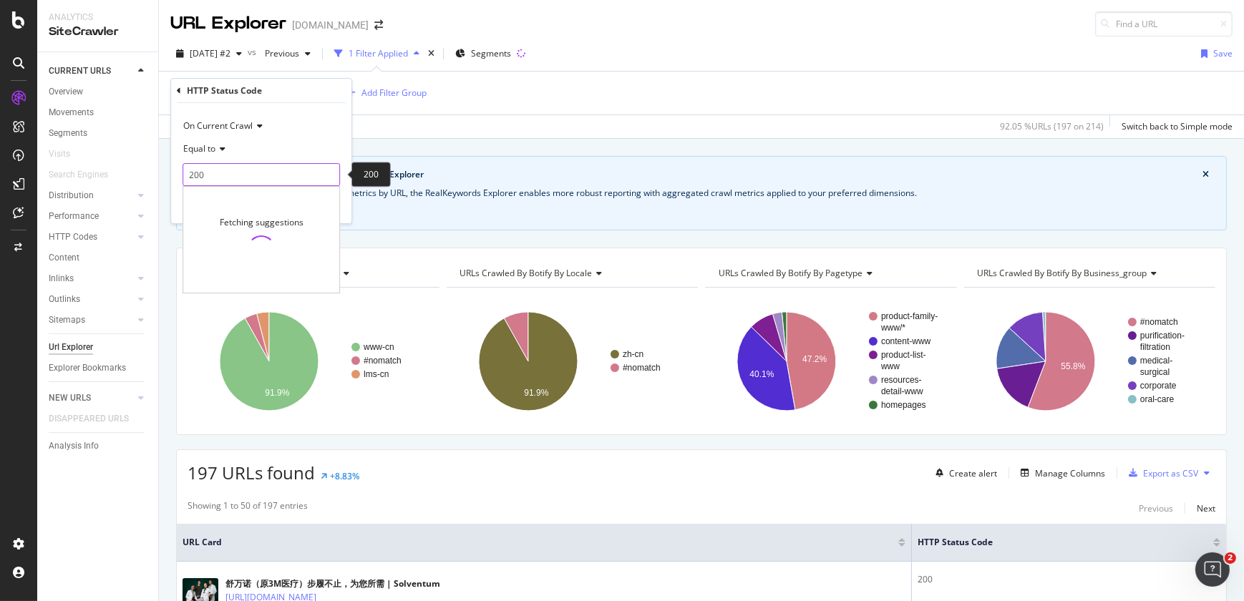
click at [248, 171] on input "200" at bounding box center [260, 174] width 157 height 23
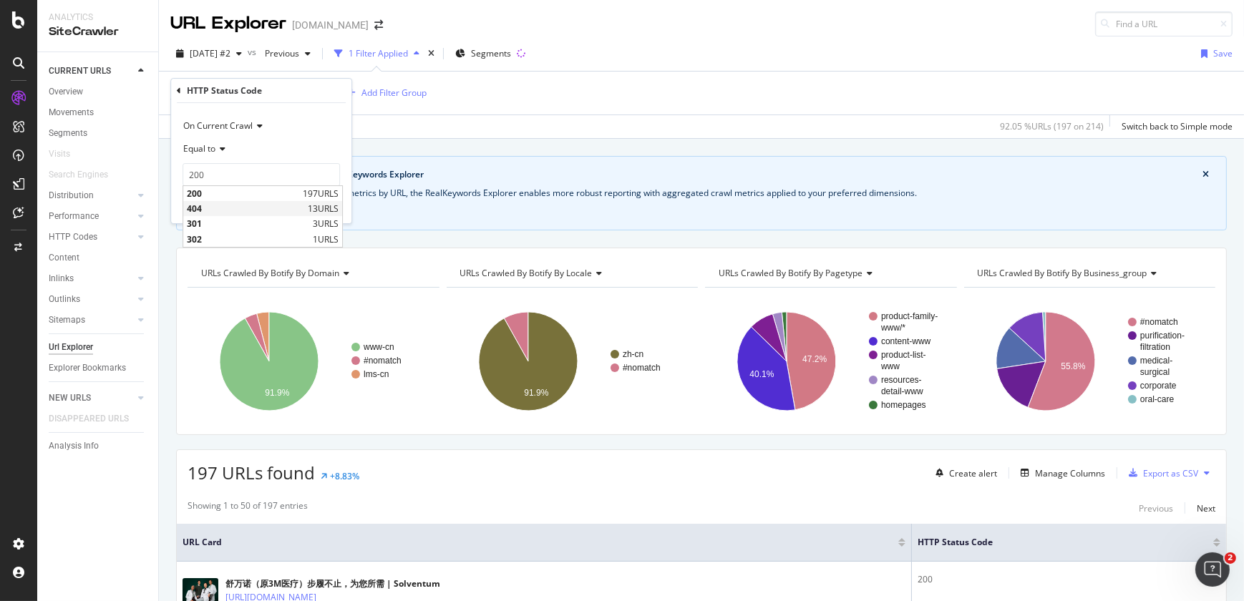
click at [203, 214] on span "404" at bounding box center [245, 209] width 117 height 12
type input "404"
click at [332, 201] on div "Apply" at bounding box center [329, 205] width 22 height 12
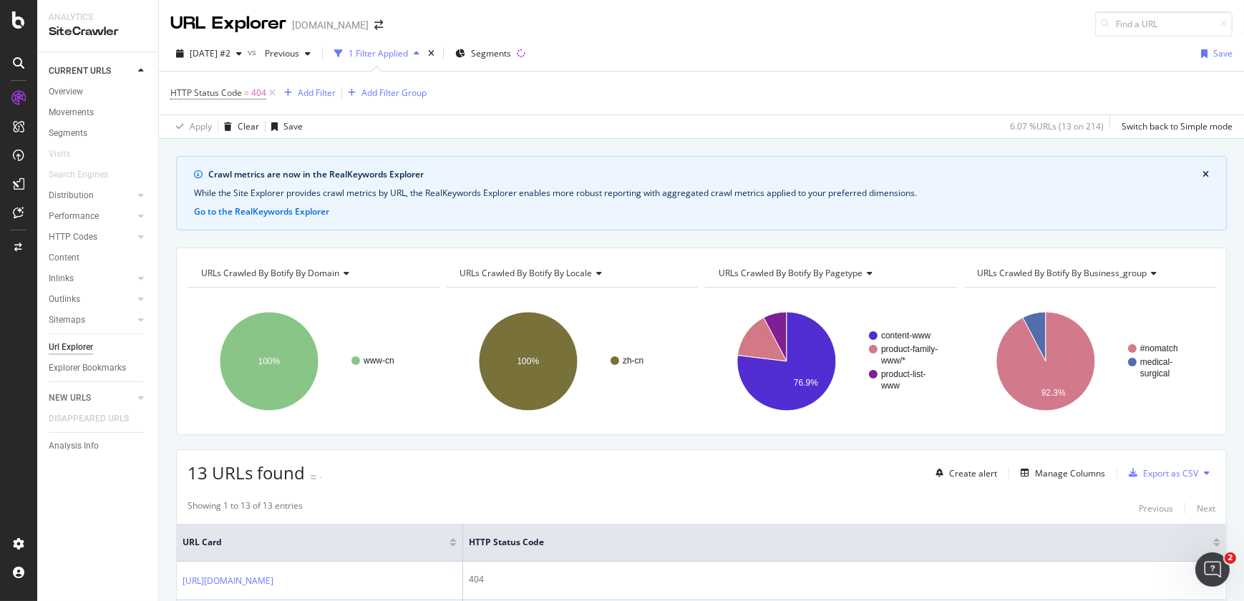
scroll to position [525, 0]
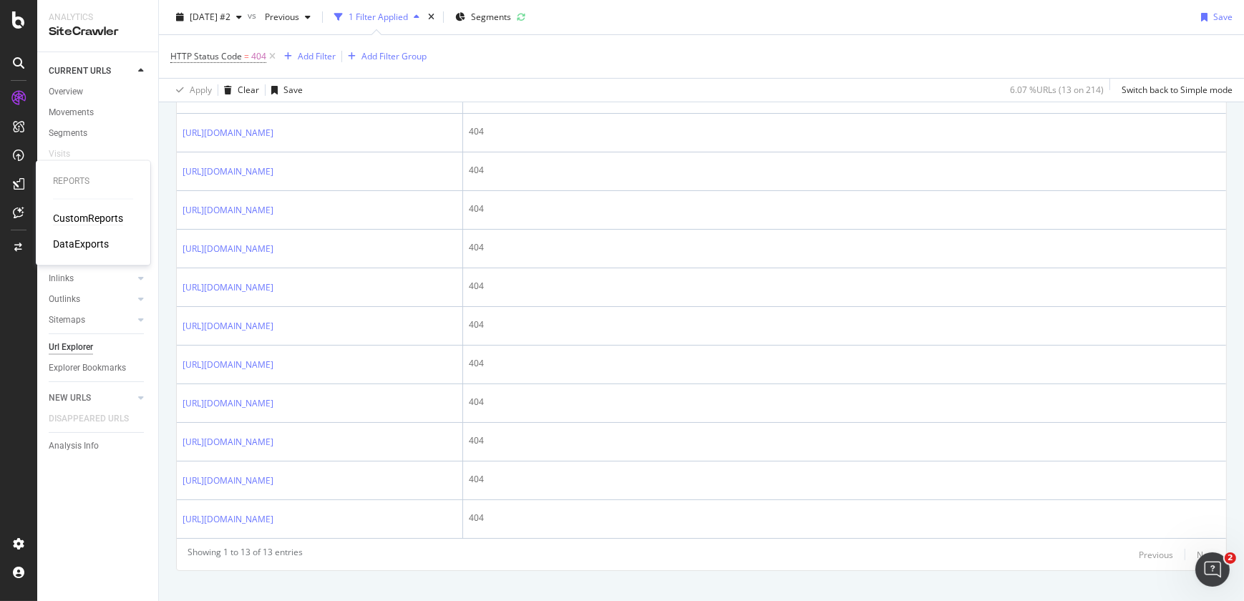
click at [72, 220] on div "CustomReports" at bounding box center [88, 218] width 70 height 14
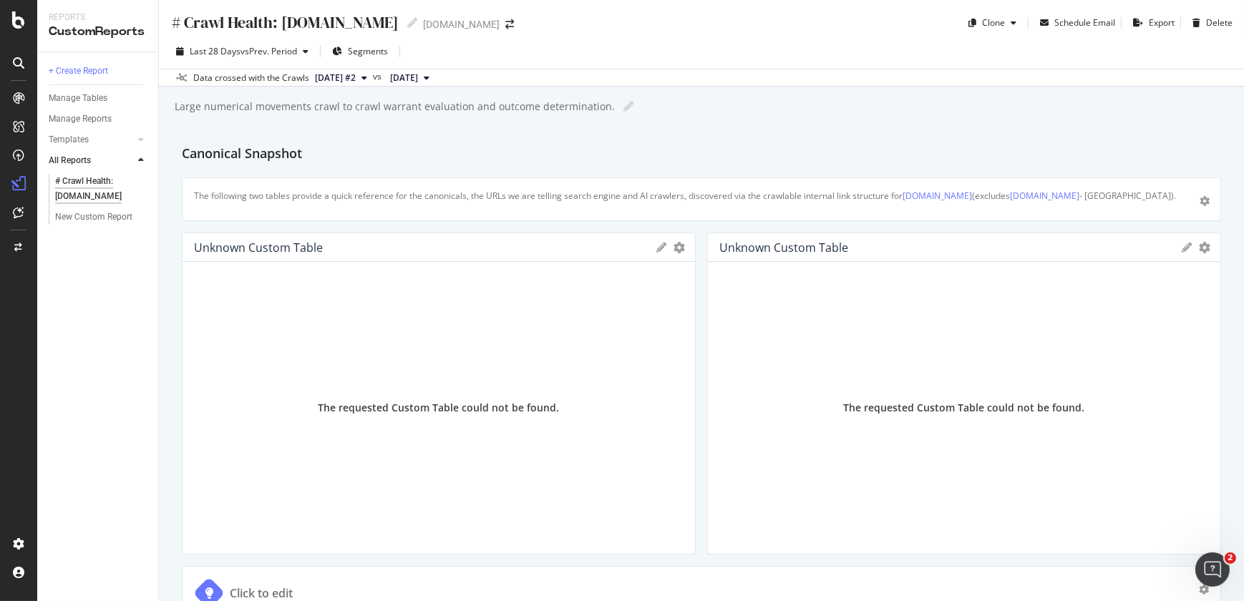
click at [507, 394] on div "The requested Custom Table could not be found." at bounding box center [438, 407] width 489 height 269
click at [675, 245] on icon "gear" at bounding box center [678, 247] width 11 height 11
click at [616, 308] on span "Delete" at bounding box center [619, 301] width 149 height 19
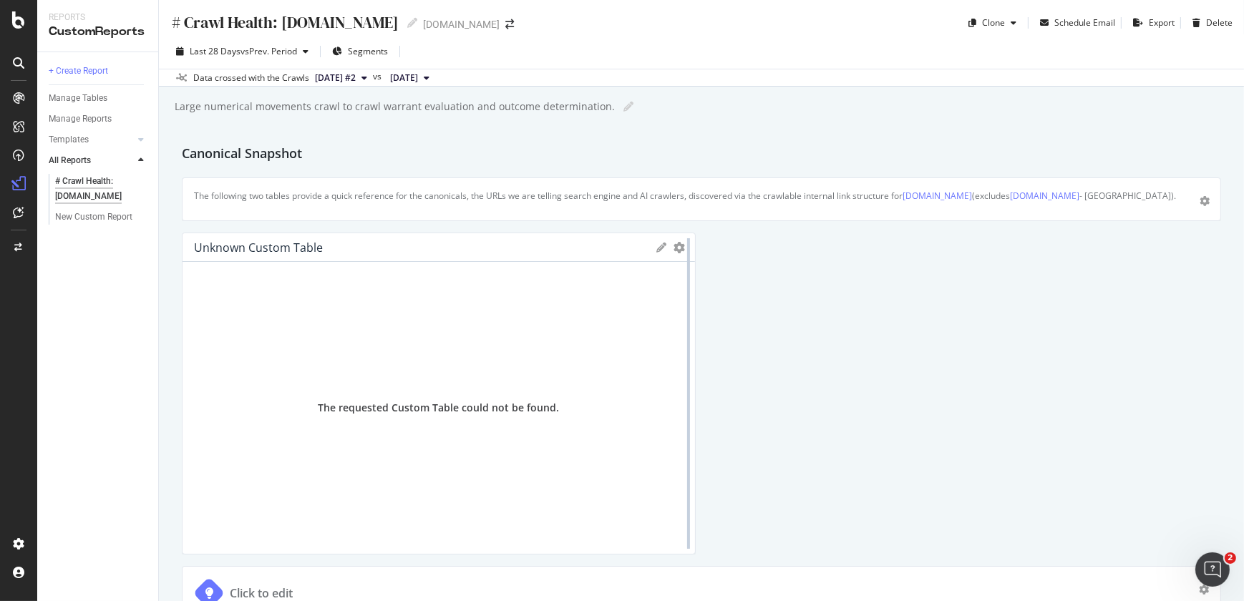
click at [681, 246] on div at bounding box center [688, 394] width 14 height 322
click at [673, 246] on icon "gear" at bounding box center [678, 247] width 11 height 11
click at [588, 308] on span "Delete" at bounding box center [619, 301] width 149 height 19
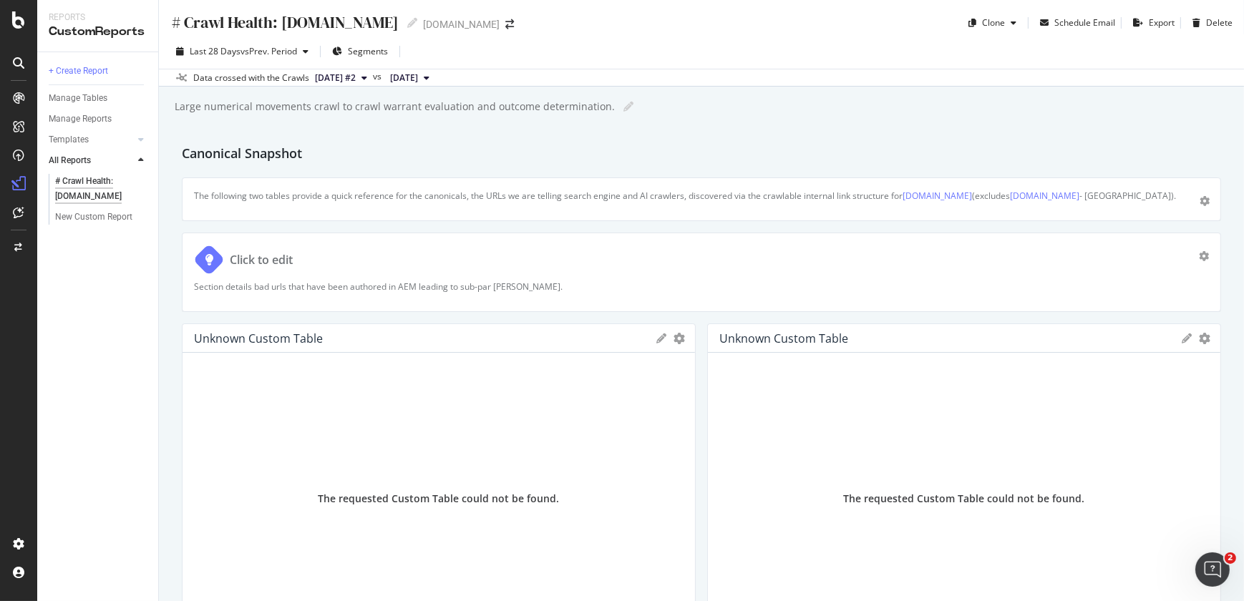
click at [778, 227] on div "Canonical Snapshot The following two tables provide a quick reference for the c…" at bounding box center [701, 560] width 1039 height 834
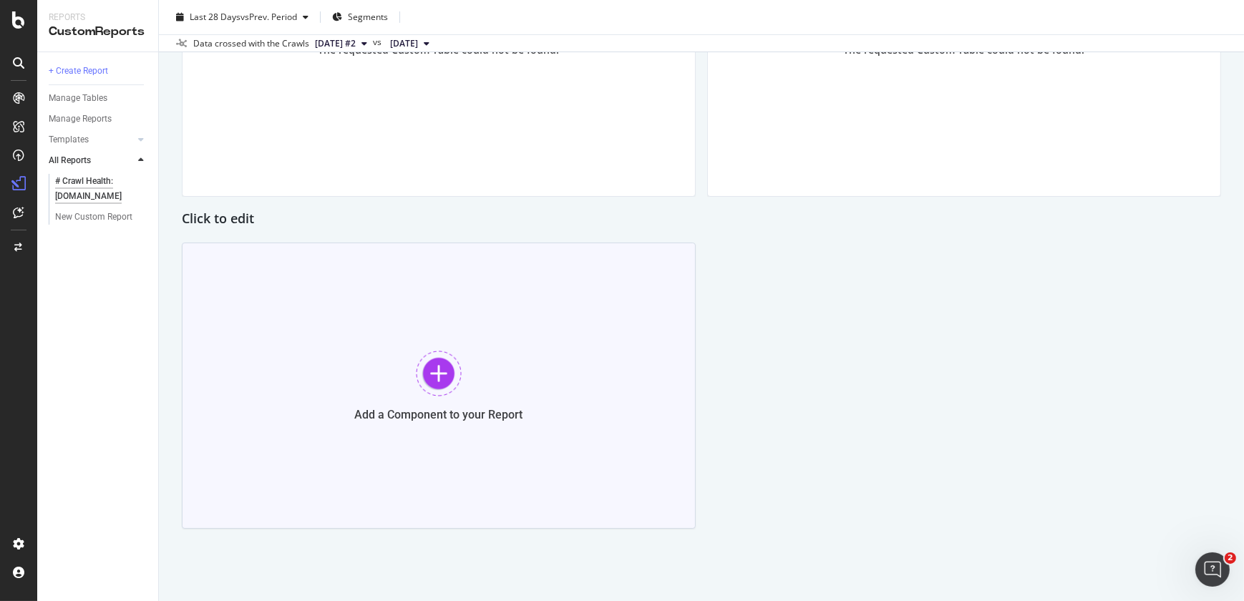
click at [437, 366] on div at bounding box center [439, 374] width 46 height 46
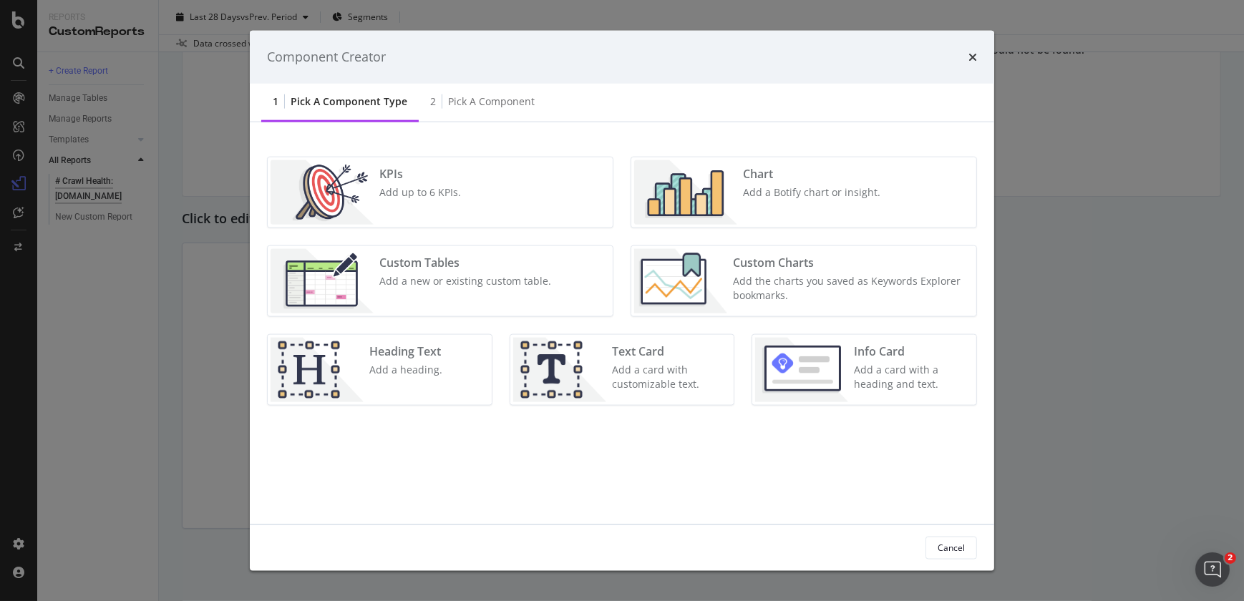
click at [483, 299] on div "Custom Tables Add a new or existing custom table." at bounding box center [465, 280] width 183 height 64
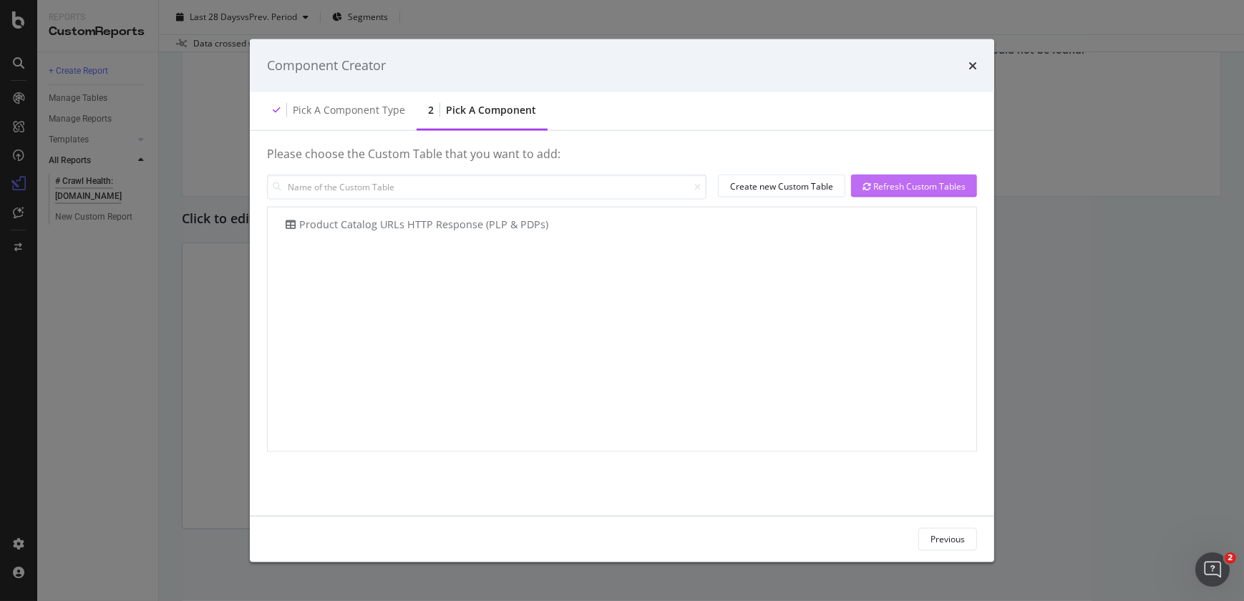
click at [882, 190] on div "Refresh Custom Tables" at bounding box center [913, 186] width 103 height 12
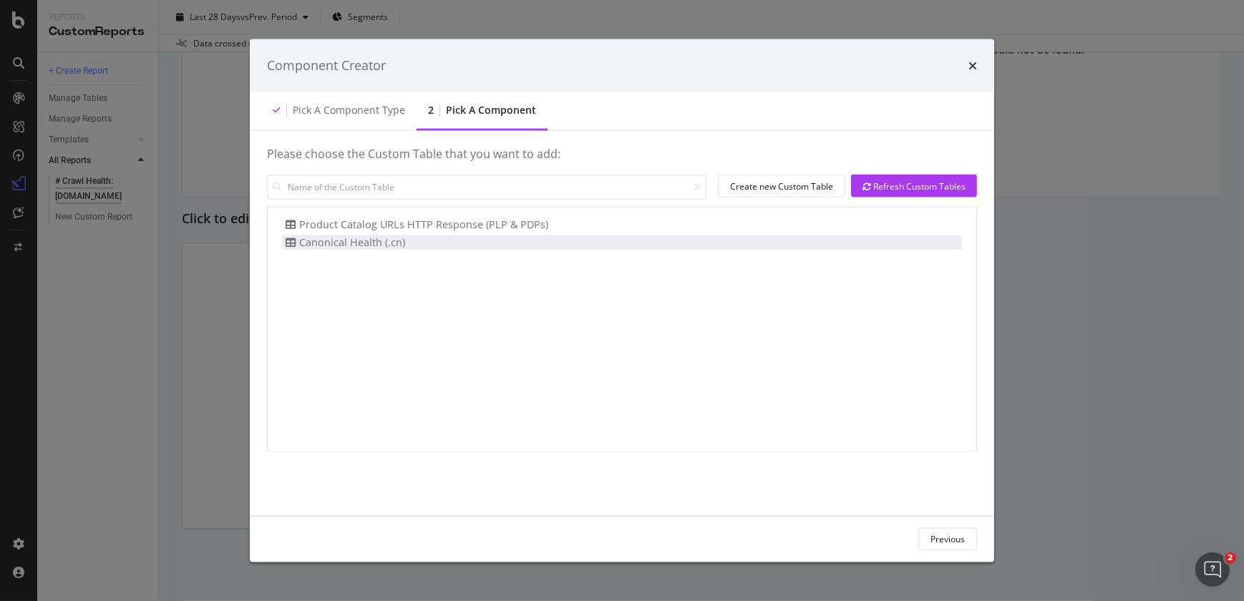
click at [361, 243] on div "Canonical Health (.cn)" at bounding box center [343, 242] width 123 height 15
click at [926, 535] on div "Add Component" at bounding box center [933, 539] width 64 height 12
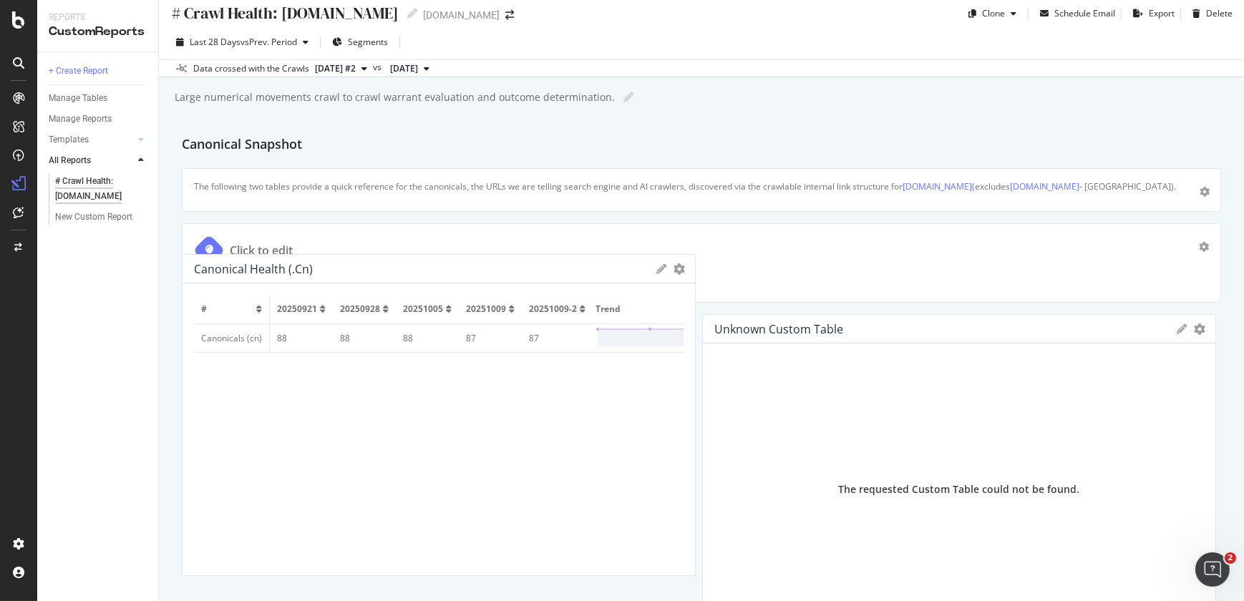
scroll to position [20, 0]
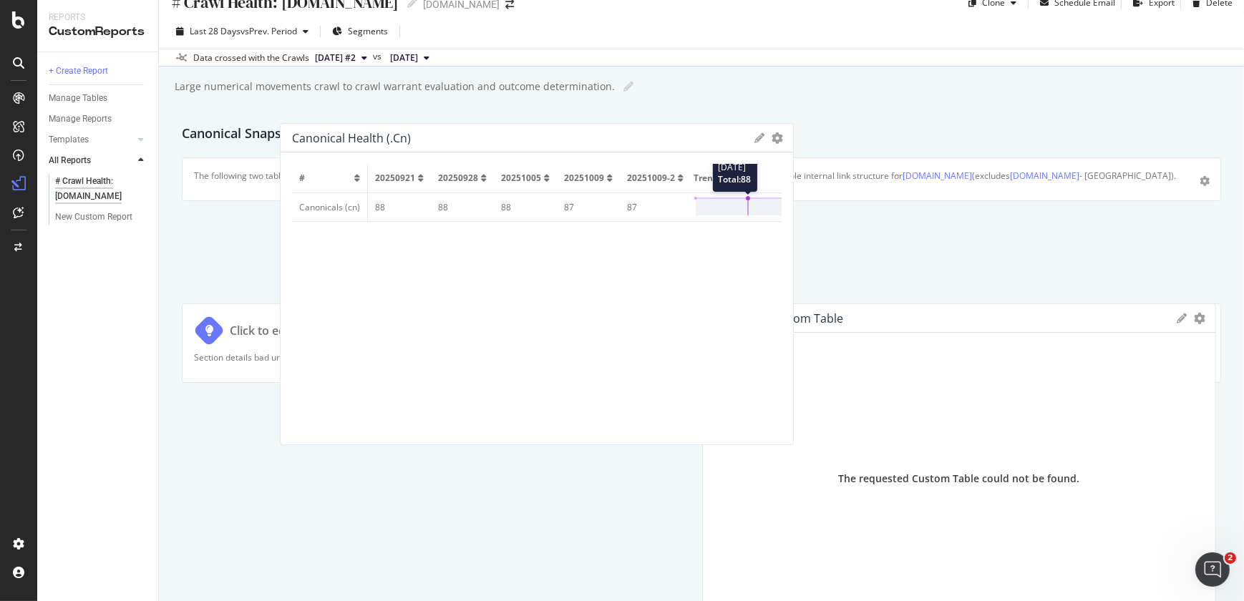
drag, startPoint x: 625, startPoint y: 479, endPoint x: 723, endPoint y: 215, distance: 281.7
click at [723, 215] on div "# 20250921 20250928 20251005 20251009 20251009-2 Trend Canonicals (cn) 88 88 88…" at bounding box center [536, 298] width 489 height 269
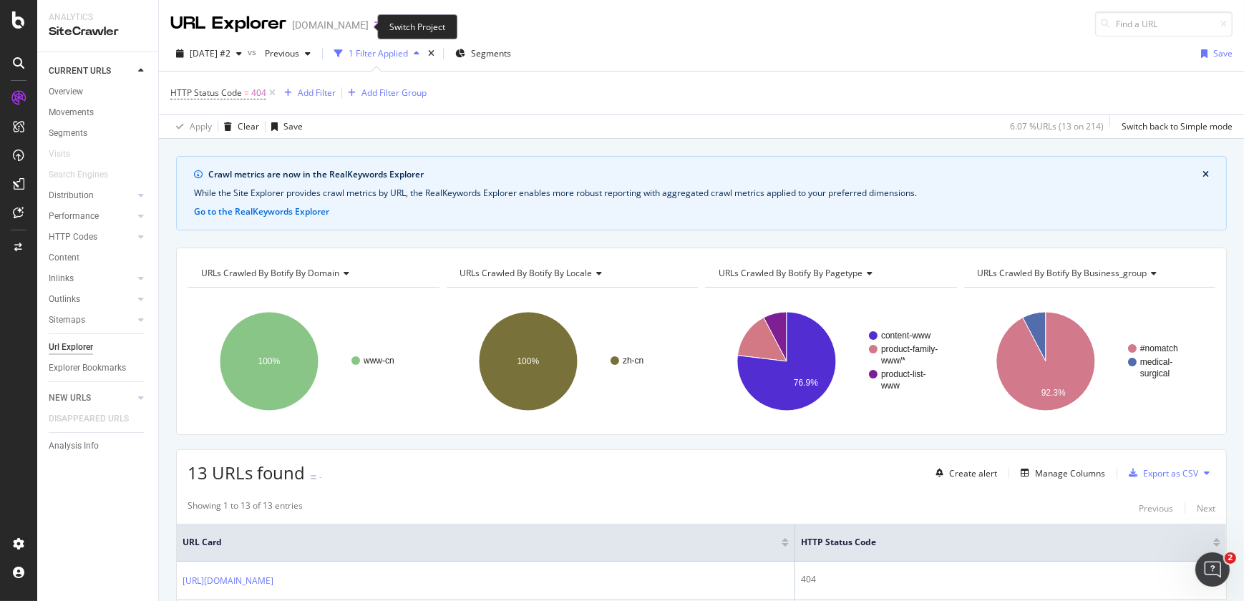
click at [374, 27] on icon "arrow-right-arrow-left" at bounding box center [378, 25] width 9 height 10
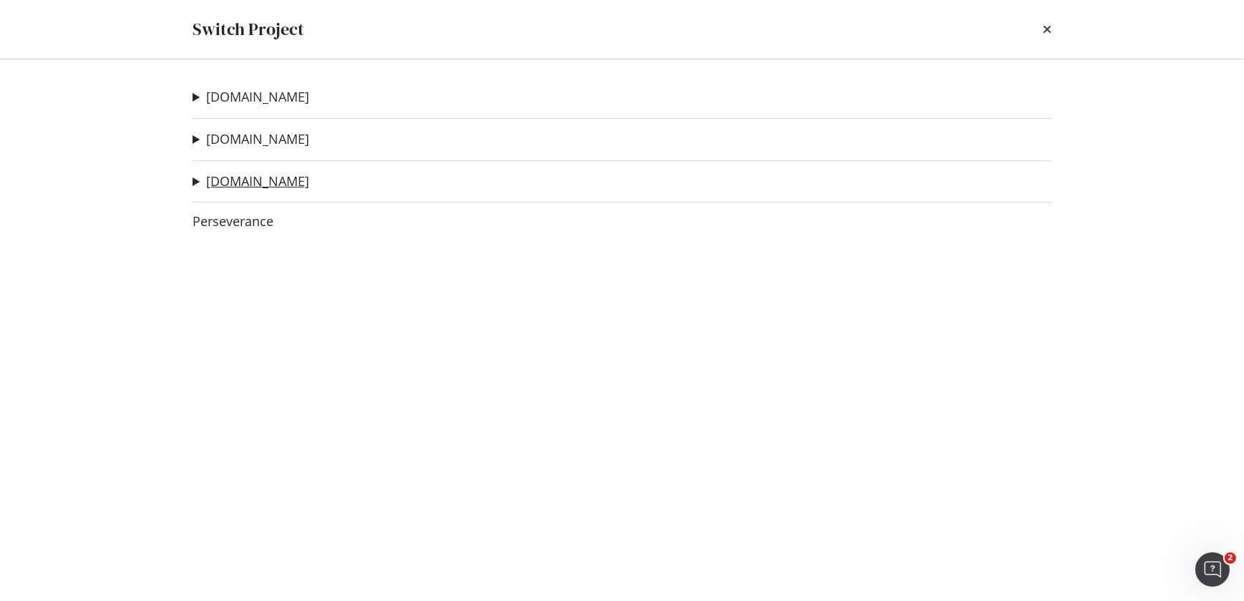
click at [265, 180] on link "[DOMAIN_NAME]" at bounding box center [257, 181] width 103 height 15
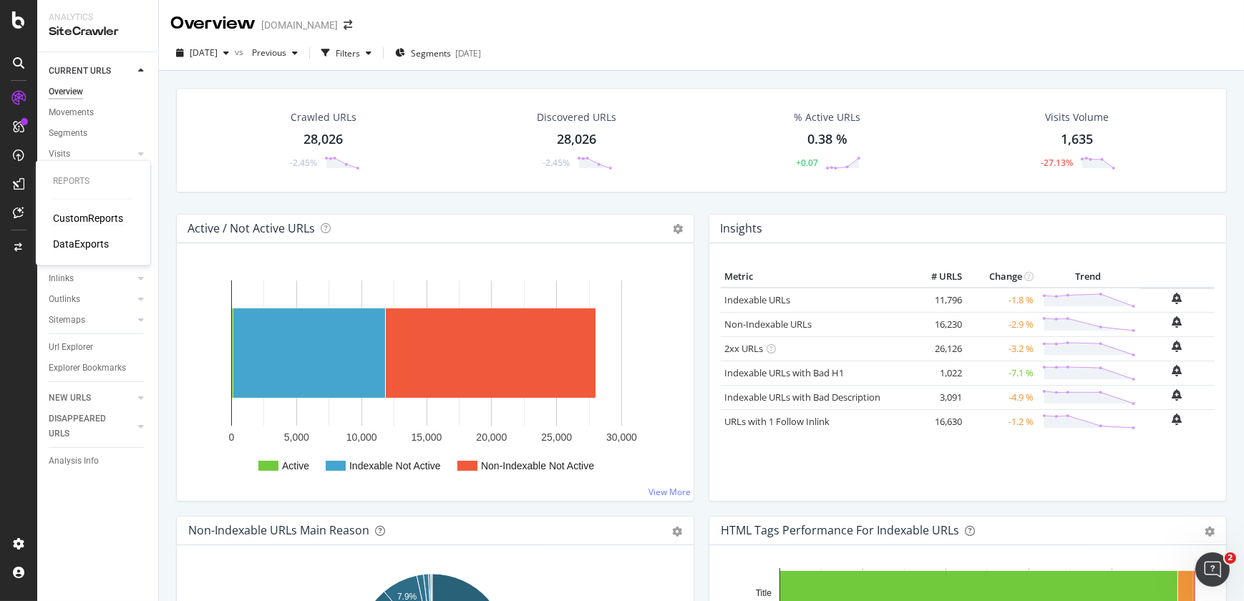
click at [65, 218] on div "CustomReports" at bounding box center [88, 218] width 70 height 14
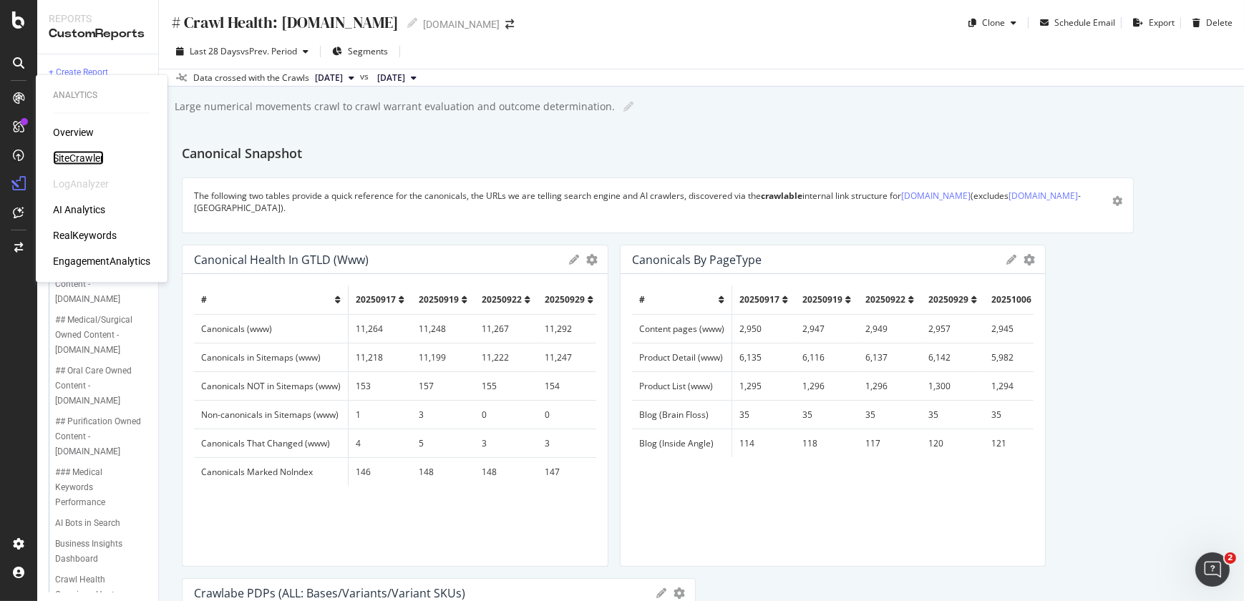
click at [64, 158] on div "SiteCrawler" at bounding box center [78, 158] width 51 height 14
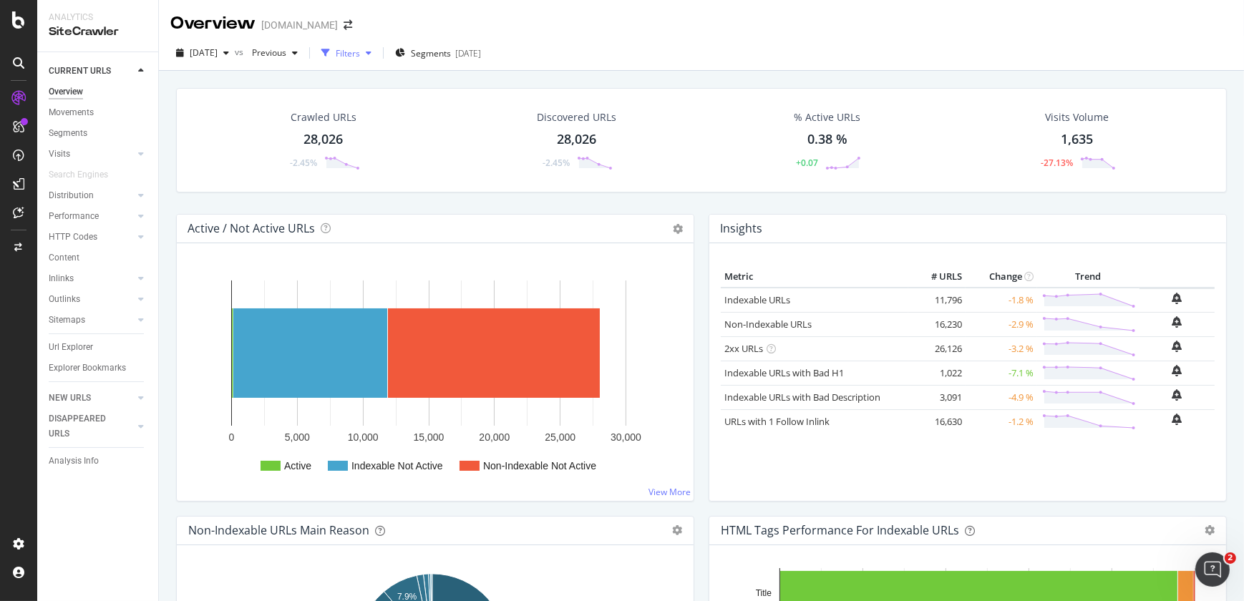
click at [360, 54] on div "Filters" at bounding box center [348, 53] width 24 height 12
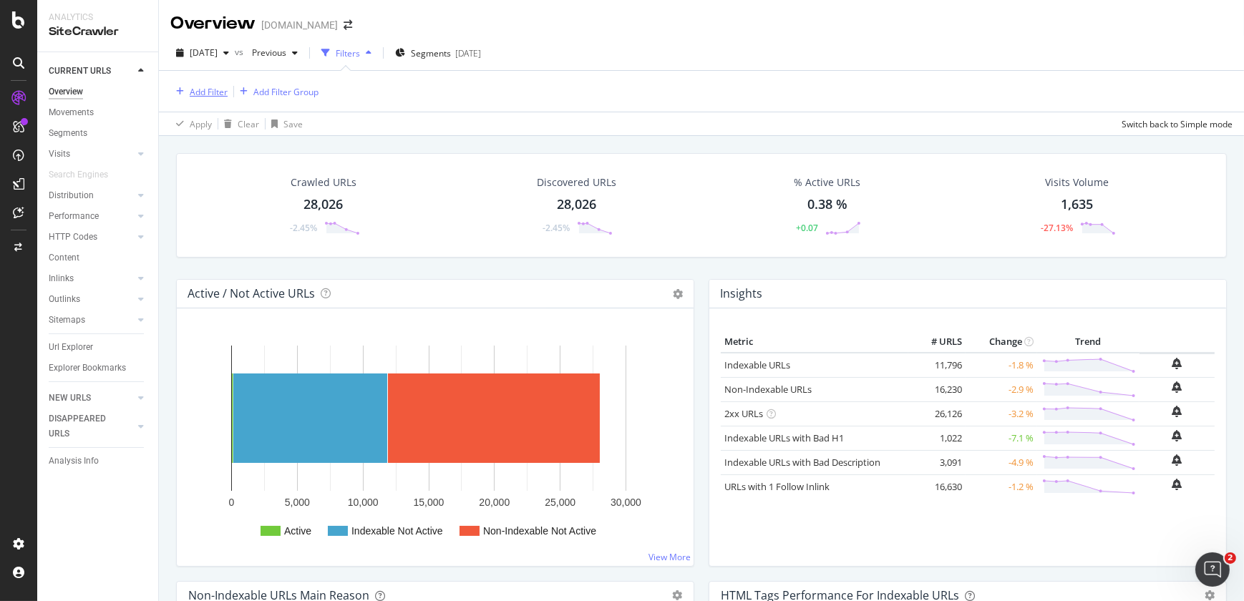
click at [215, 88] on div "Add Filter" at bounding box center [209, 92] width 38 height 12
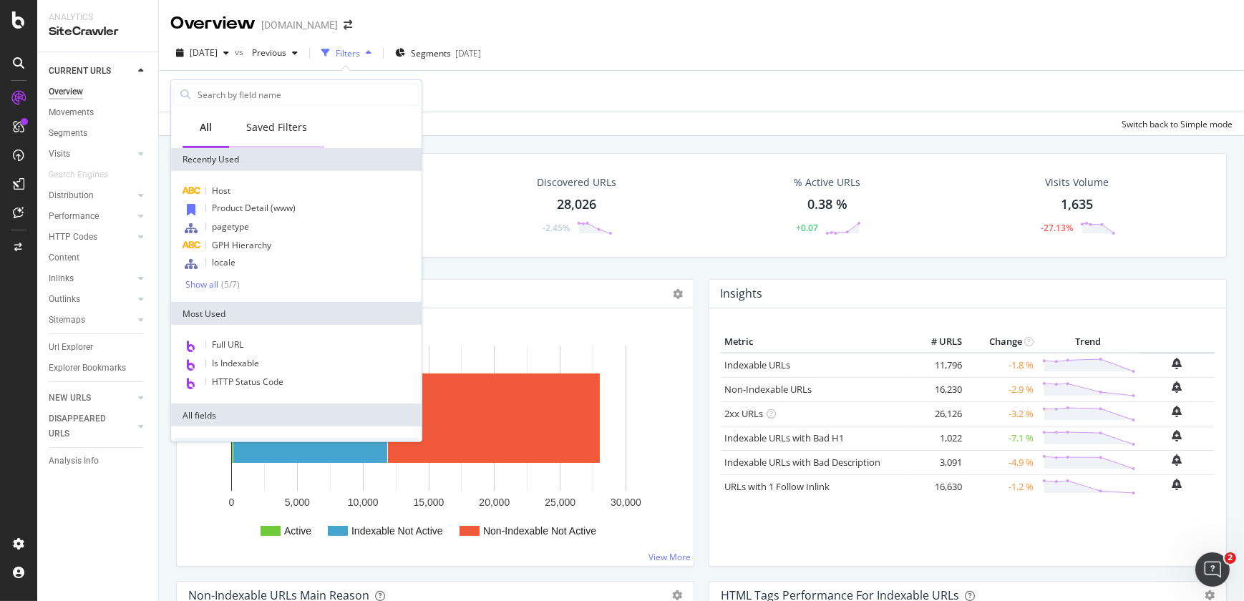
click at [290, 126] on div "Saved Filters" at bounding box center [276, 127] width 61 height 14
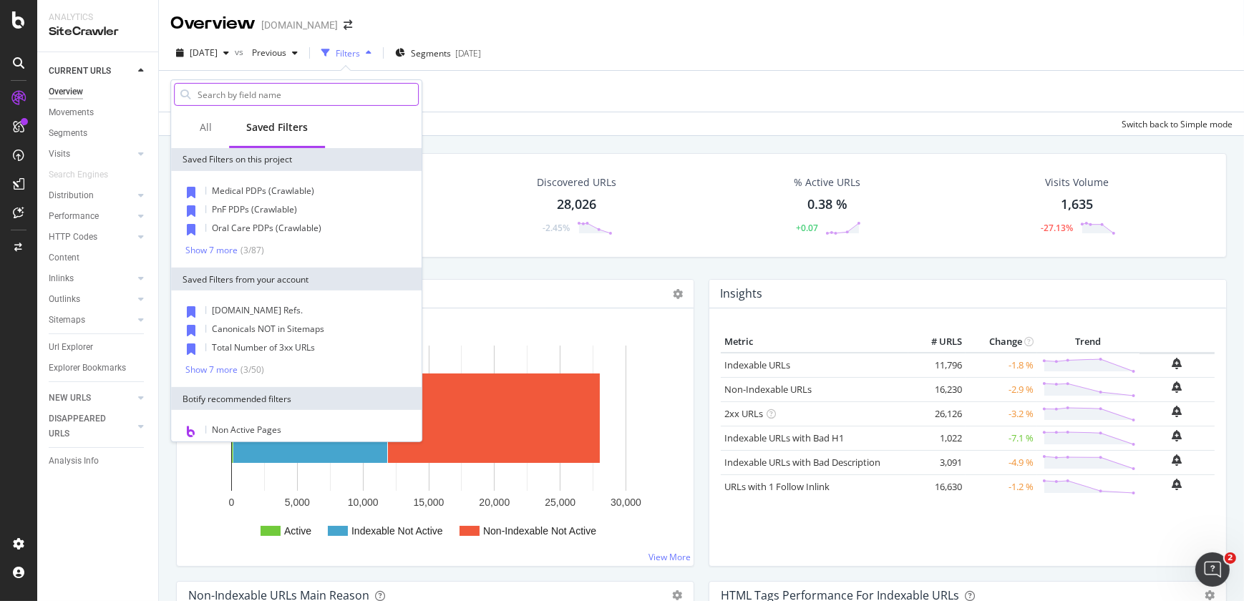
click at [281, 94] on input "text" at bounding box center [307, 94] width 222 height 21
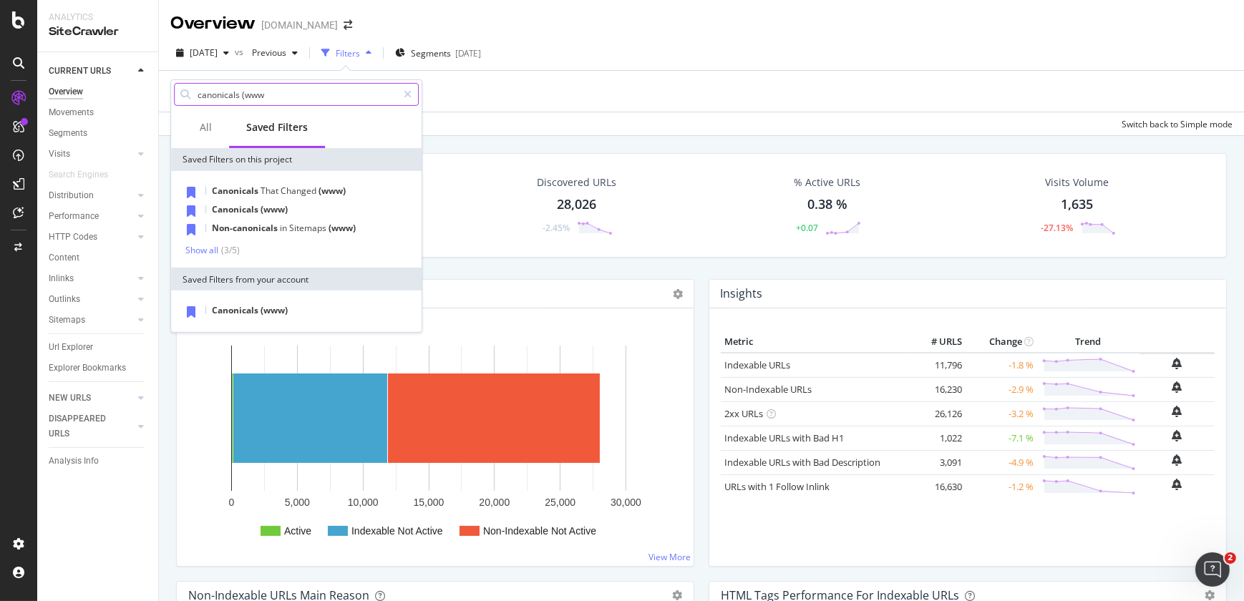
type input "canonicals (www"
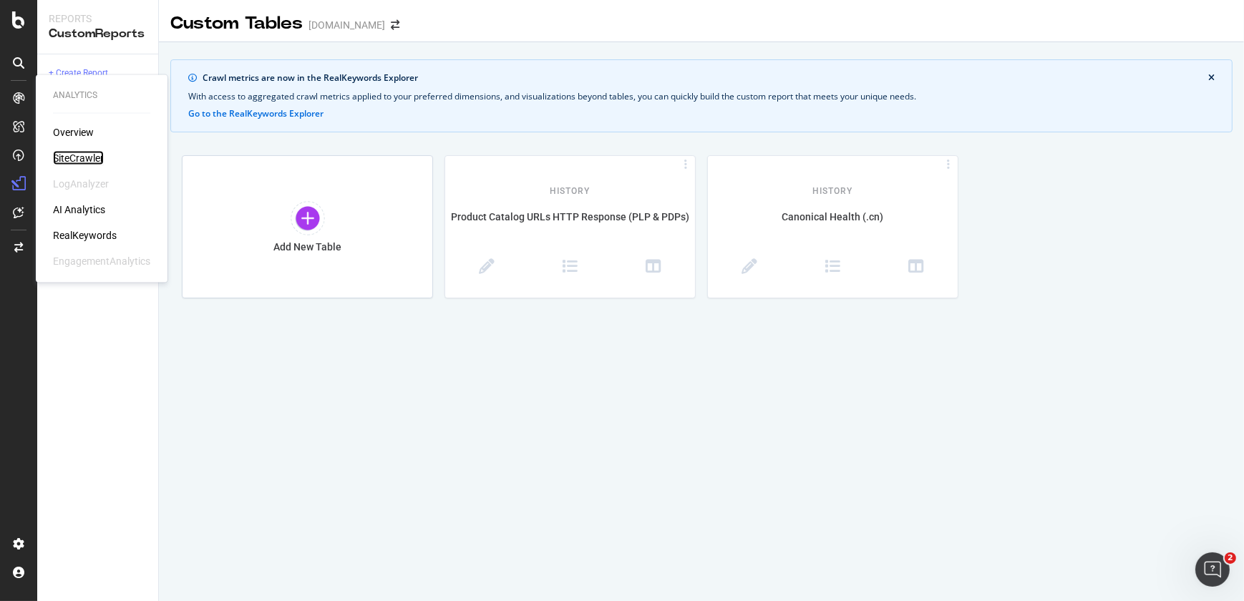
click at [62, 157] on div "SiteCrawler" at bounding box center [78, 158] width 51 height 14
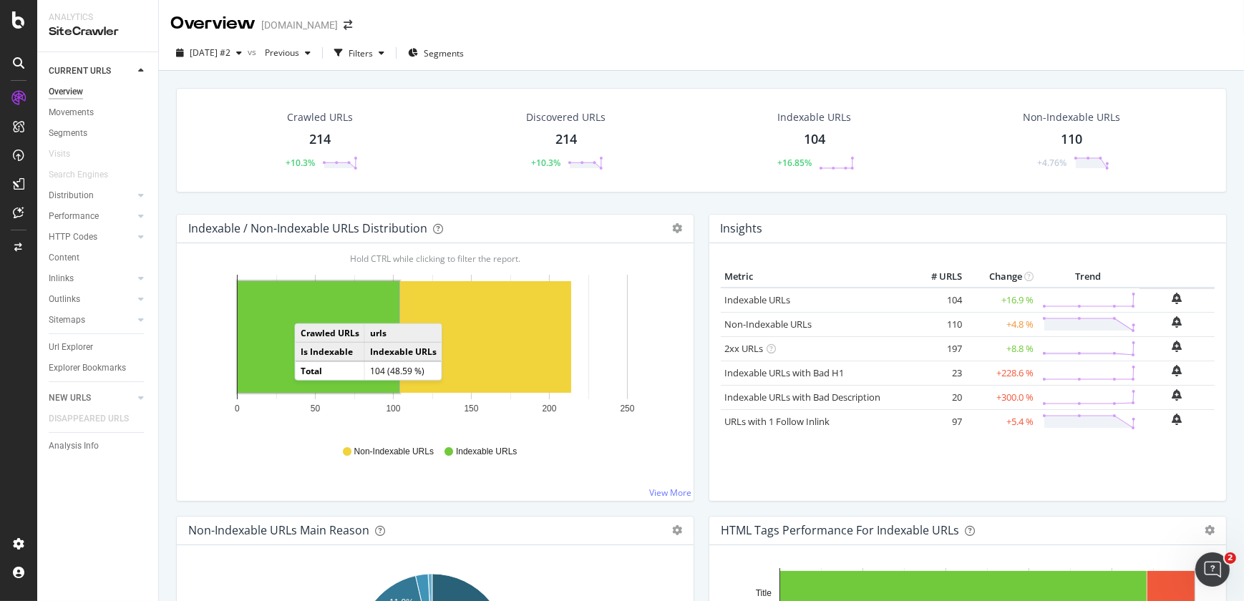
click at [308, 308] on rect "A chart." at bounding box center [319, 337] width 162 height 112
